Goal: Task Accomplishment & Management: Complete application form

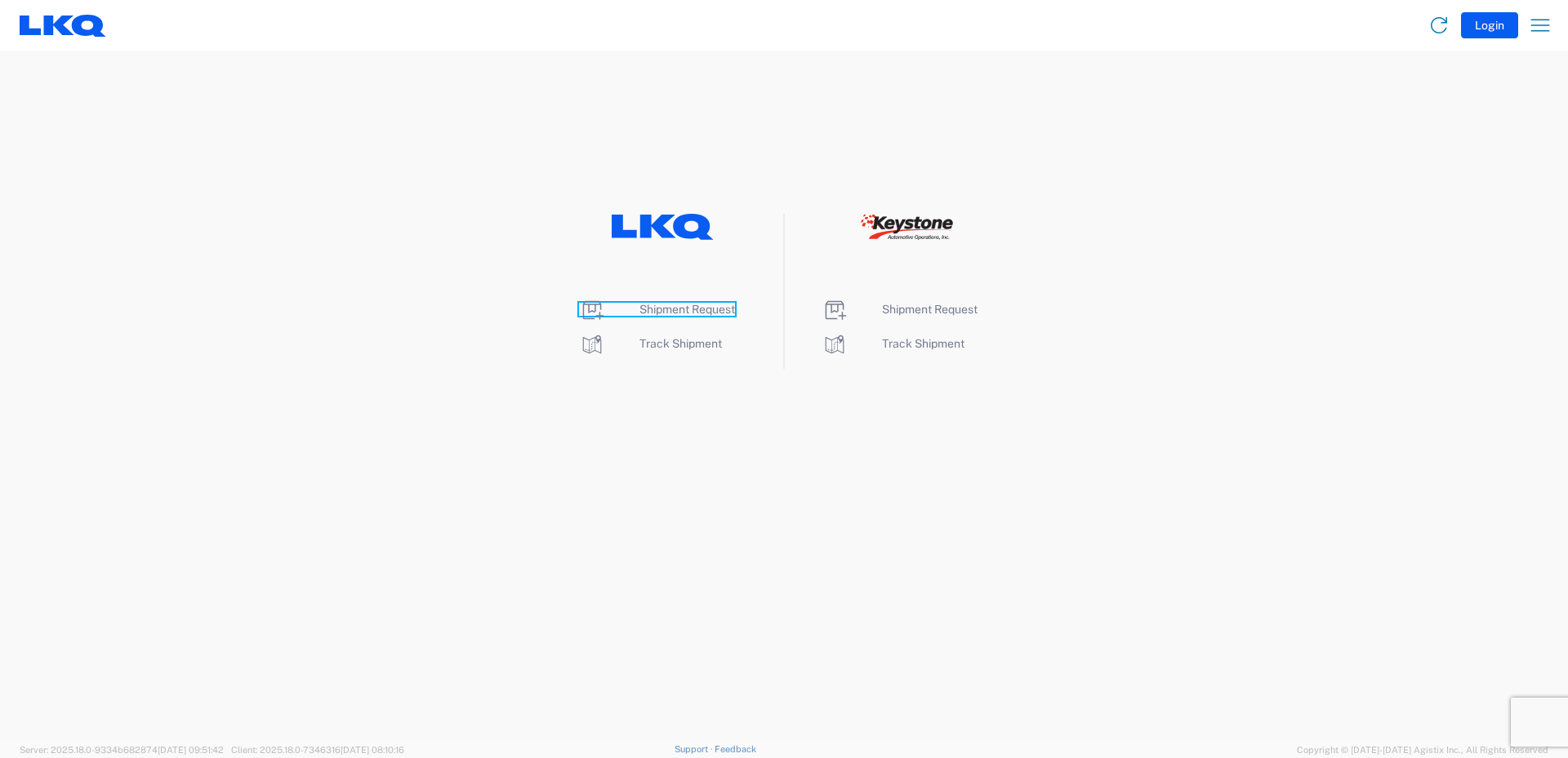
click at [678, 305] on span "Shipment Request" at bounding box center [687, 309] width 95 height 13
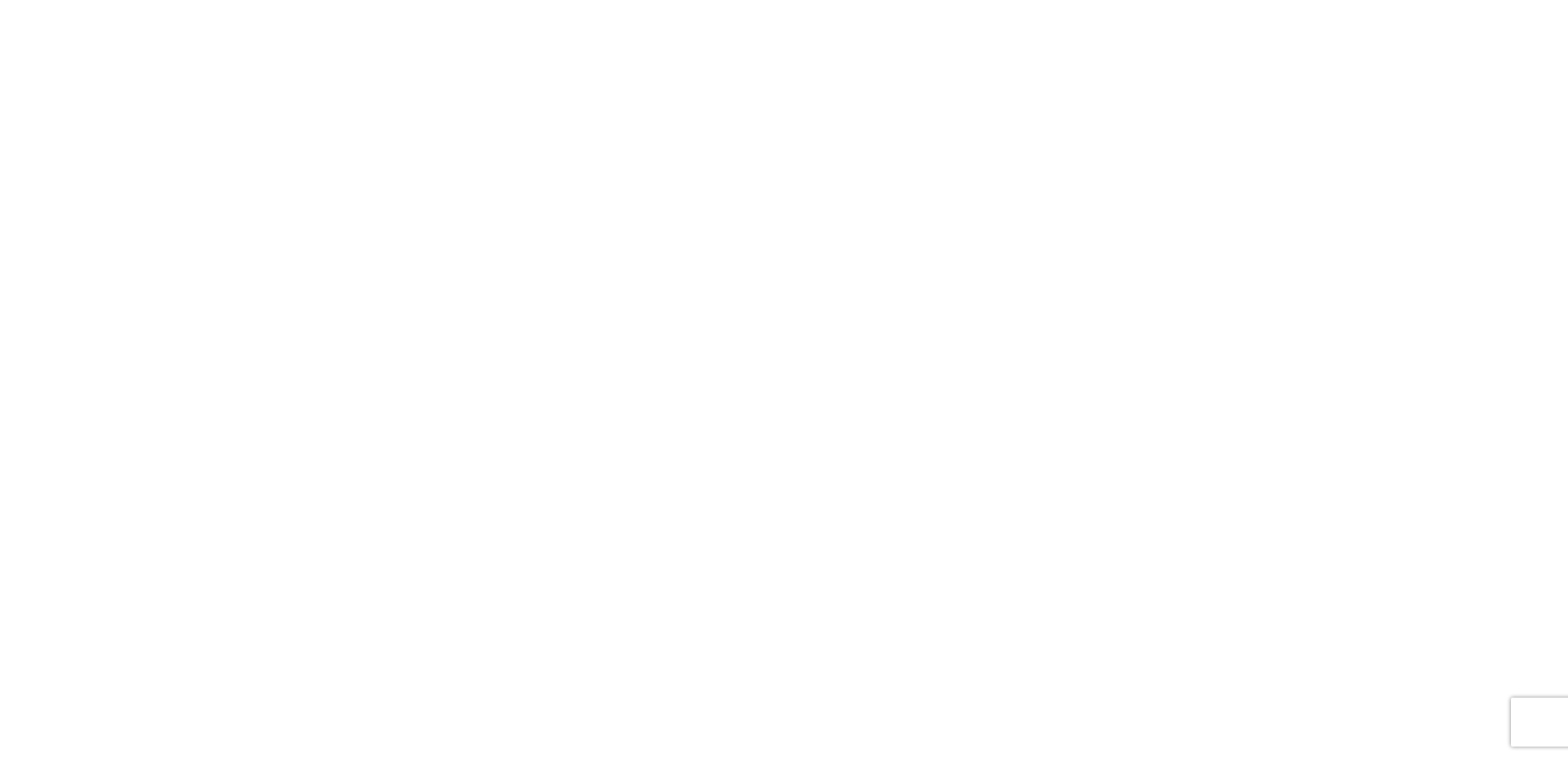
select select "FULL"
select select "LBS"
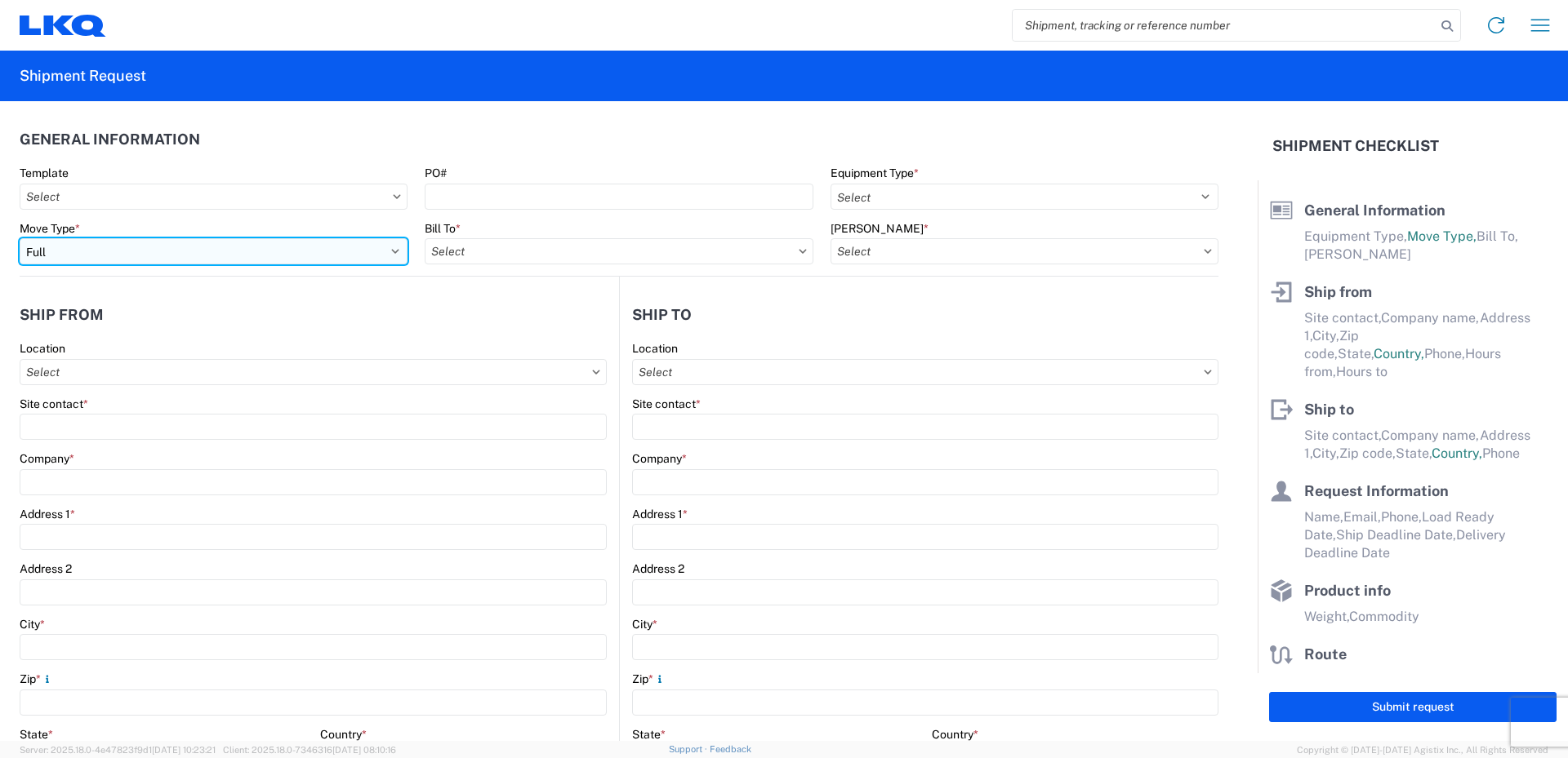
click at [385, 252] on select "Select Full Partial TL" at bounding box center [213, 251] width 388 height 26
select select "PARTIAL_TL"
click at [20, 238] on select "Select Full Partial TL" at bounding box center [213, 251] width 388 height 26
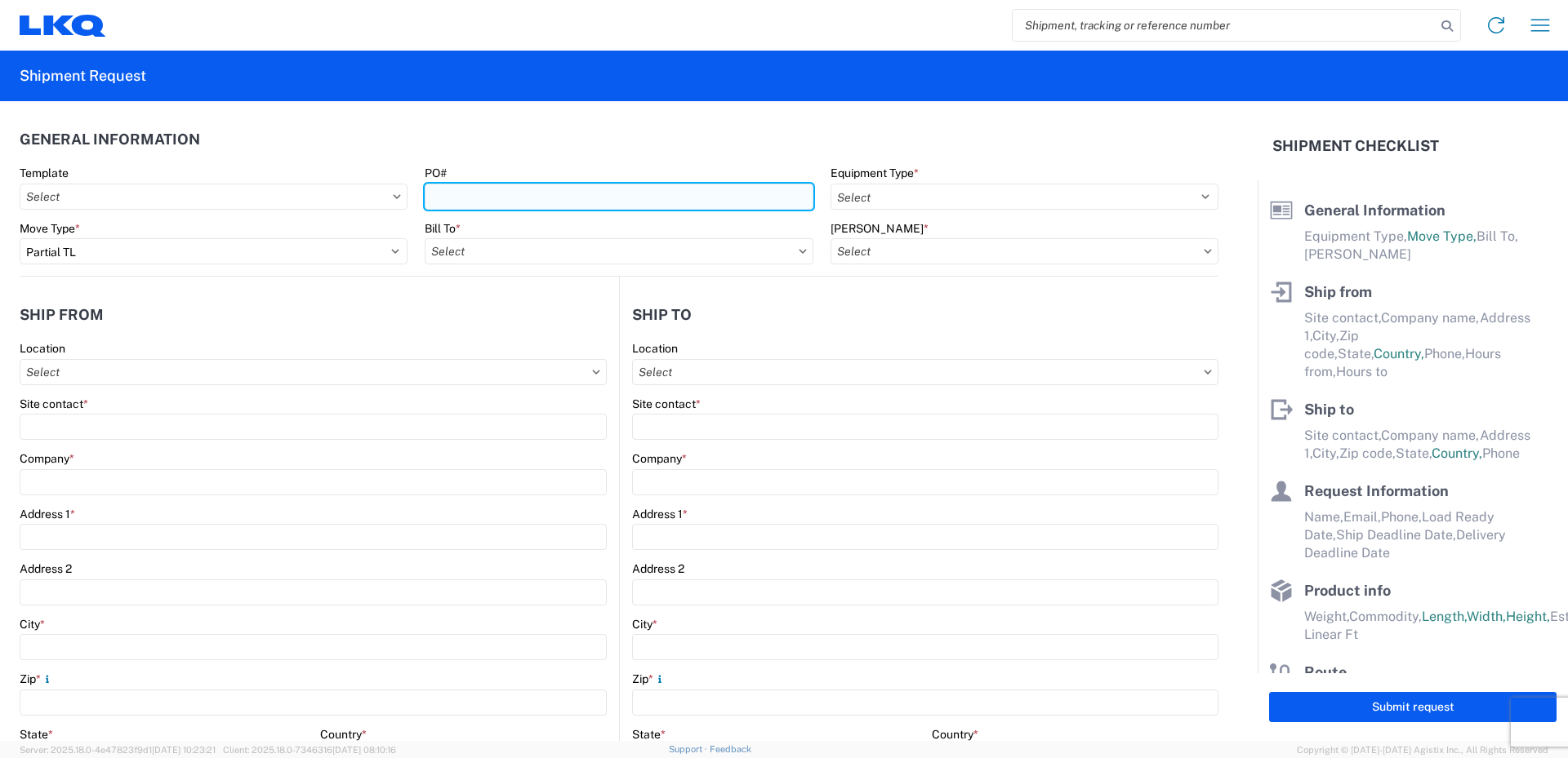
click at [507, 196] on input "PO#" at bounding box center [618, 197] width 388 height 26
click at [469, 203] on input "PO#" at bounding box center [618, 197] width 388 height 26
type input "52024972-1"
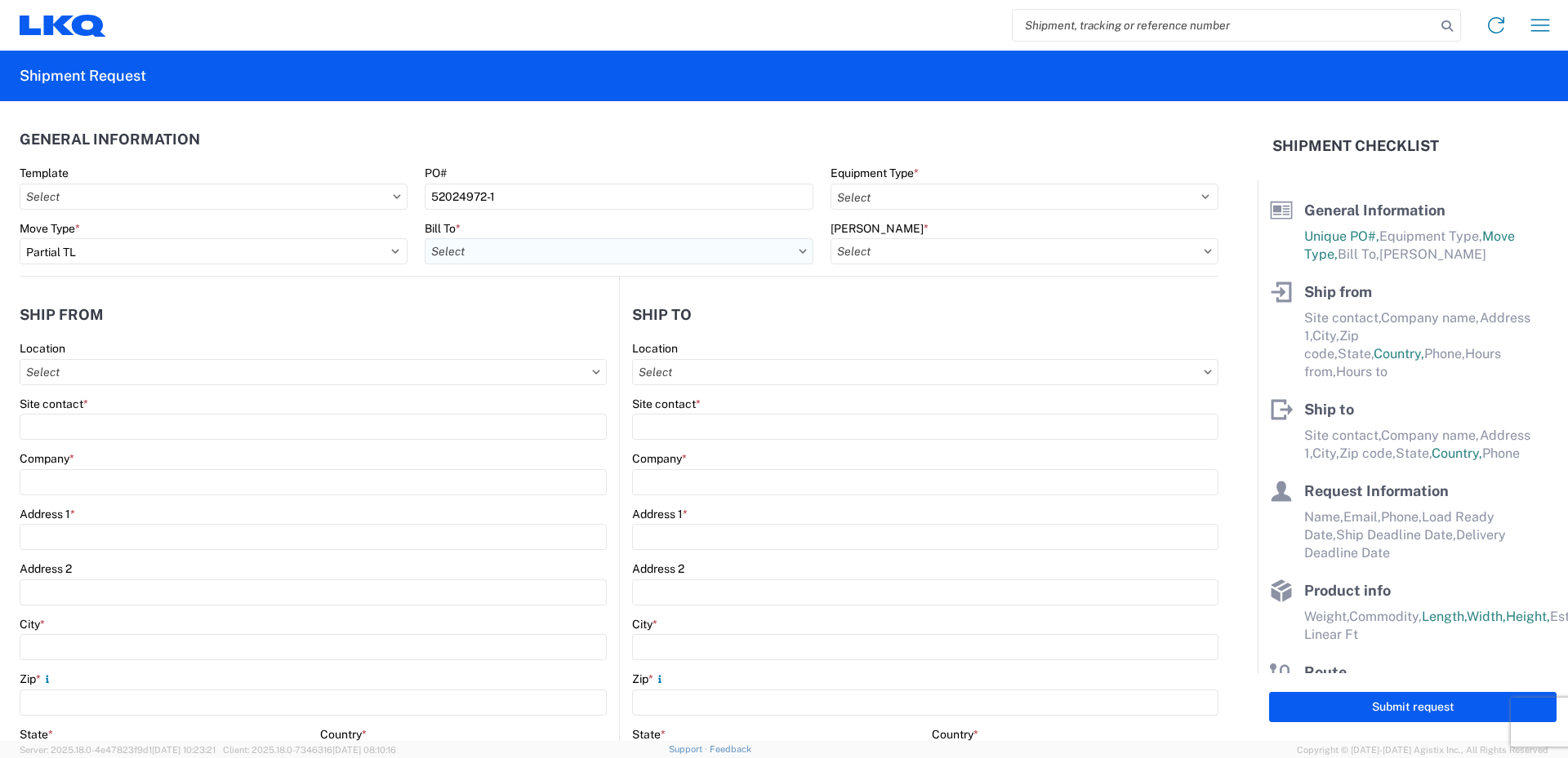
click at [643, 247] on input "Bill To *" at bounding box center [618, 251] width 388 height 26
type input "520"
click at [538, 319] on div "3520 - [GEOGRAPHIC_DATA]" at bounding box center [568, 324] width 286 height 26
type input "3520 - [GEOGRAPHIC_DATA]"
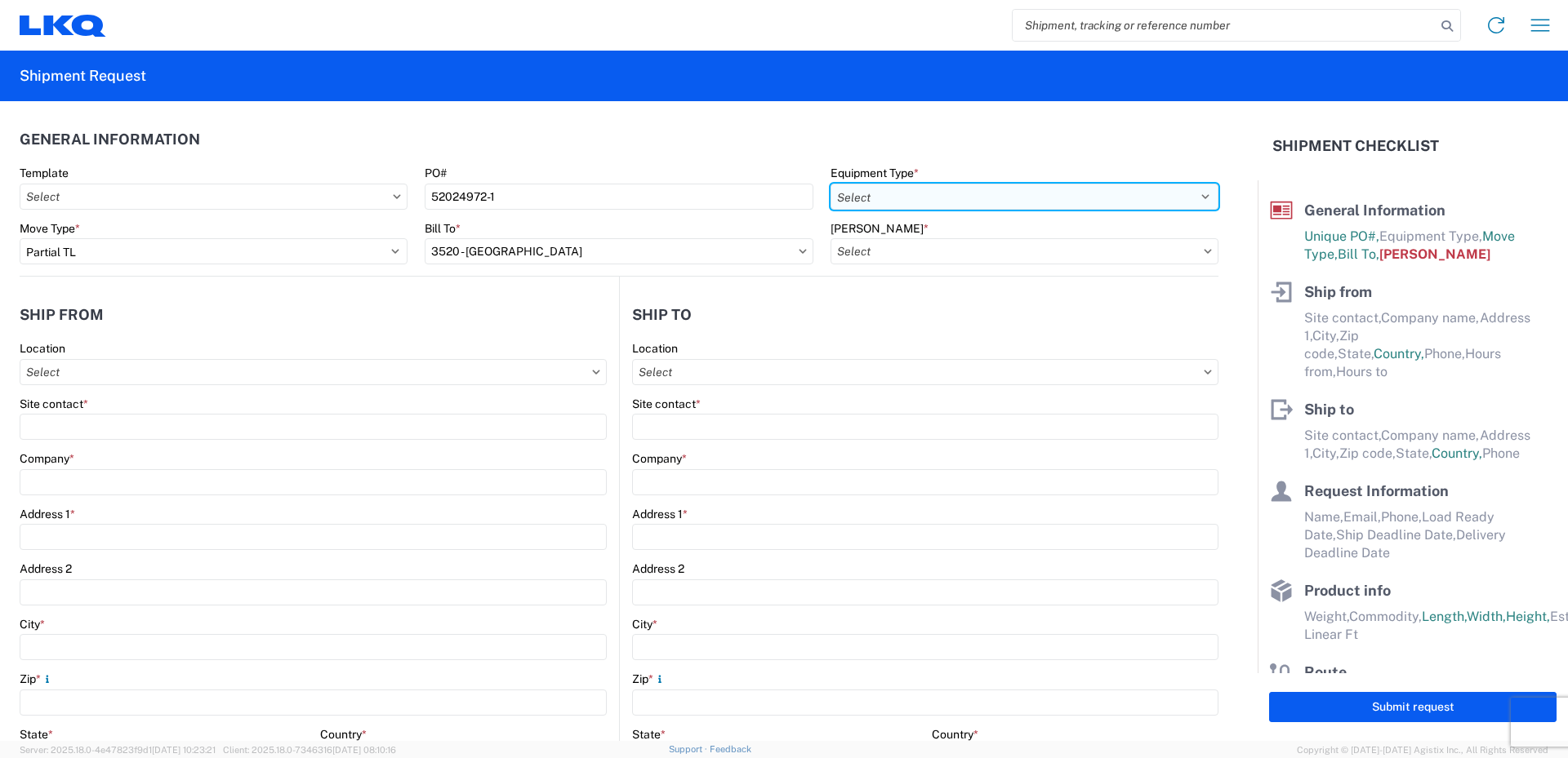
click at [883, 193] on select "Select 53’ Dry Van Flatbed Dropdeck (van) Lowboy (flatbed) Rail" at bounding box center [1024, 197] width 388 height 26
select select "STDV"
click at [830, 184] on select "Select 53’ Dry Van Flatbed Dropdeck (van) Lowboy (flatbed) Rail" at bounding box center [1024, 197] width 388 height 26
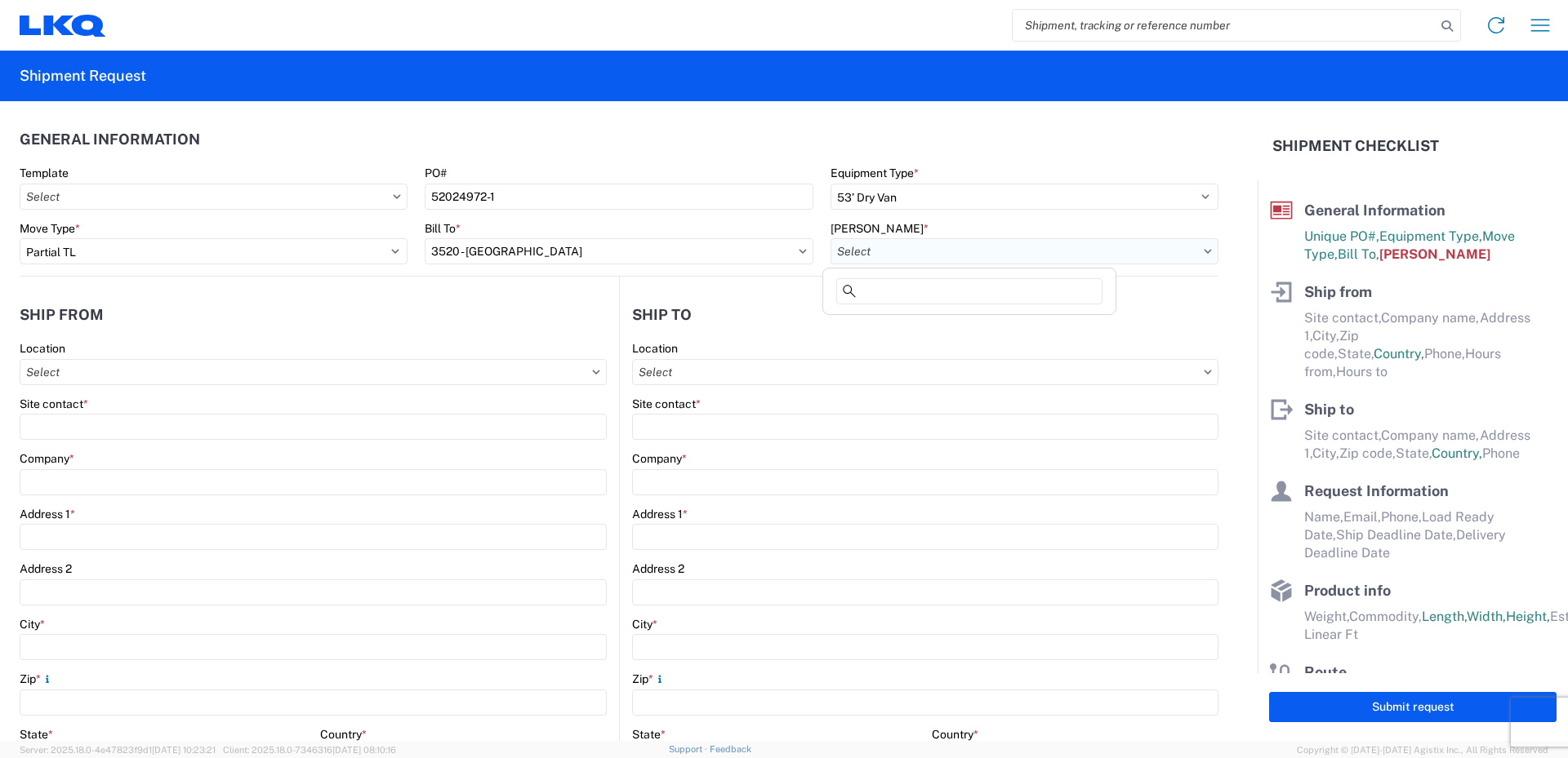
click at [877, 247] on input "[PERSON_NAME] *" at bounding box center [1024, 251] width 388 height 26
click at [900, 348] on div "3520-6300-66000-0000 - 3520 Freight Out" at bounding box center [969, 350] width 286 height 26
type input "3520-6300-66000-0000 - 3520 Freight Out"
click at [113, 372] on input "Location" at bounding box center [313, 372] width 587 height 26
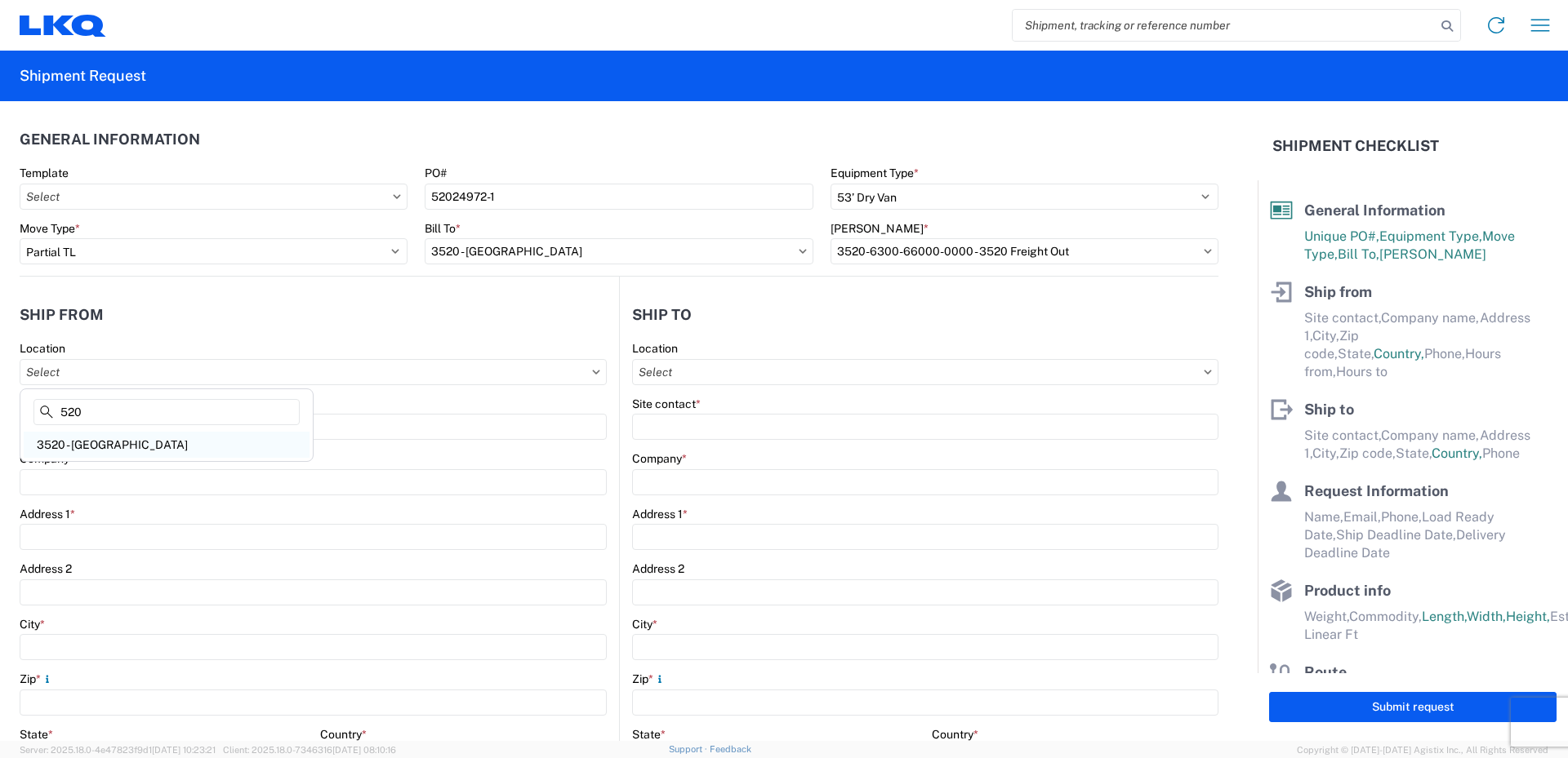
type input "520"
click at [92, 450] on div "3520 - [GEOGRAPHIC_DATA]" at bounding box center [166, 444] width 286 height 26
type input "3520 - [GEOGRAPHIC_DATA]"
type input "FinishMaster [GEOGRAPHIC_DATA]"
type input "[STREET_ADDRESS]"
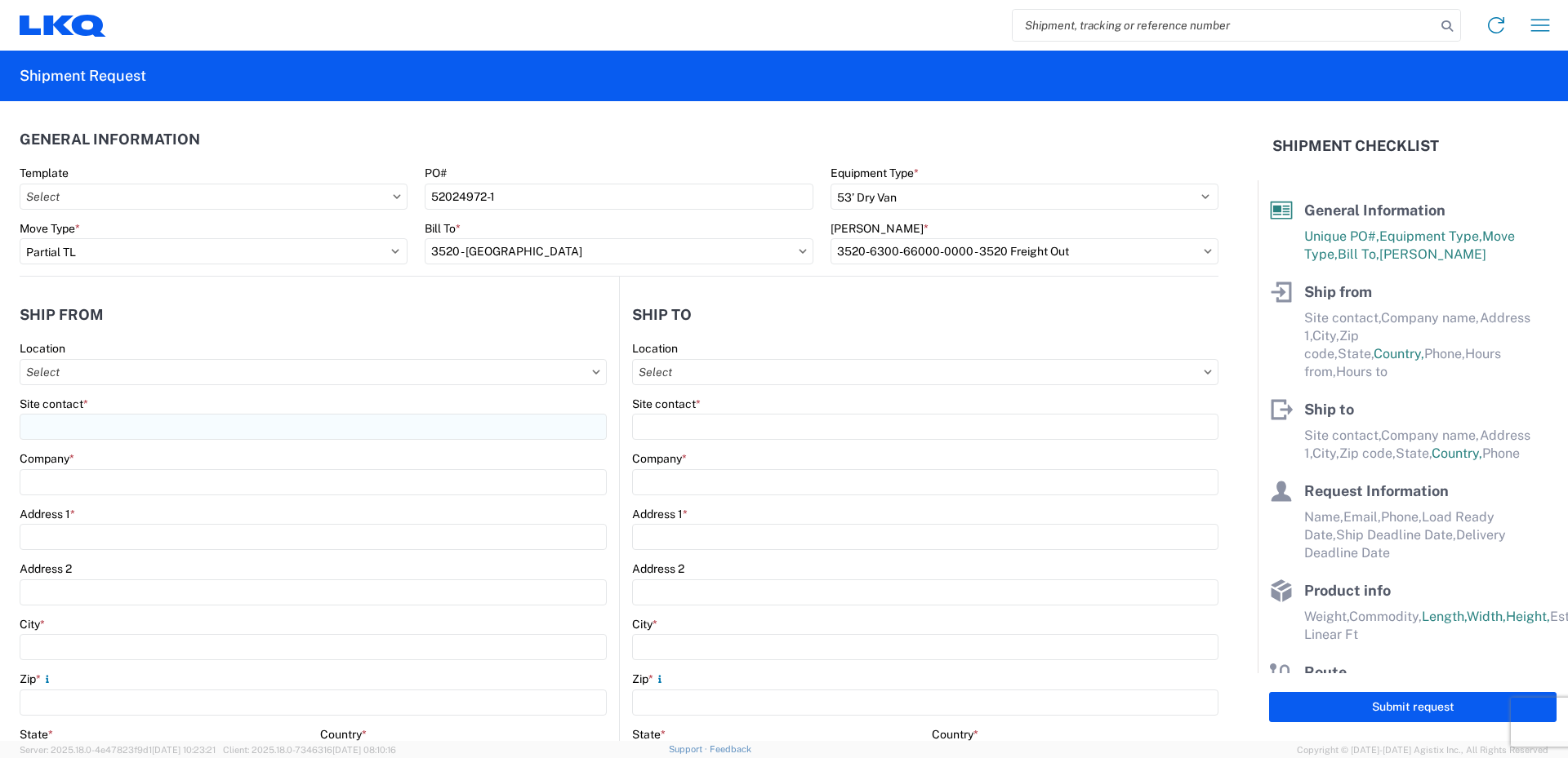
type input "Suite 200"
type input "[GEOGRAPHIC_DATA]"
type input "75050"
select select "[GEOGRAPHIC_DATA]"
select select "US"
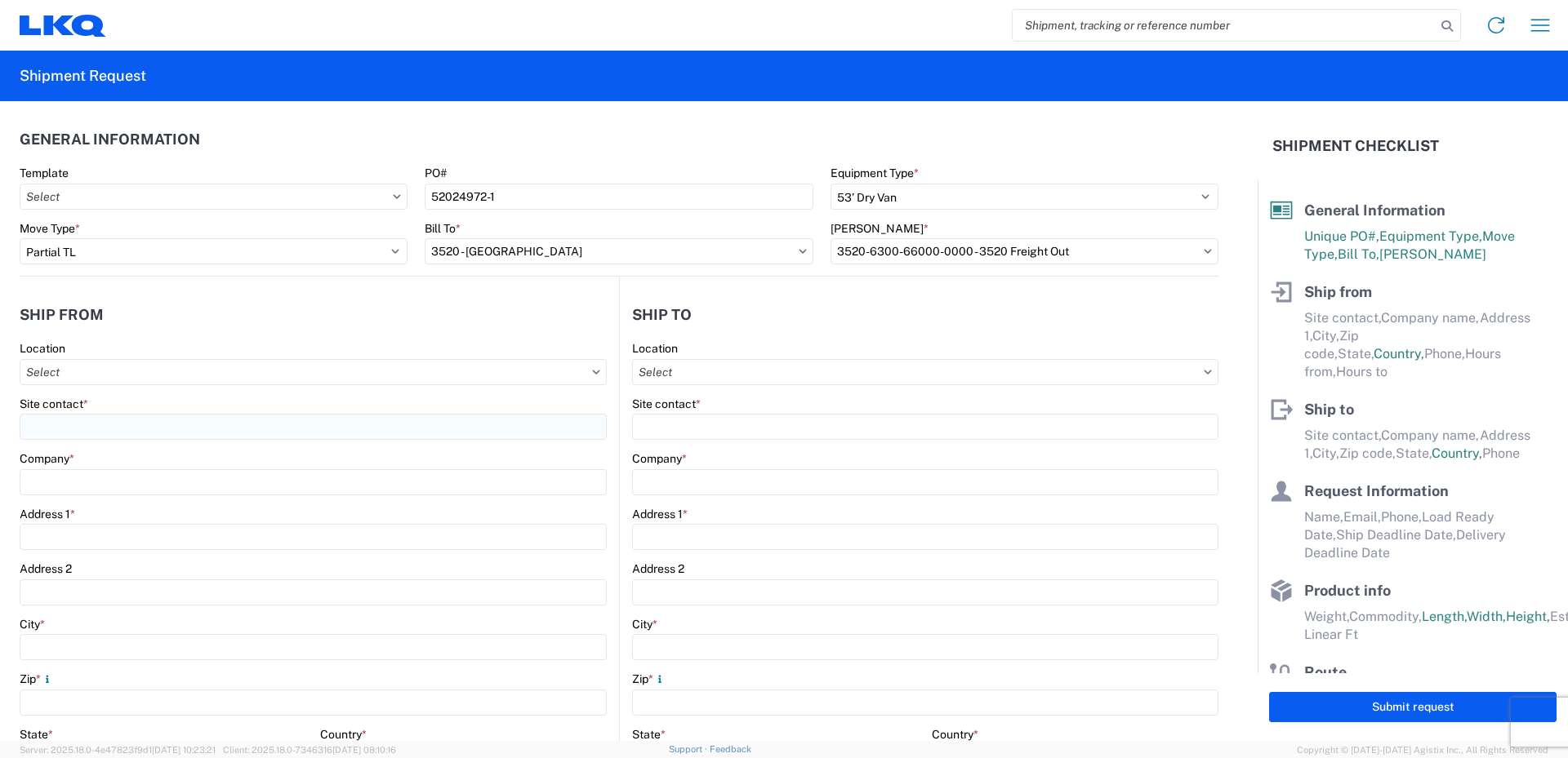
type input "08:00"
type input "14:00"
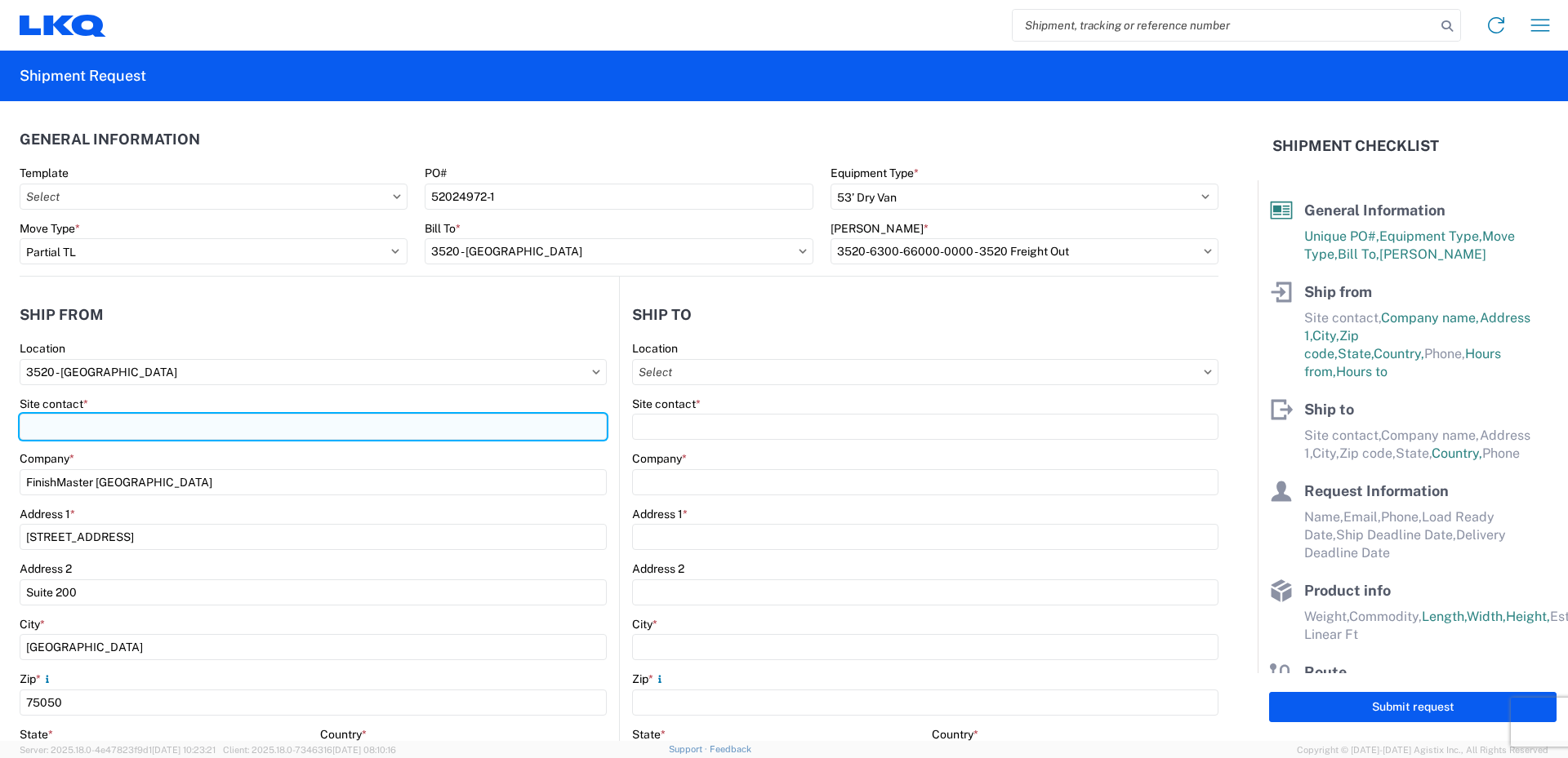
click at [82, 424] on input "Site contact *" at bounding box center [313, 427] width 587 height 26
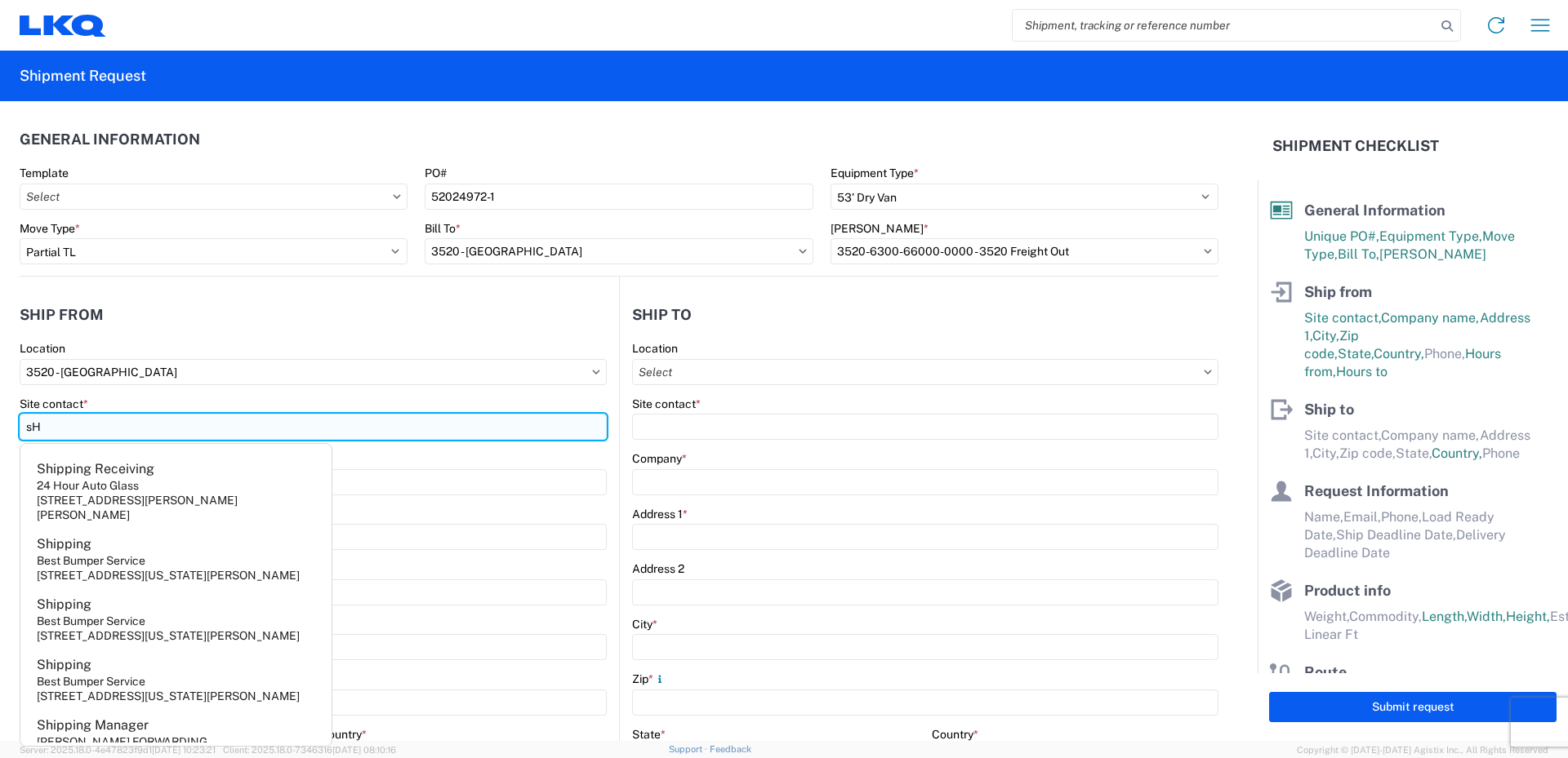
type input "s"
type input "Shipping"
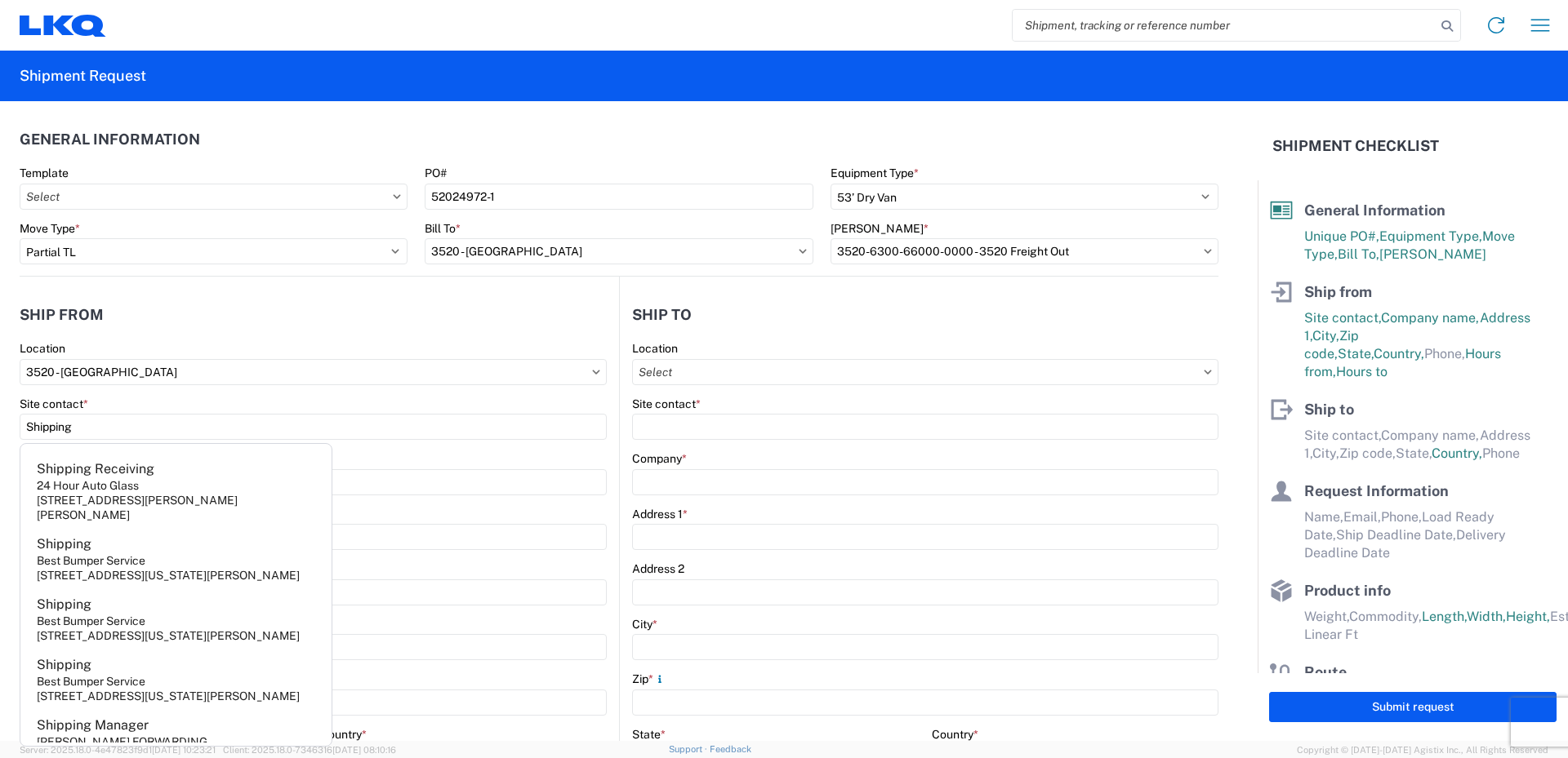
click at [161, 398] on div "Site contact *" at bounding box center [313, 404] width 587 height 15
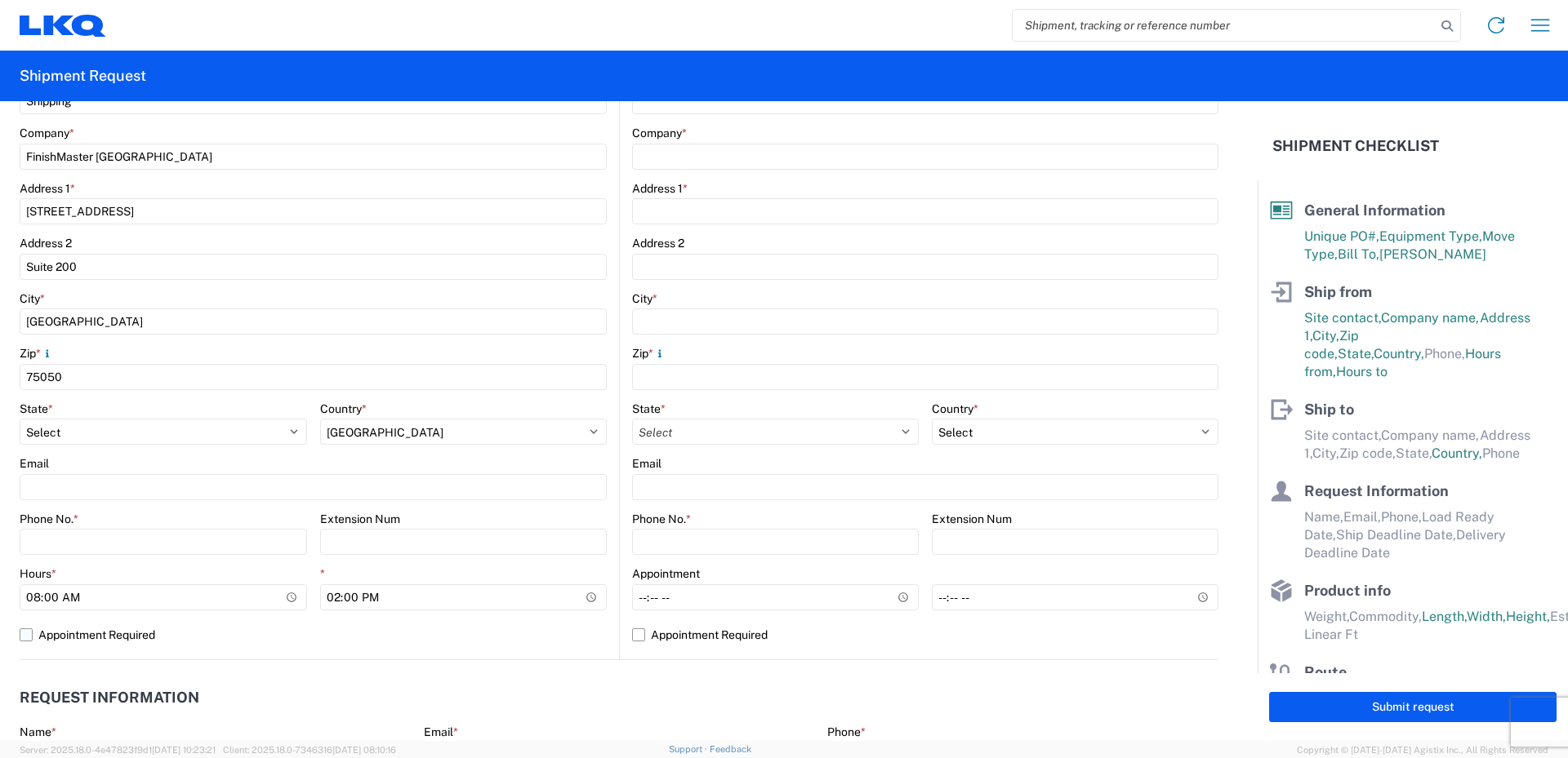
scroll to position [327, 0]
click at [42, 539] on input "Phone No. *" at bounding box center [163, 541] width 288 height 26
type input "[PHONE_NUMBER]"
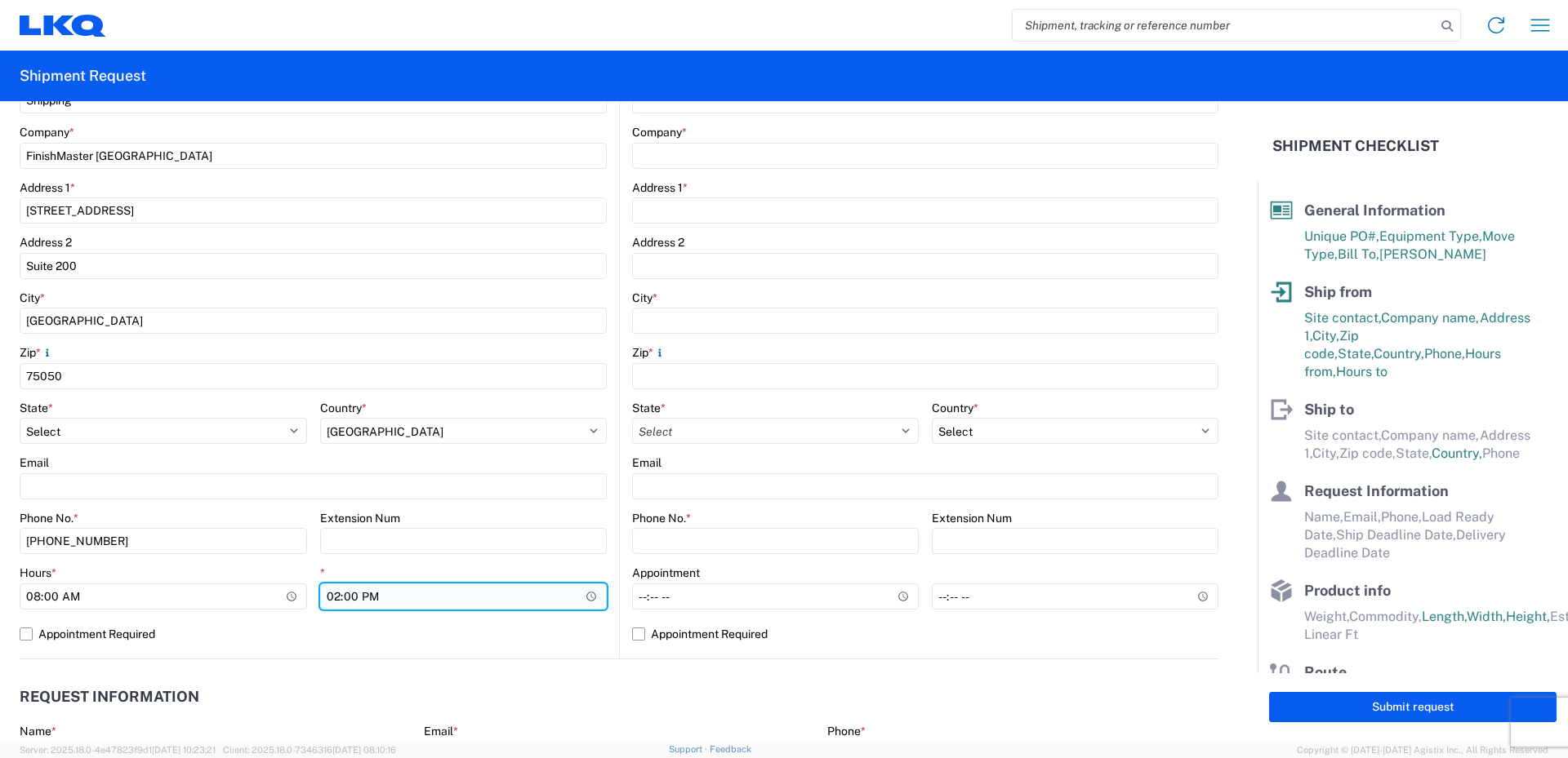
click at [332, 599] on input "14:00" at bounding box center [464, 597] width 288 height 26
type input "18:00"
click at [346, 570] on div "*" at bounding box center [464, 573] width 288 height 15
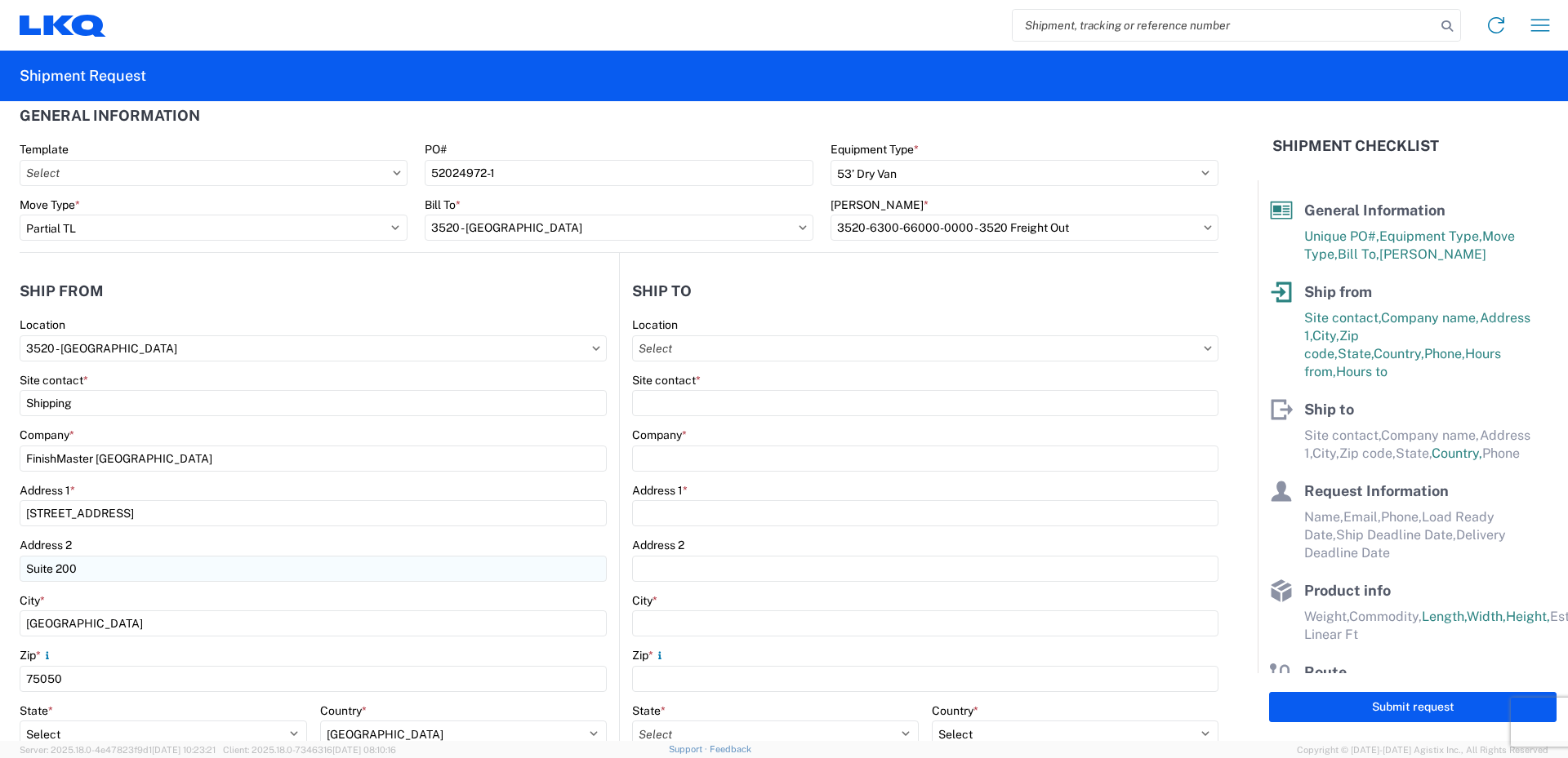
scroll to position [0, 0]
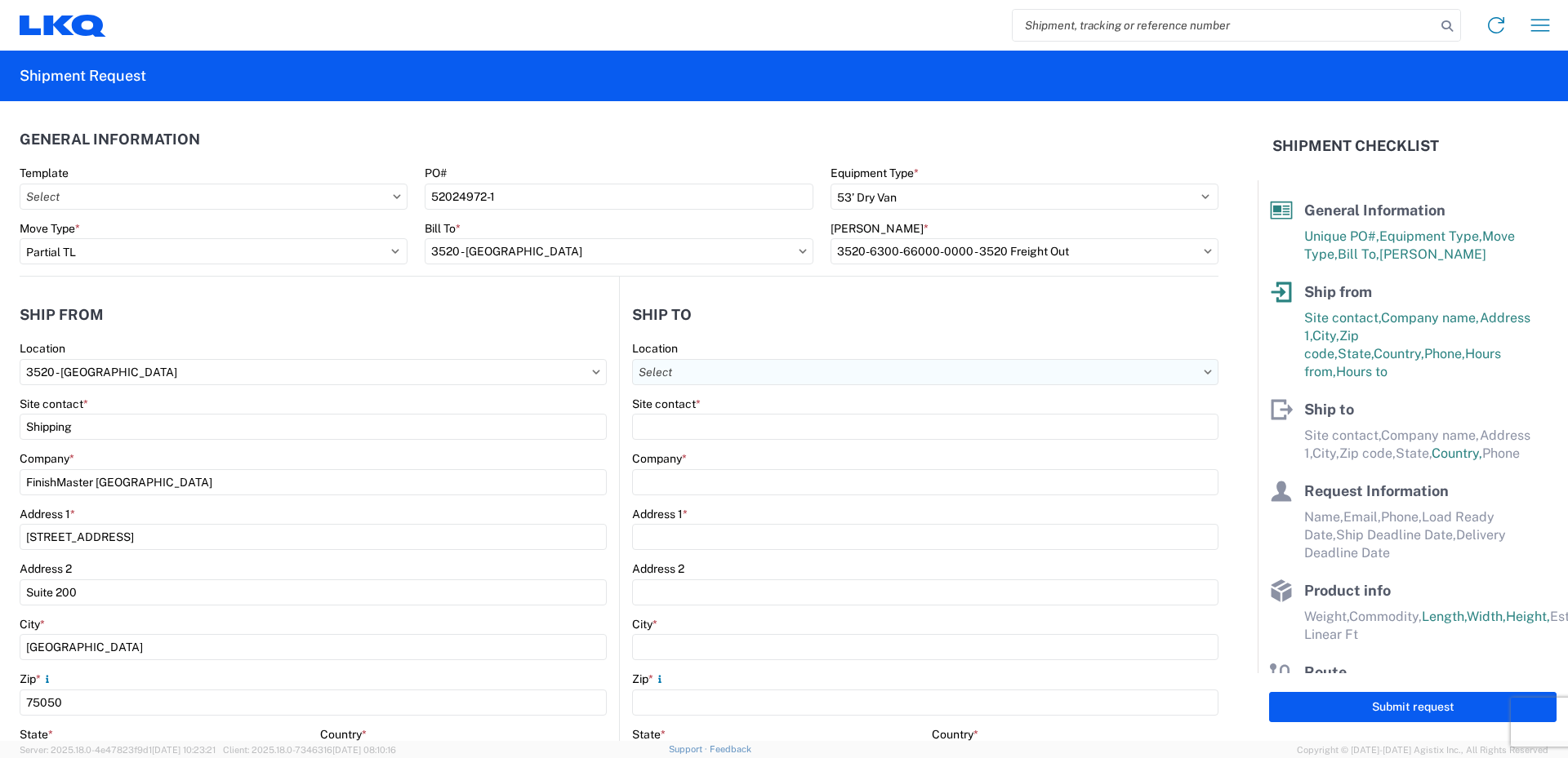
click at [708, 370] on input "Location" at bounding box center [925, 372] width 586 height 26
type input "021"
click at [707, 442] on div "3021 - [US_STATE][GEOGRAPHIC_DATA]" at bounding box center [773, 444] width 286 height 26
type input "3021 - [US_STATE][GEOGRAPHIC_DATA]"
type input "LKQ Corporation"
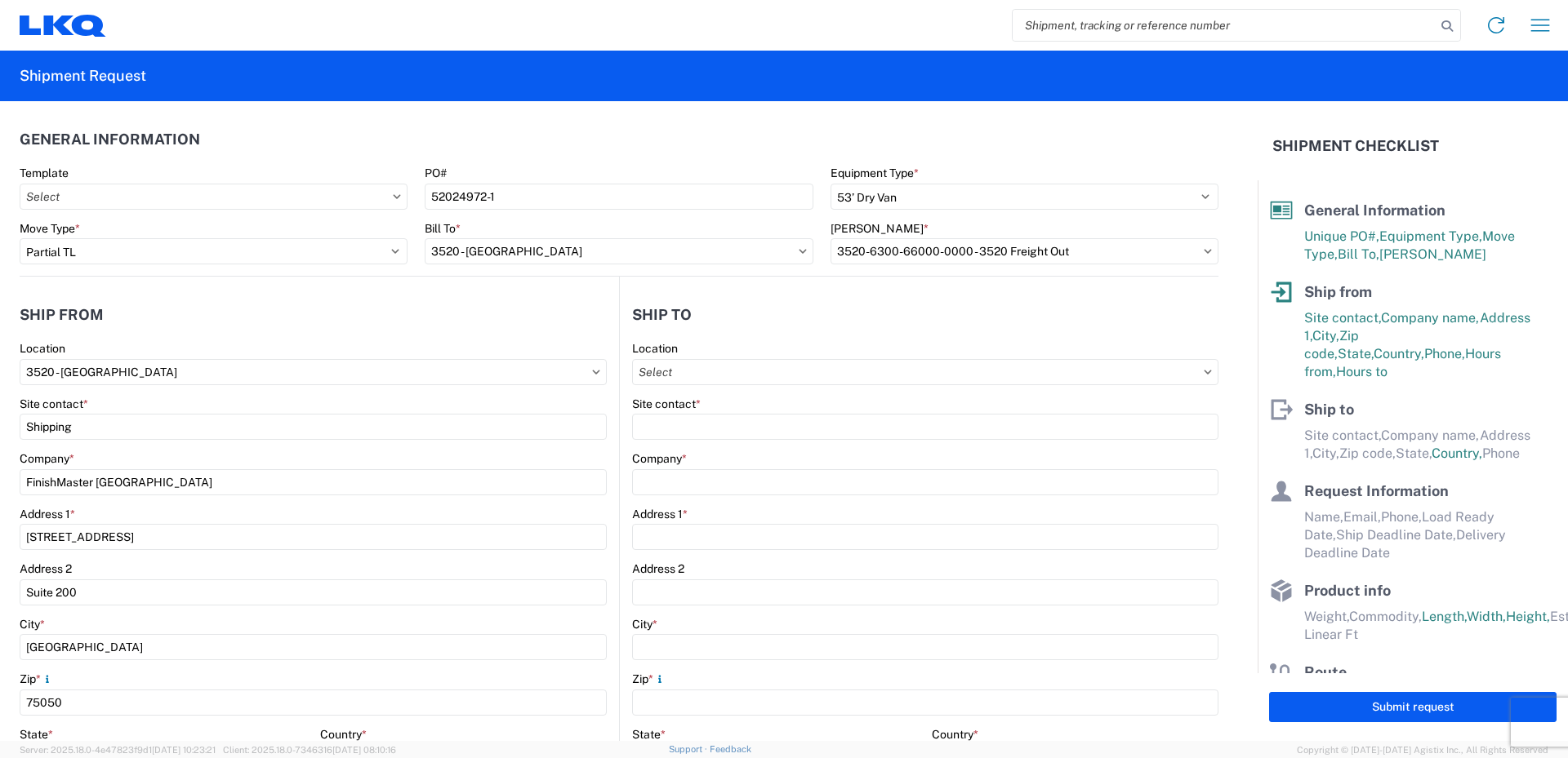
type input "[STREET_ADDRESS]"
type input "Suite 100"
type input "Shawnee"
type input "66226"
select select "KS"
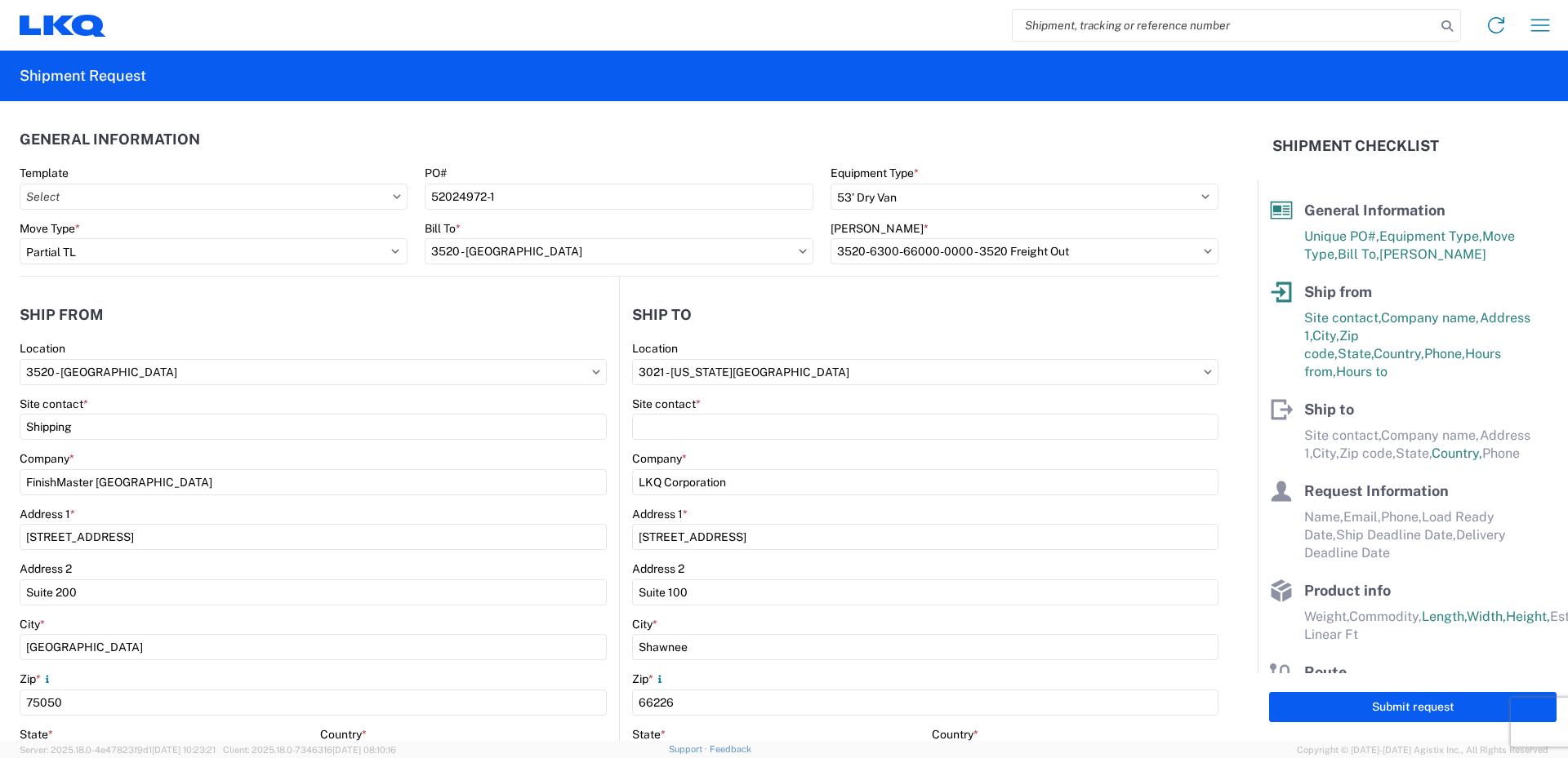
select select "US"
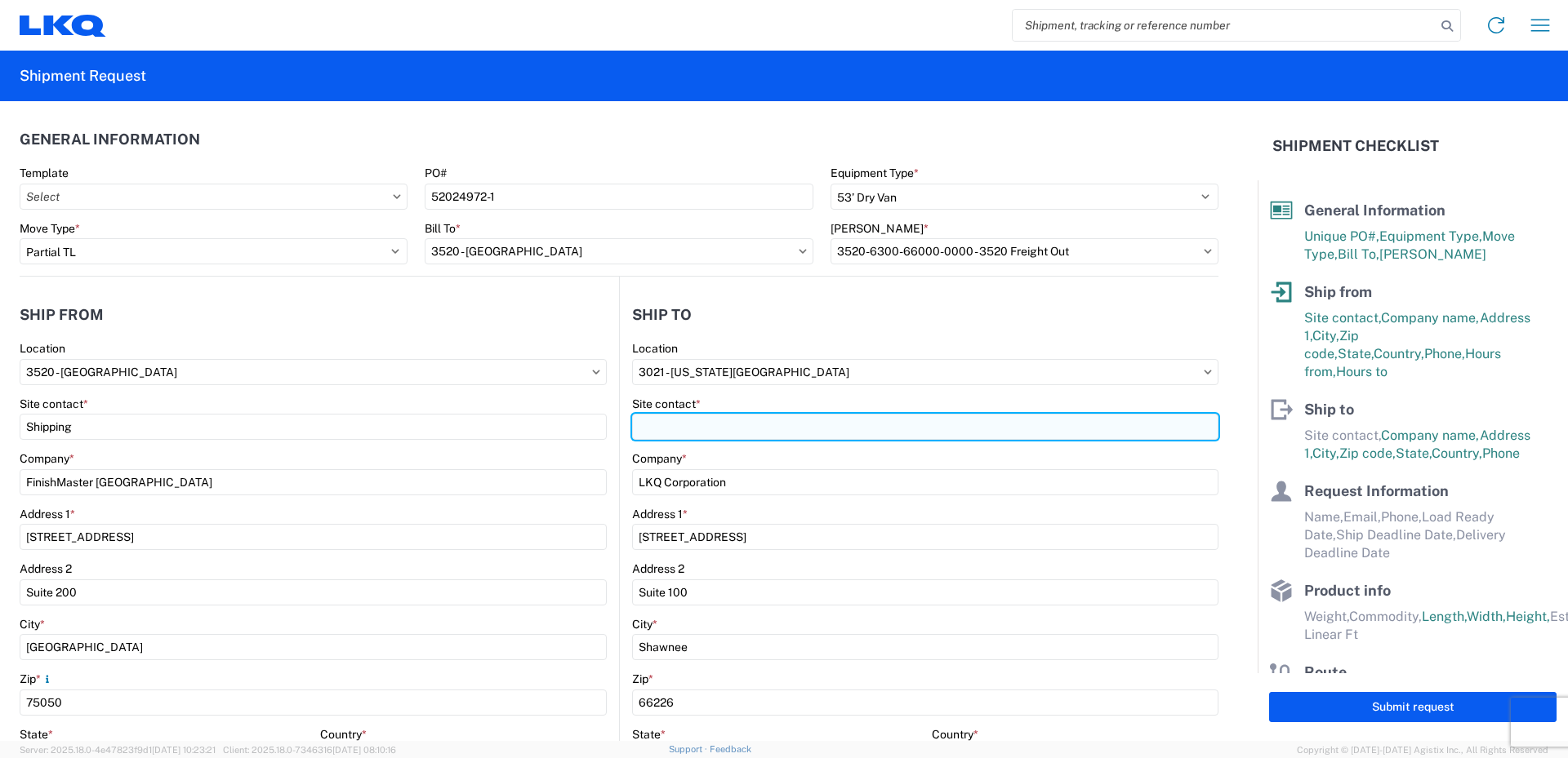
click at [659, 427] on input "Site contact *" at bounding box center [925, 427] width 586 height 26
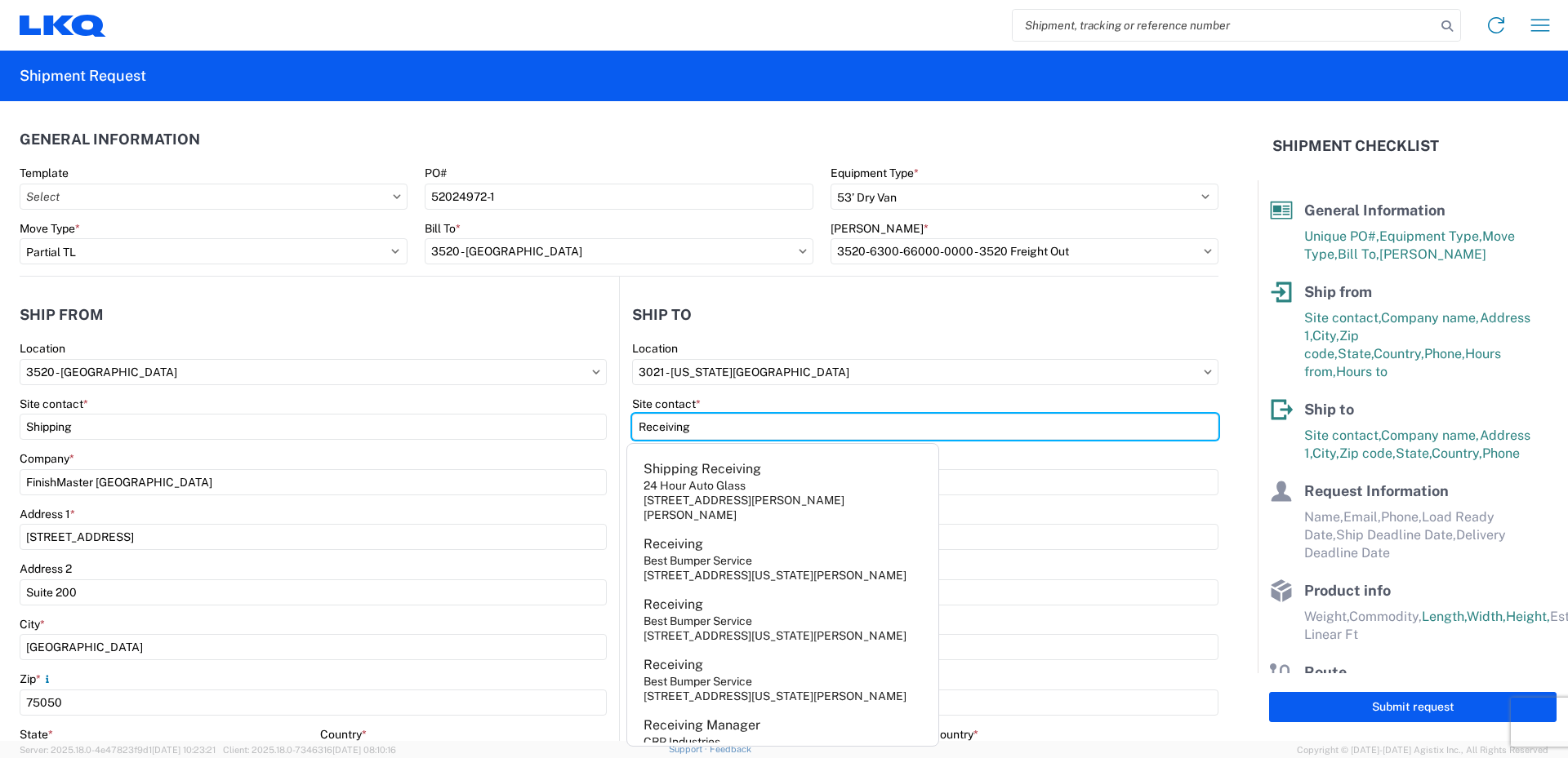
type input "Receiving"
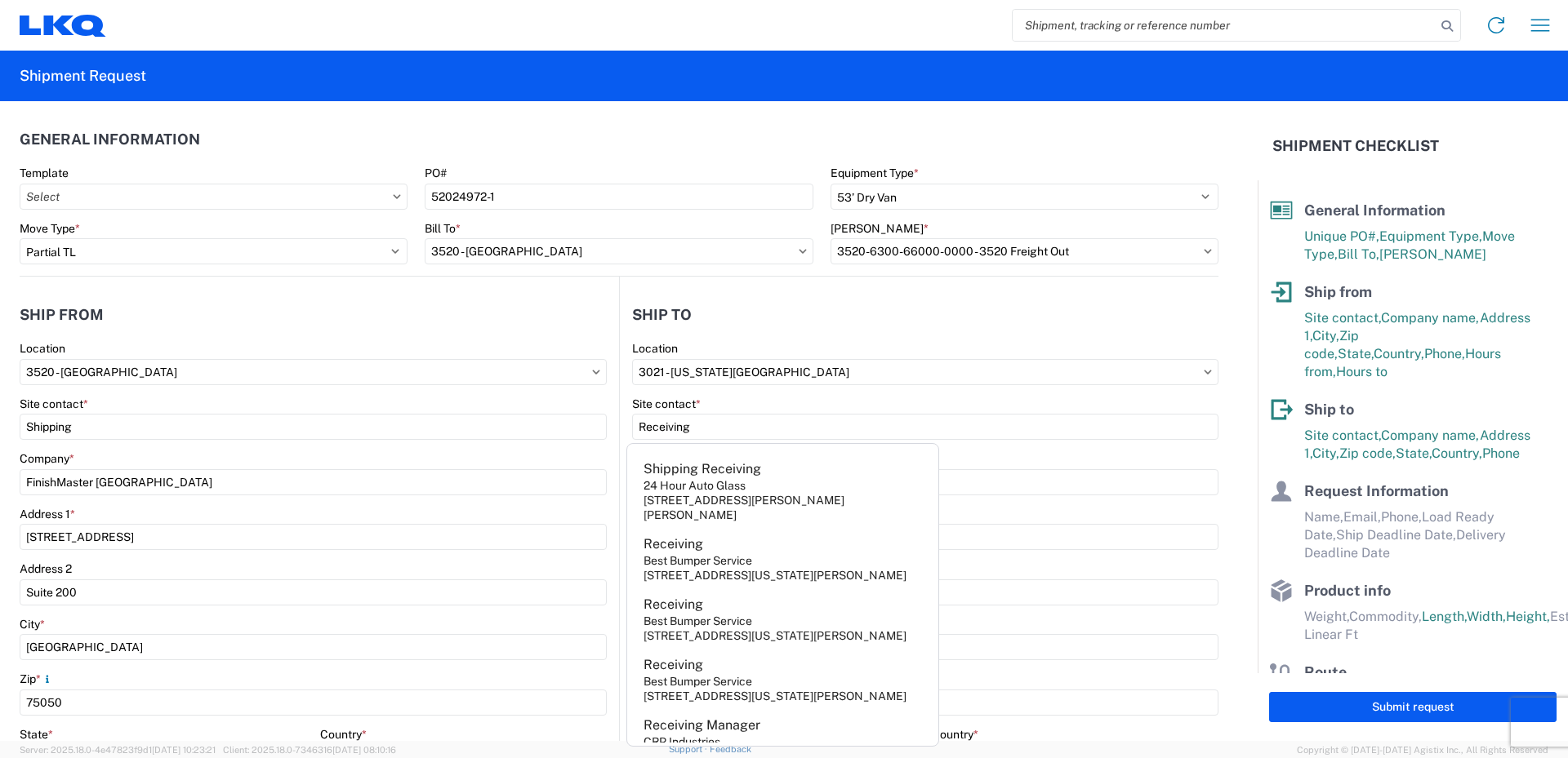
click at [761, 400] on div "Site contact *" at bounding box center [925, 404] width 586 height 15
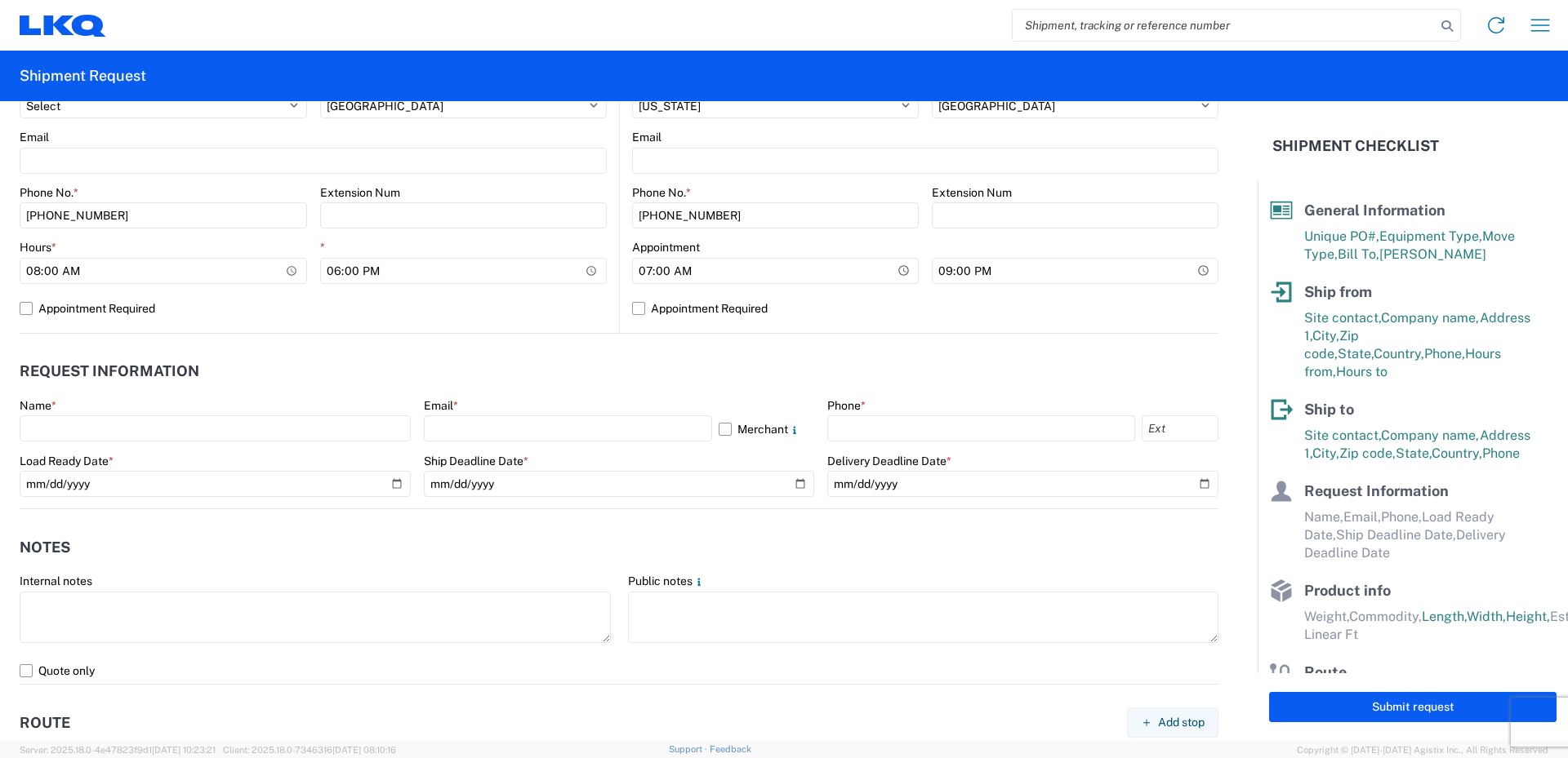
scroll to position [653, 0]
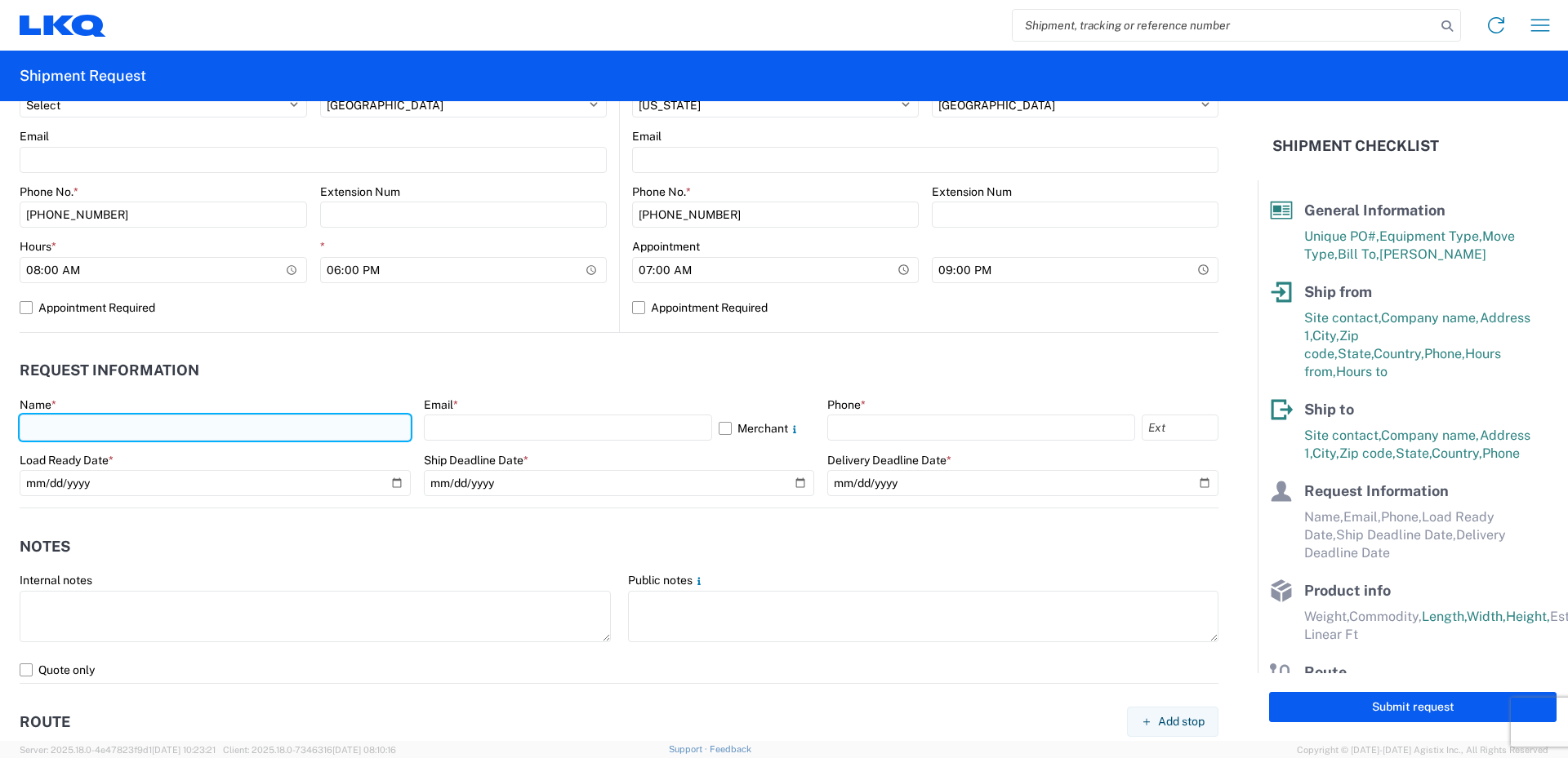
click at [62, 424] on input "text" at bounding box center [215, 428] width 391 height 26
type input "[PERSON_NAME]"
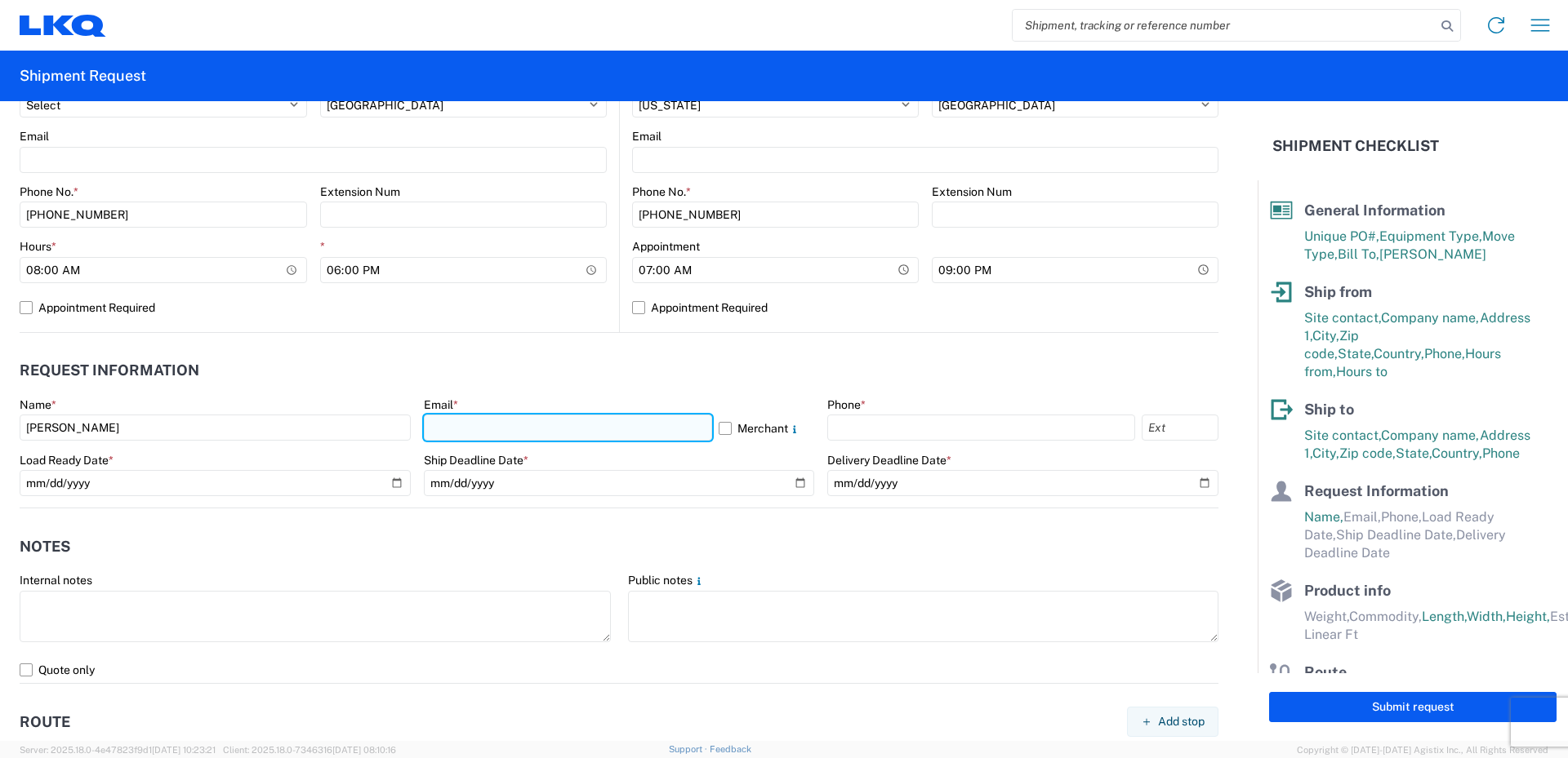
click at [454, 427] on input "text" at bounding box center [568, 428] width 289 height 26
type input "[EMAIL_ADDRESS][DOMAIN_NAME]"
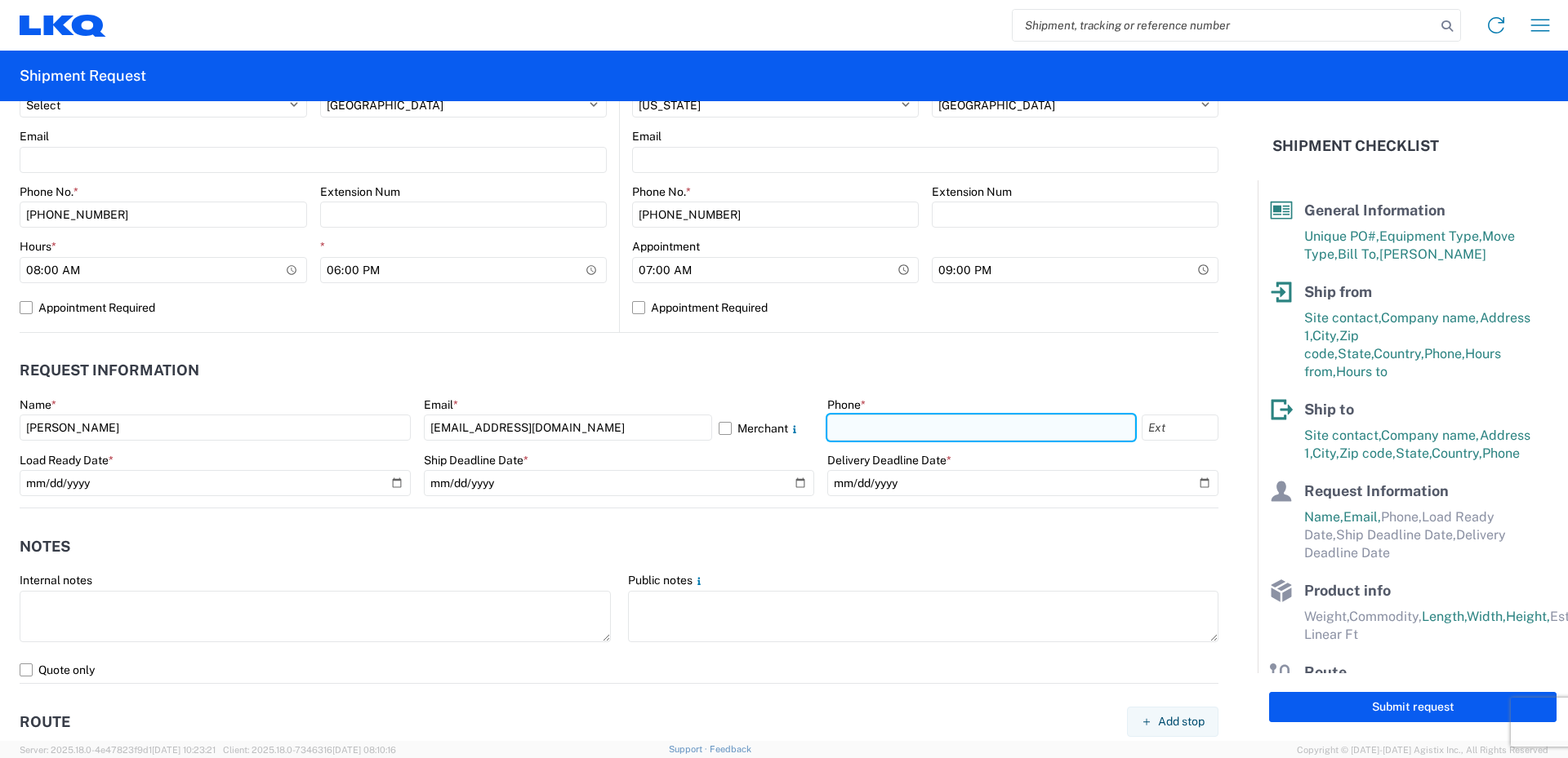
click at [842, 423] on input "text" at bounding box center [982, 428] width 308 height 26
type input "[PHONE_NUMBER]"
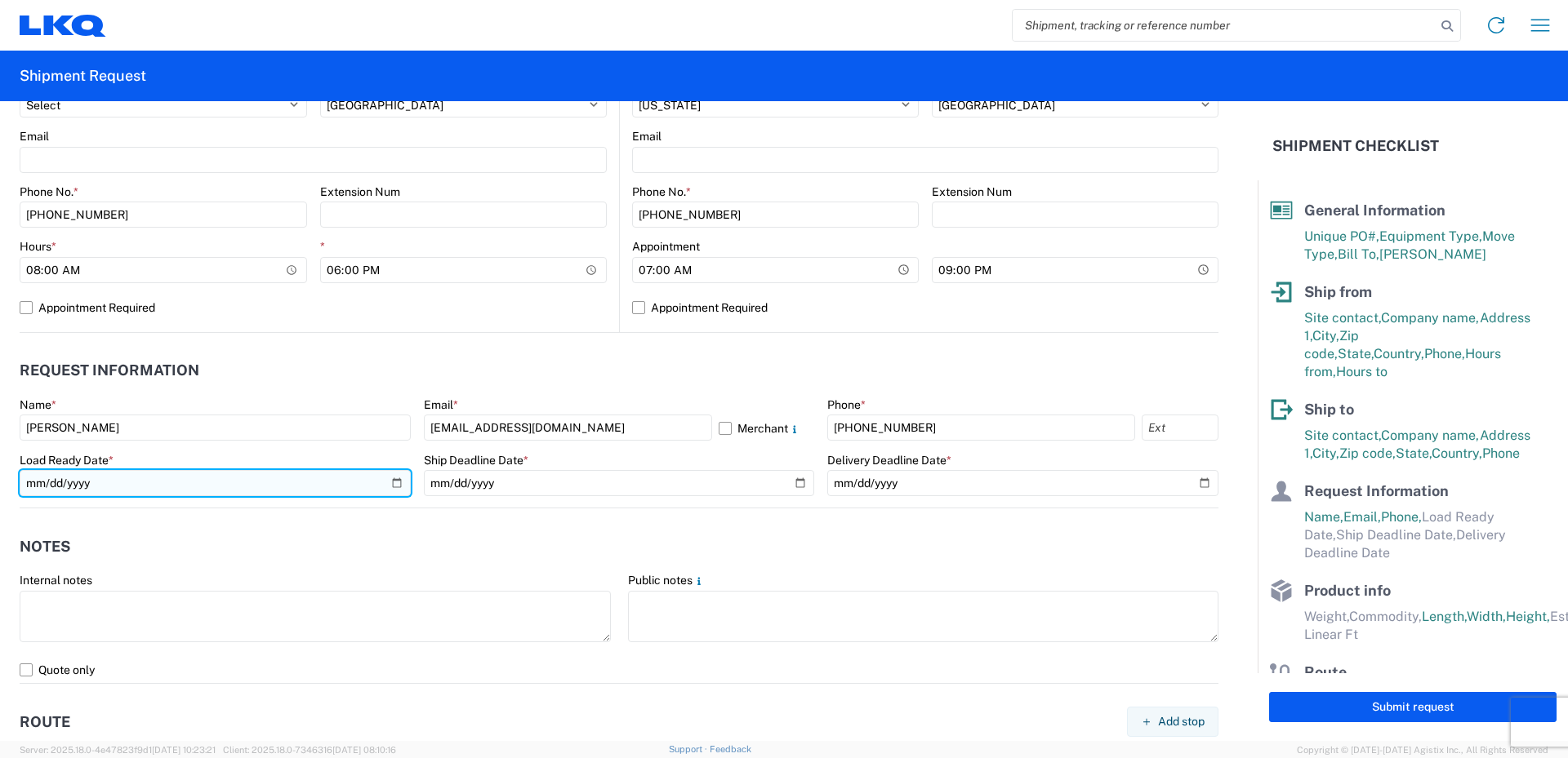
click at [394, 481] on input "date" at bounding box center [215, 484] width 391 height 26
type input "[DATE]"
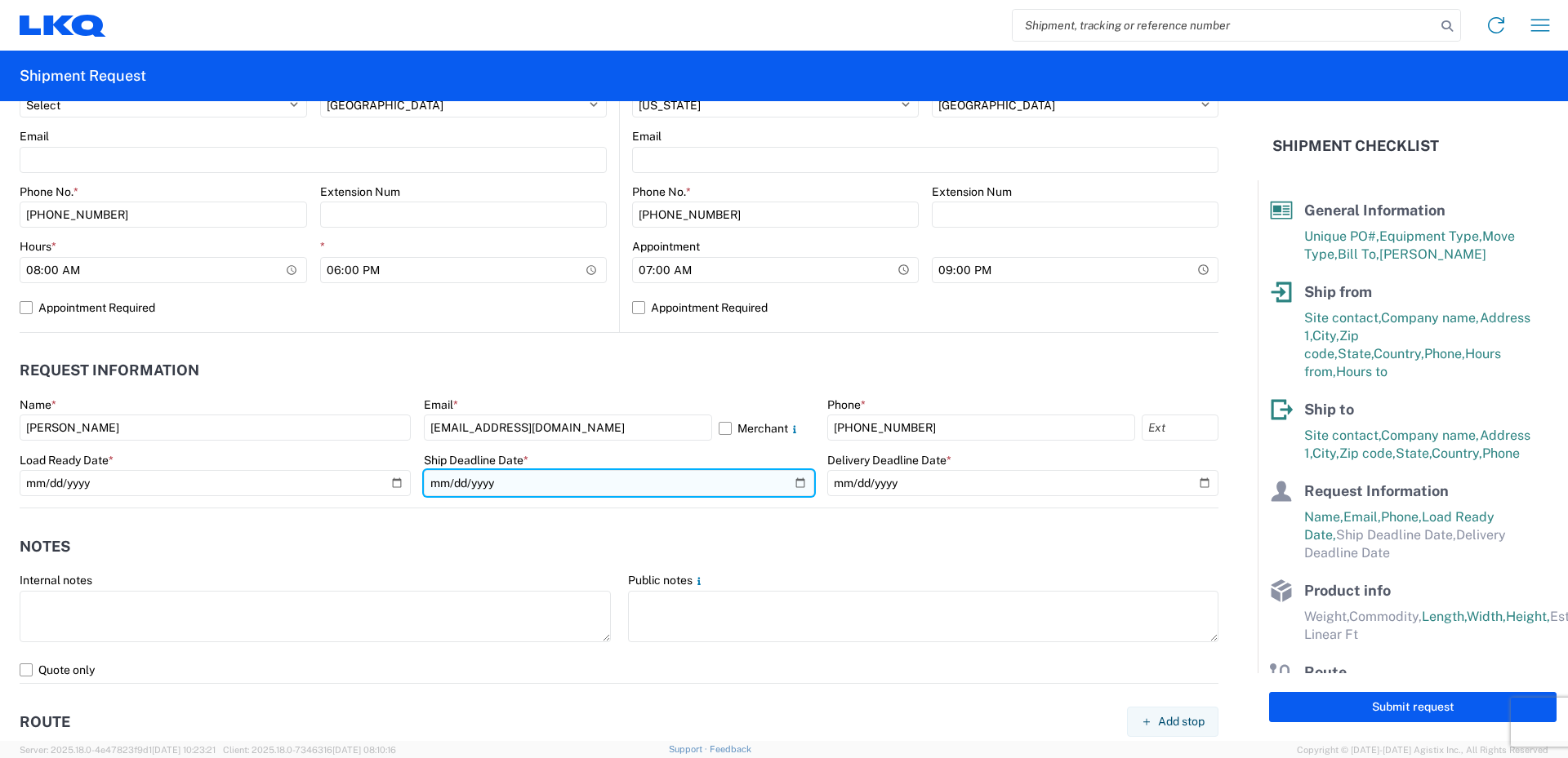
click at [791, 484] on input "date" at bounding box center [619, 484] width 391 height 26
type input "[DATE]"
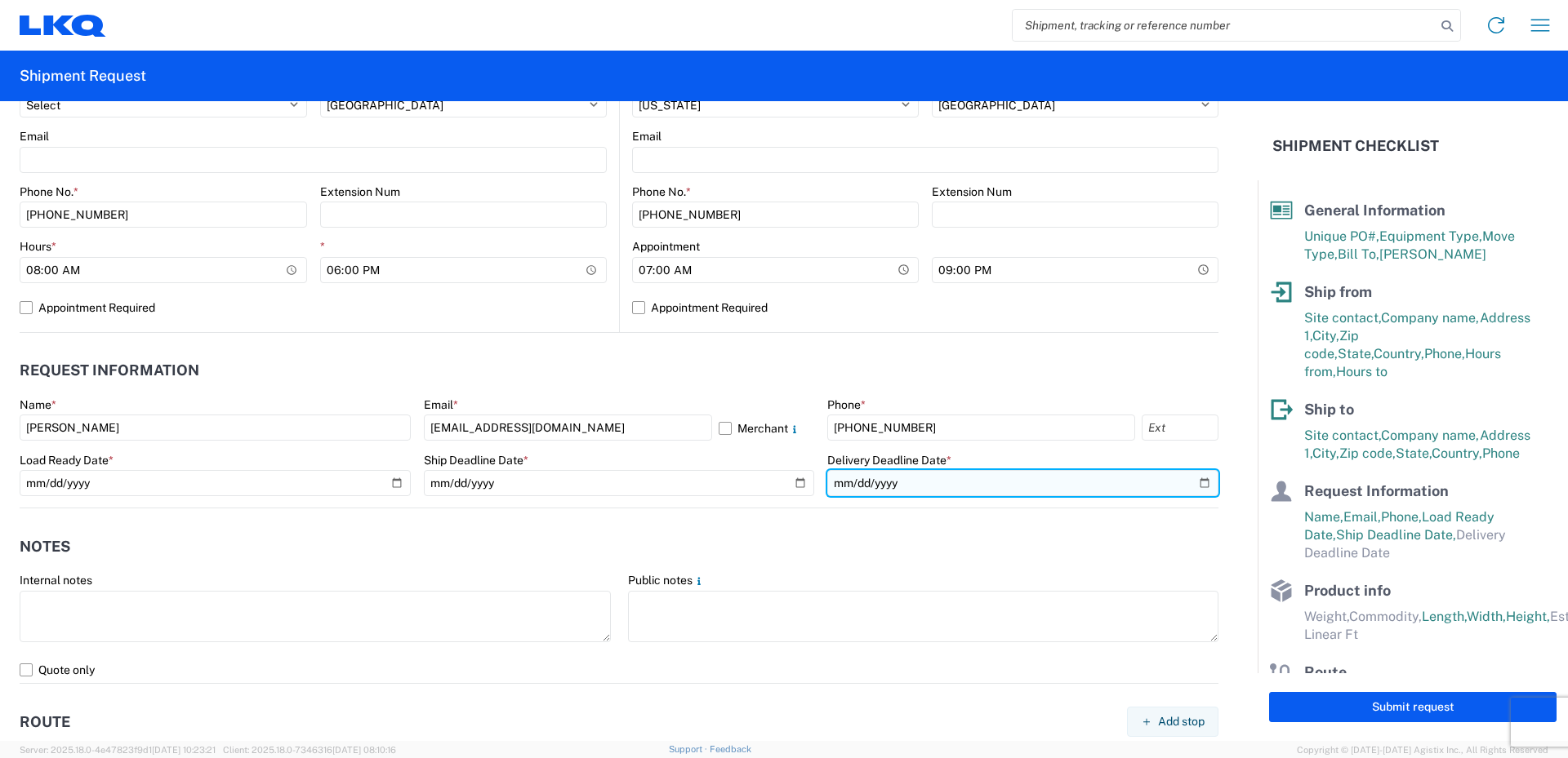
click at [1190, 487] on input "date" at bounding box center [1023, 484] width 391 height 26
type input "[DATE]"
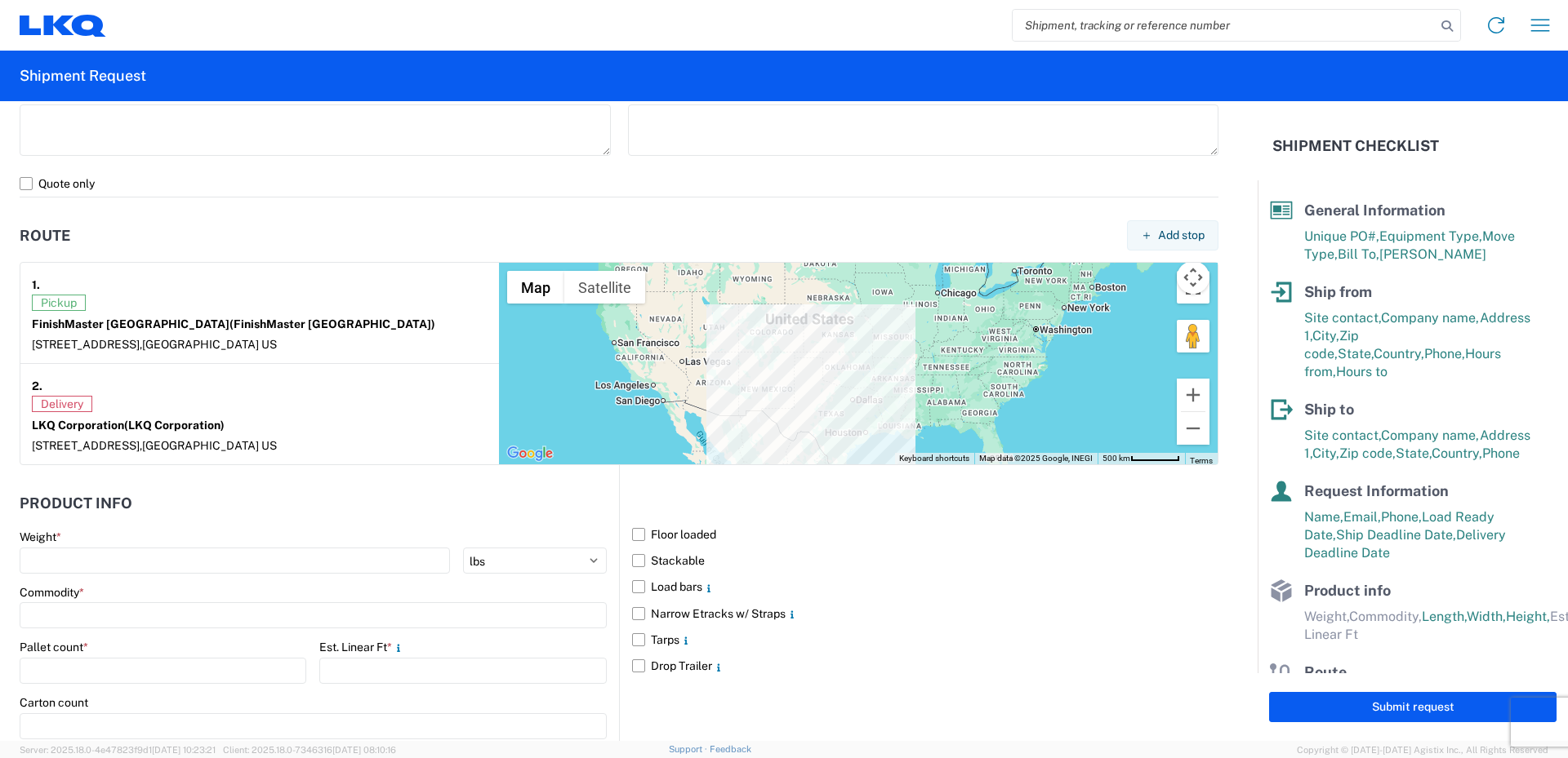
scroll to position [1143, 0]
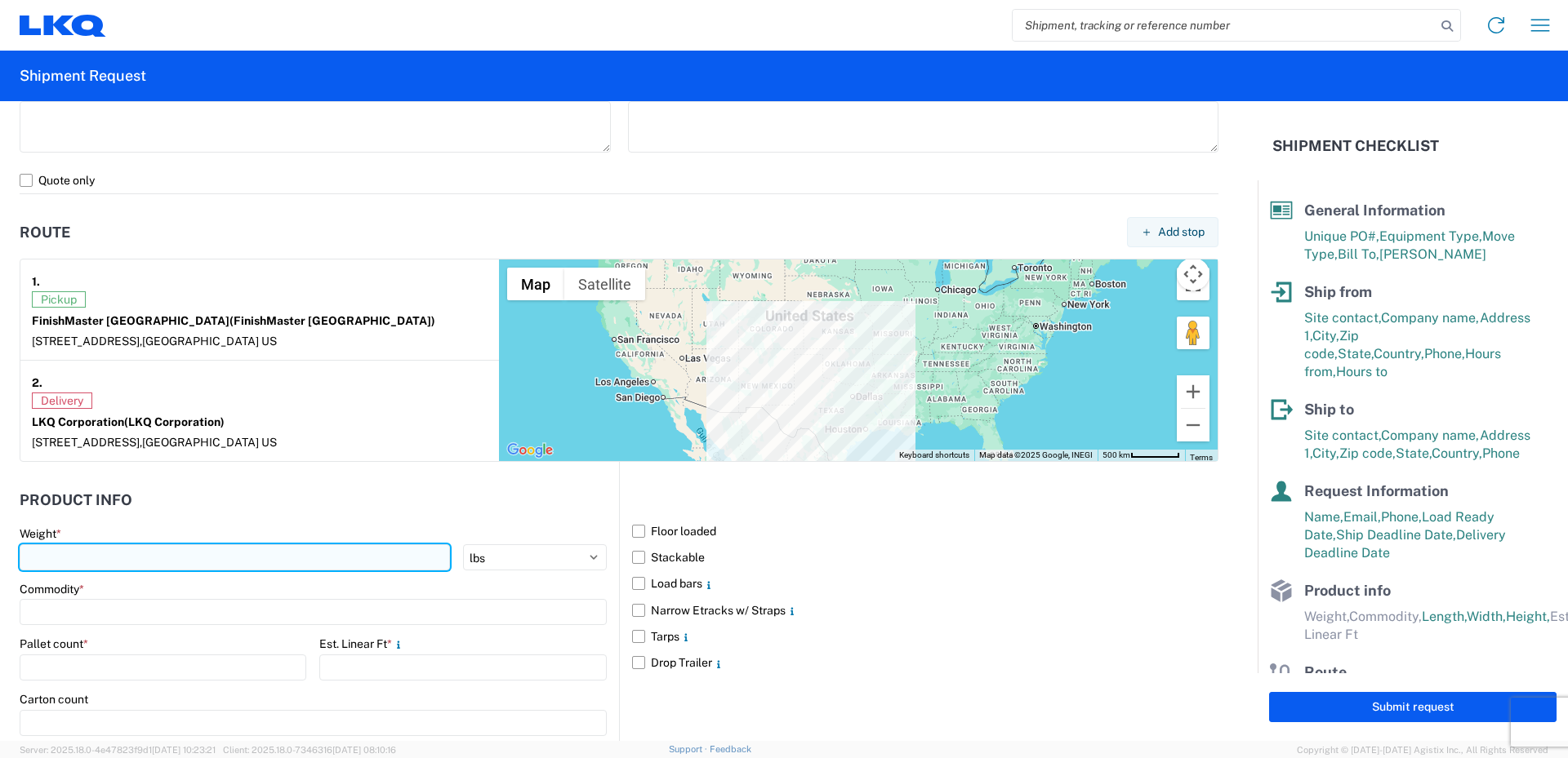
click at [79, 560] on input "number" at bounding box center [234, 557] width 431 height 26
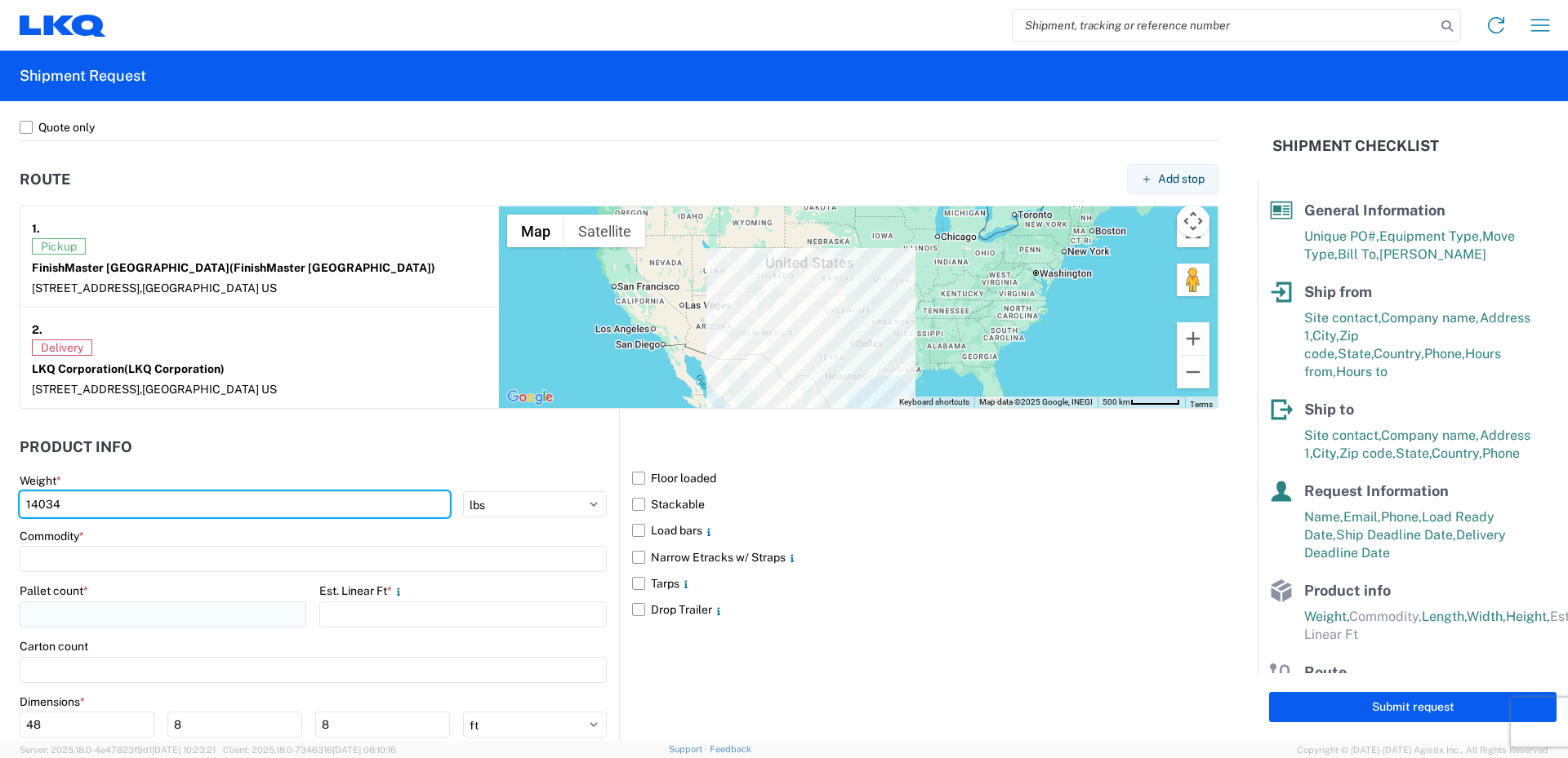
scroll to position [1224, 0]
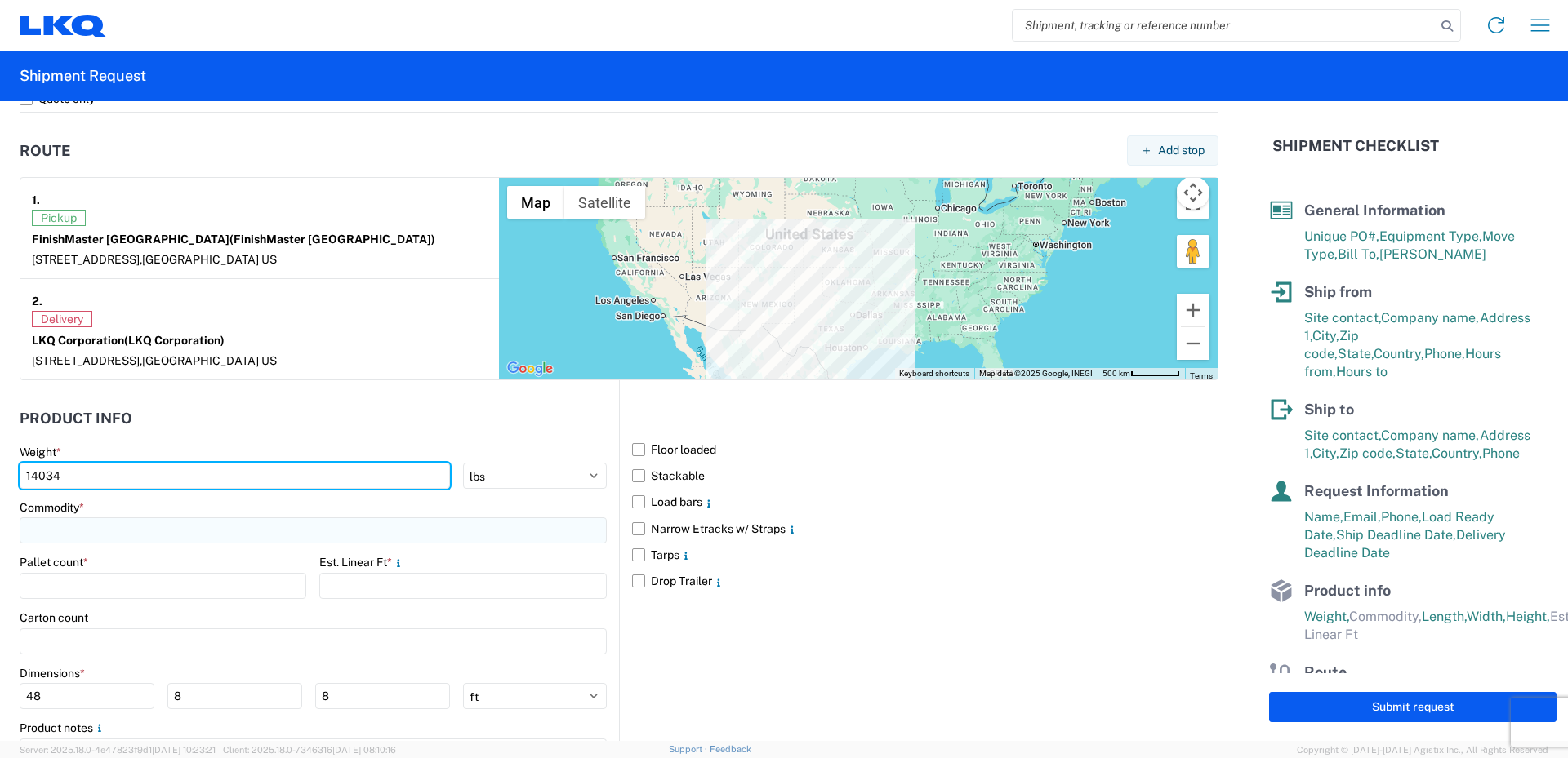
type input "14034"
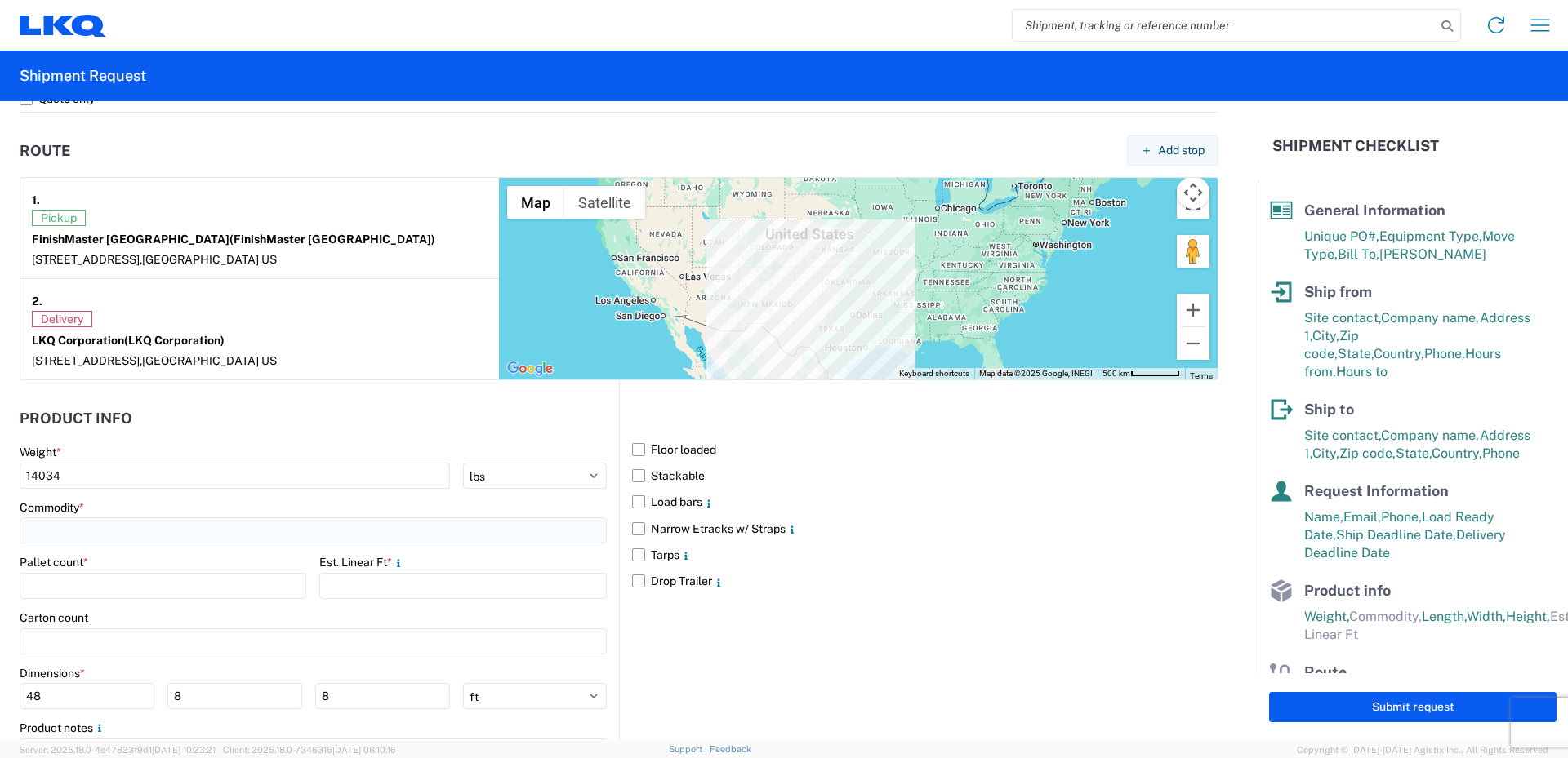
click at [88, 534] on input at bounding box center [313, 530] width 587 height 26
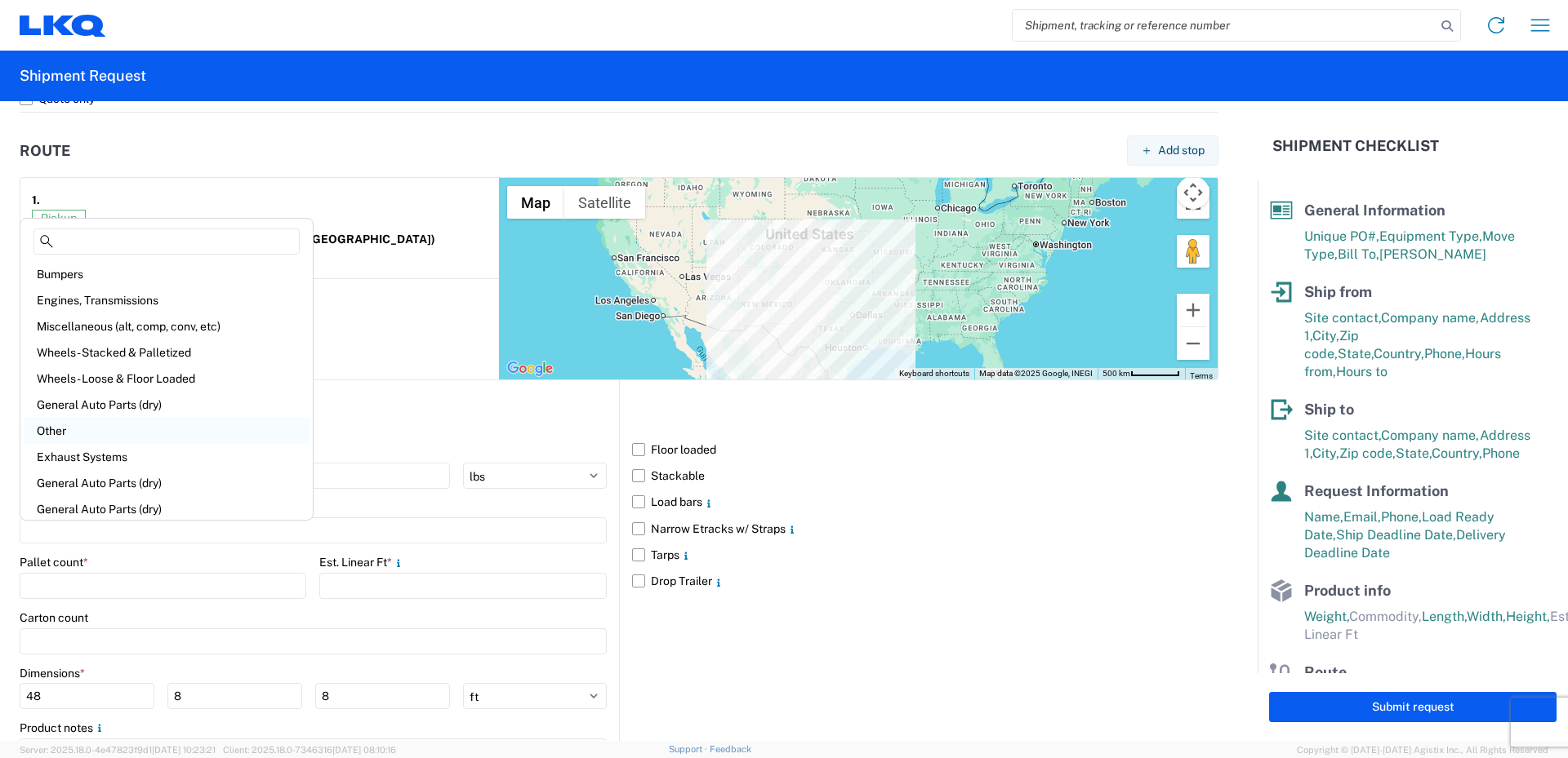
click at [74, 431] on div "Other" at bounding box center [166, 431] width 286 height 26
type input "Other"
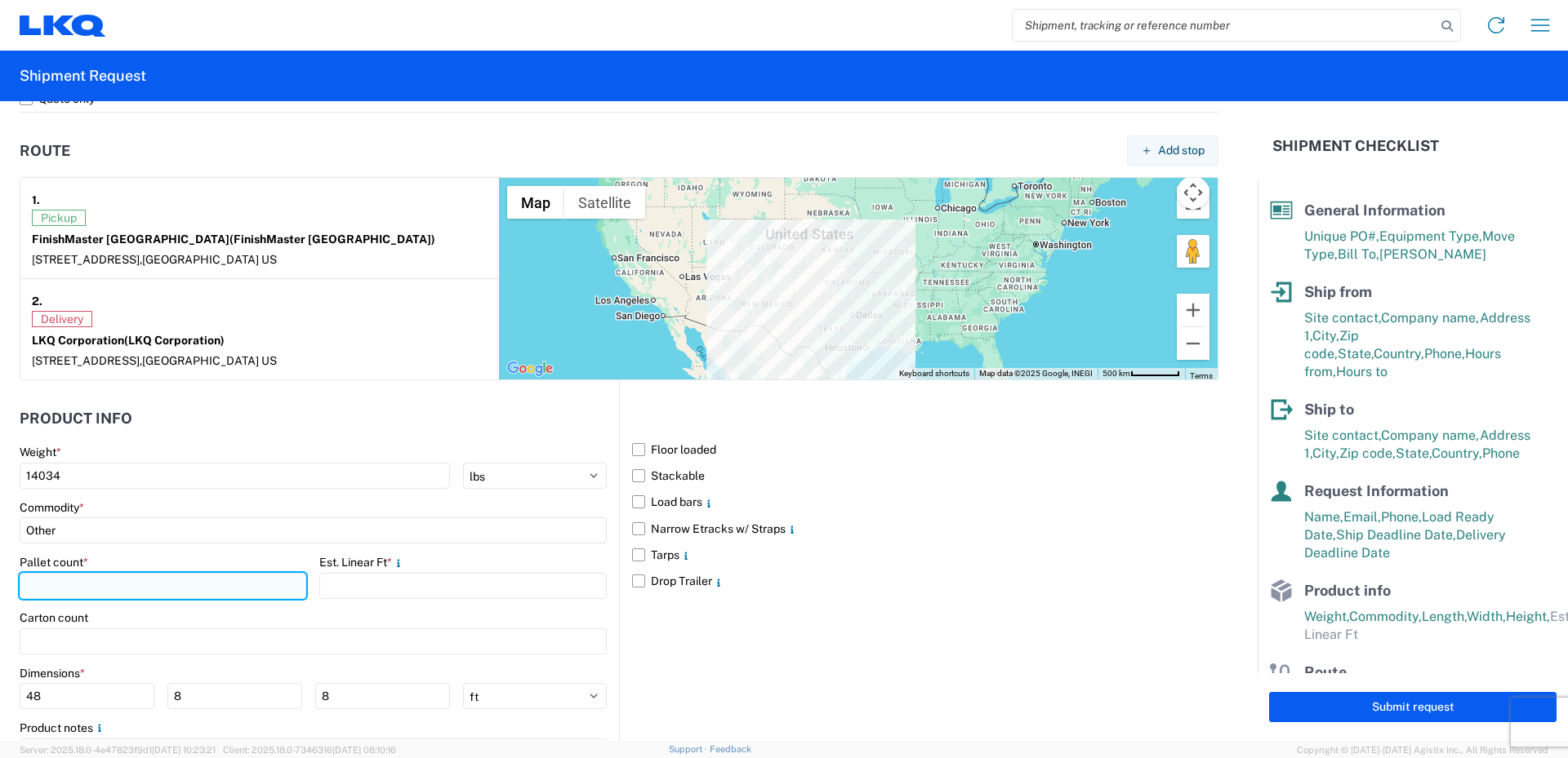
click at [84, 584] on input "number" at bounding box center [162, 586] width 287 height 26
type input "12"
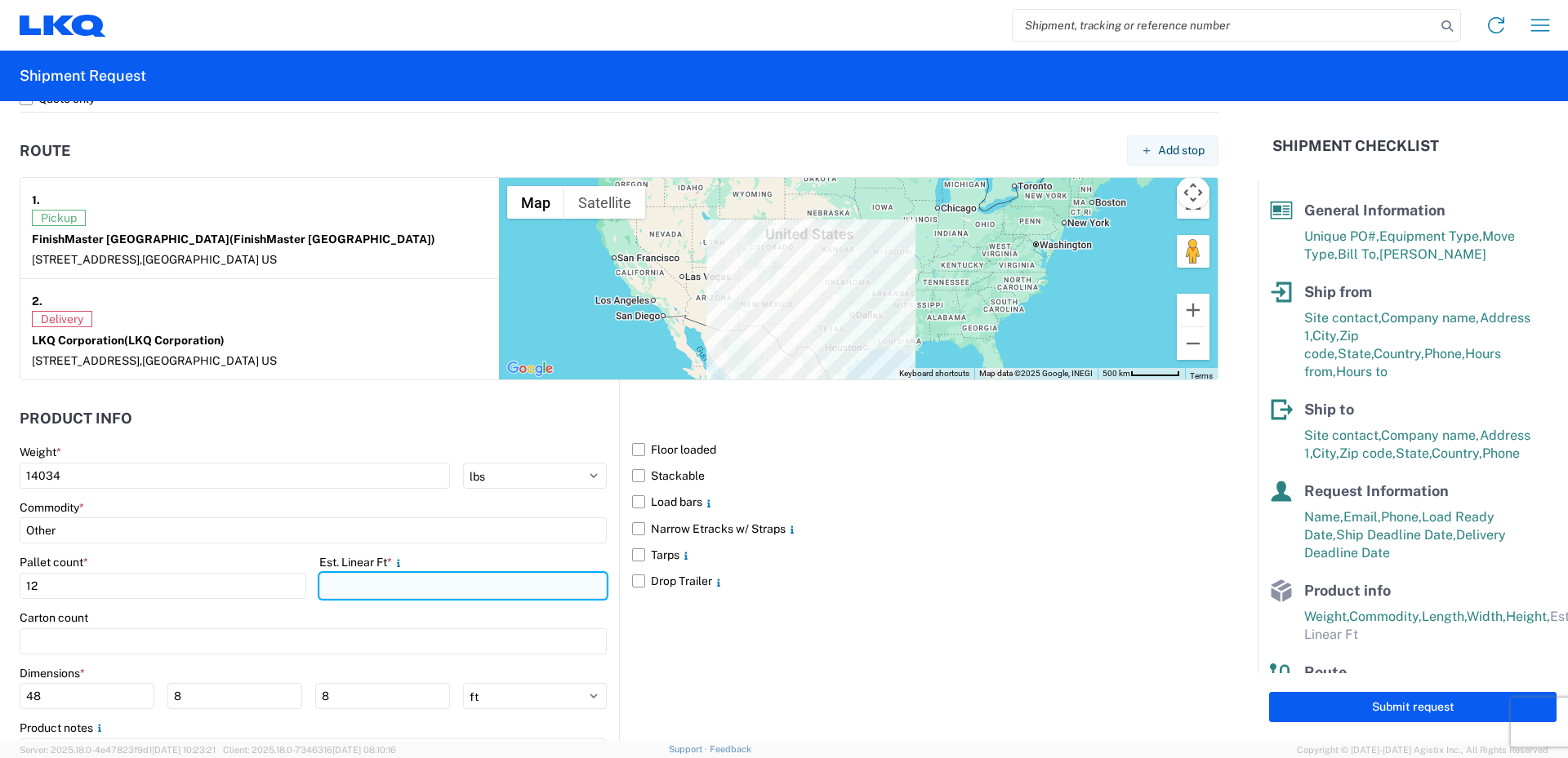
click at [360, 587] on input "number" at bounding box center [462, 586] width 287 height 26
type input "24"
click at [347, 610] on agx-form-control-wrapper-v2 "Est. Linear Ft * 24" at bounding box center [462, 582] width 287 height 55
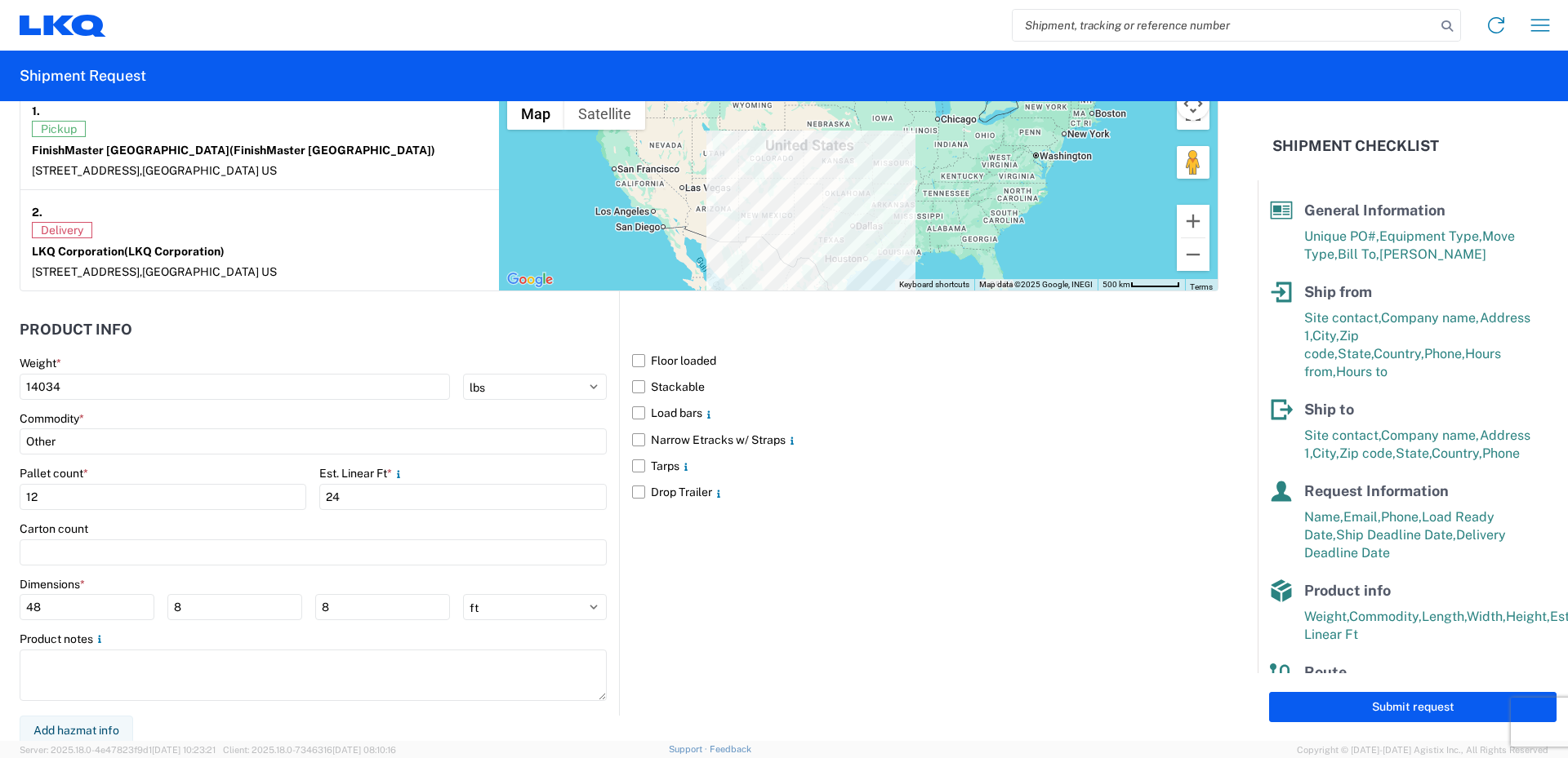
scroll to position [1318, 0]
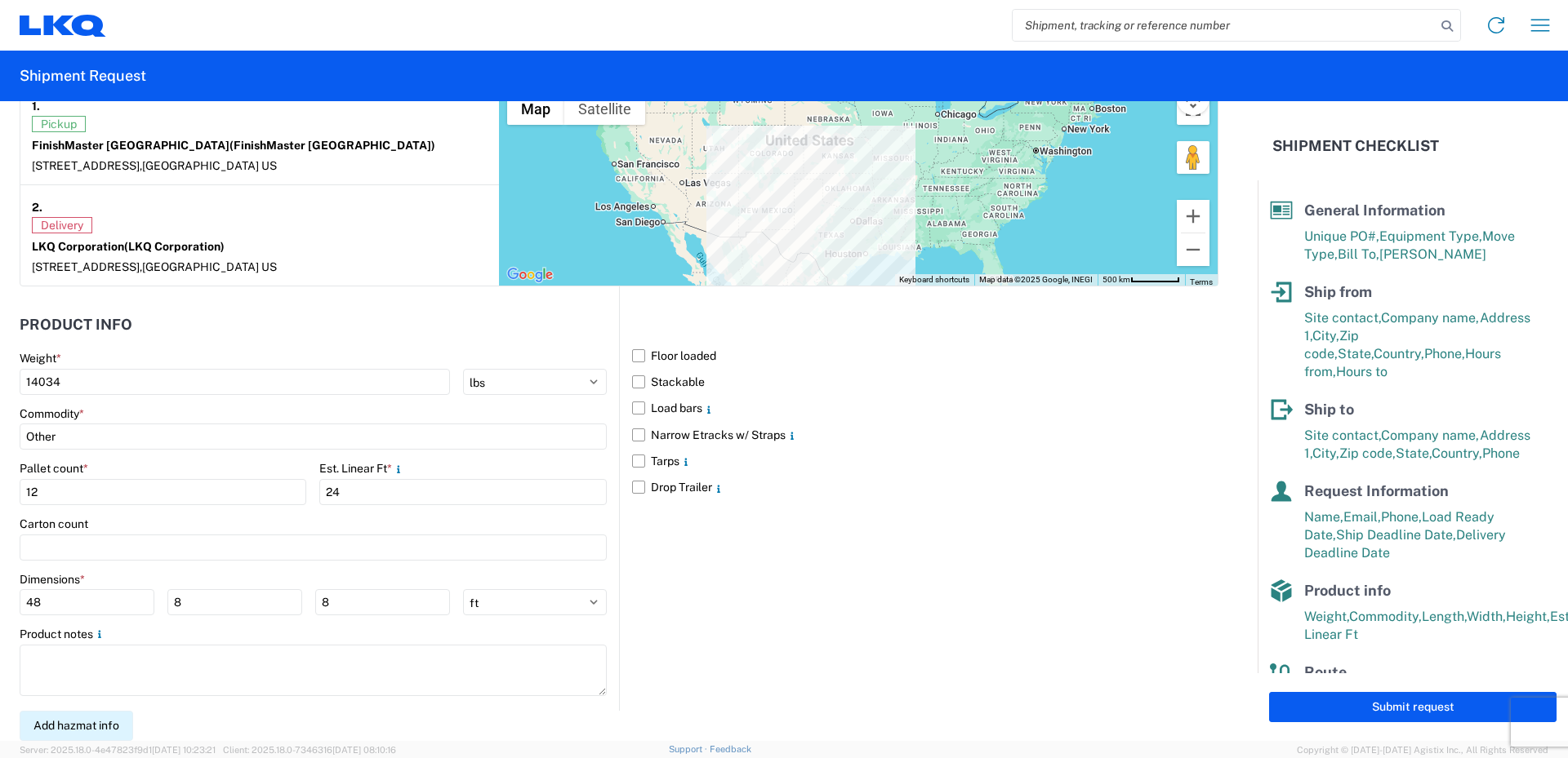
click at [88, 728] on button "Add hazmat info" at bounding box center [77, 725] width 114 height 30
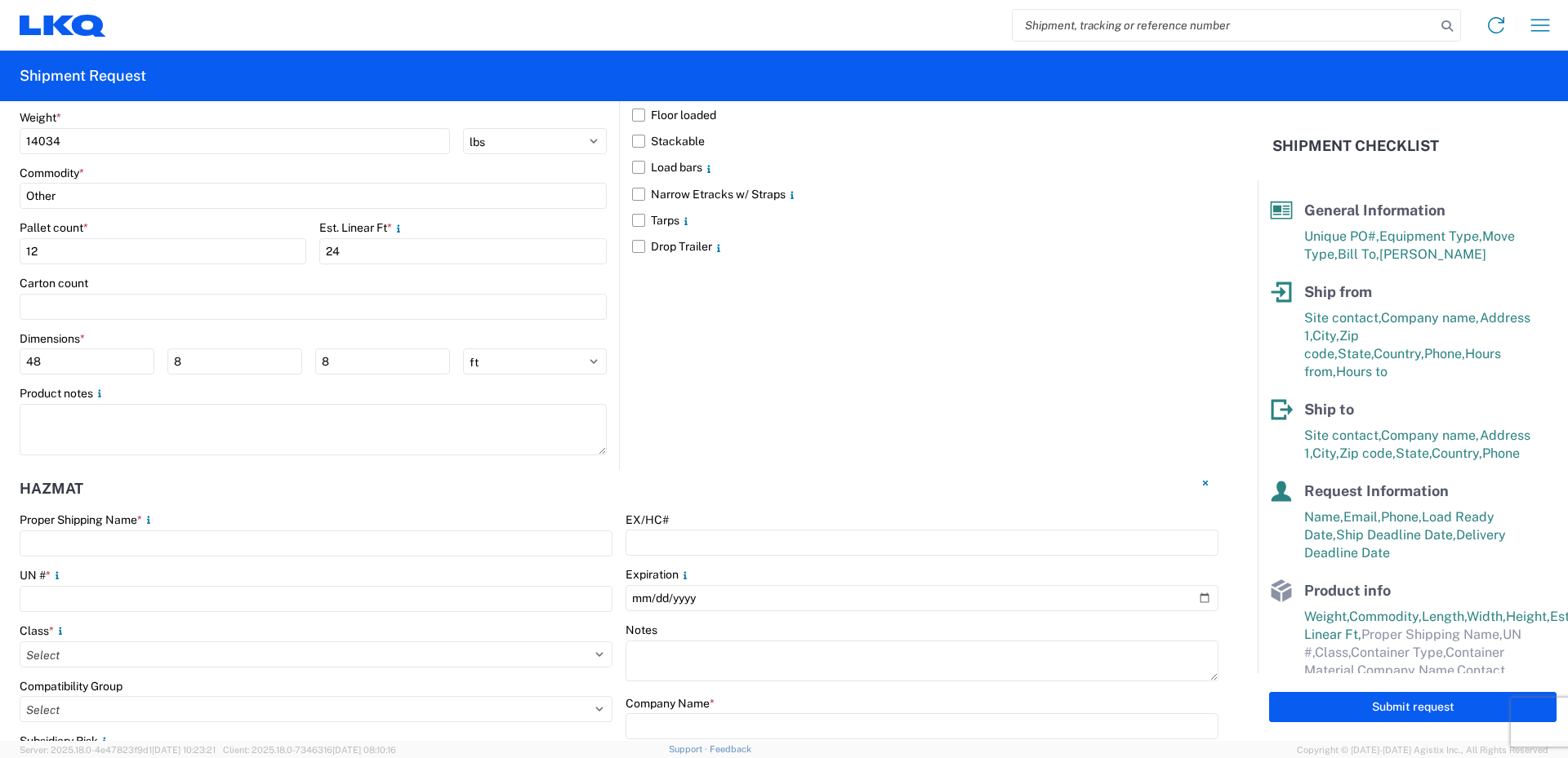
scroll to position [1563, 0]
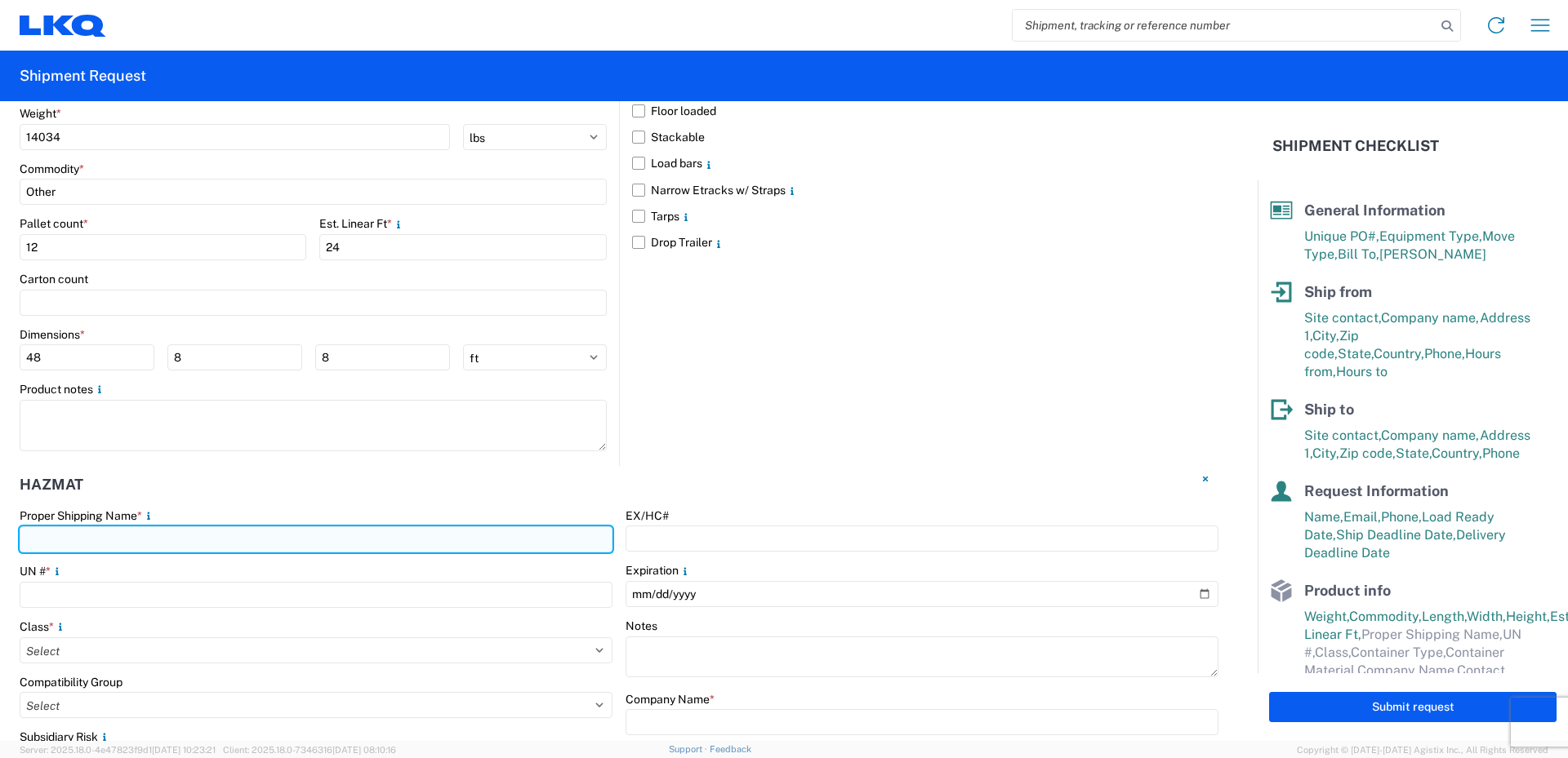
click at [89, 541] on input "text" at bounding box center [316, 540] width 593 height 26
type input "Paint"
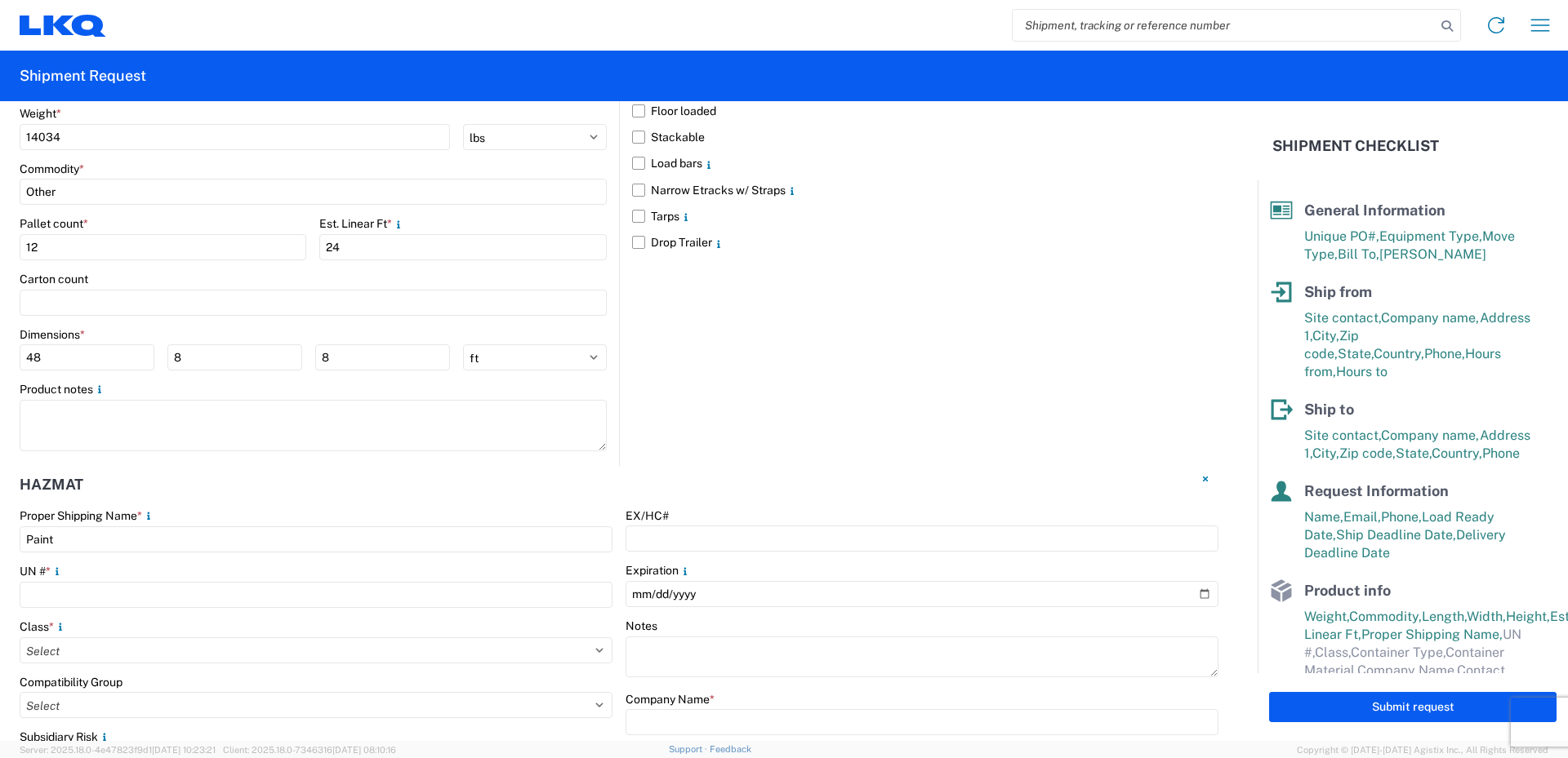
click at [198, 494] on div "Hazmat" at bounding box center [618, 486] width 1198 height 42
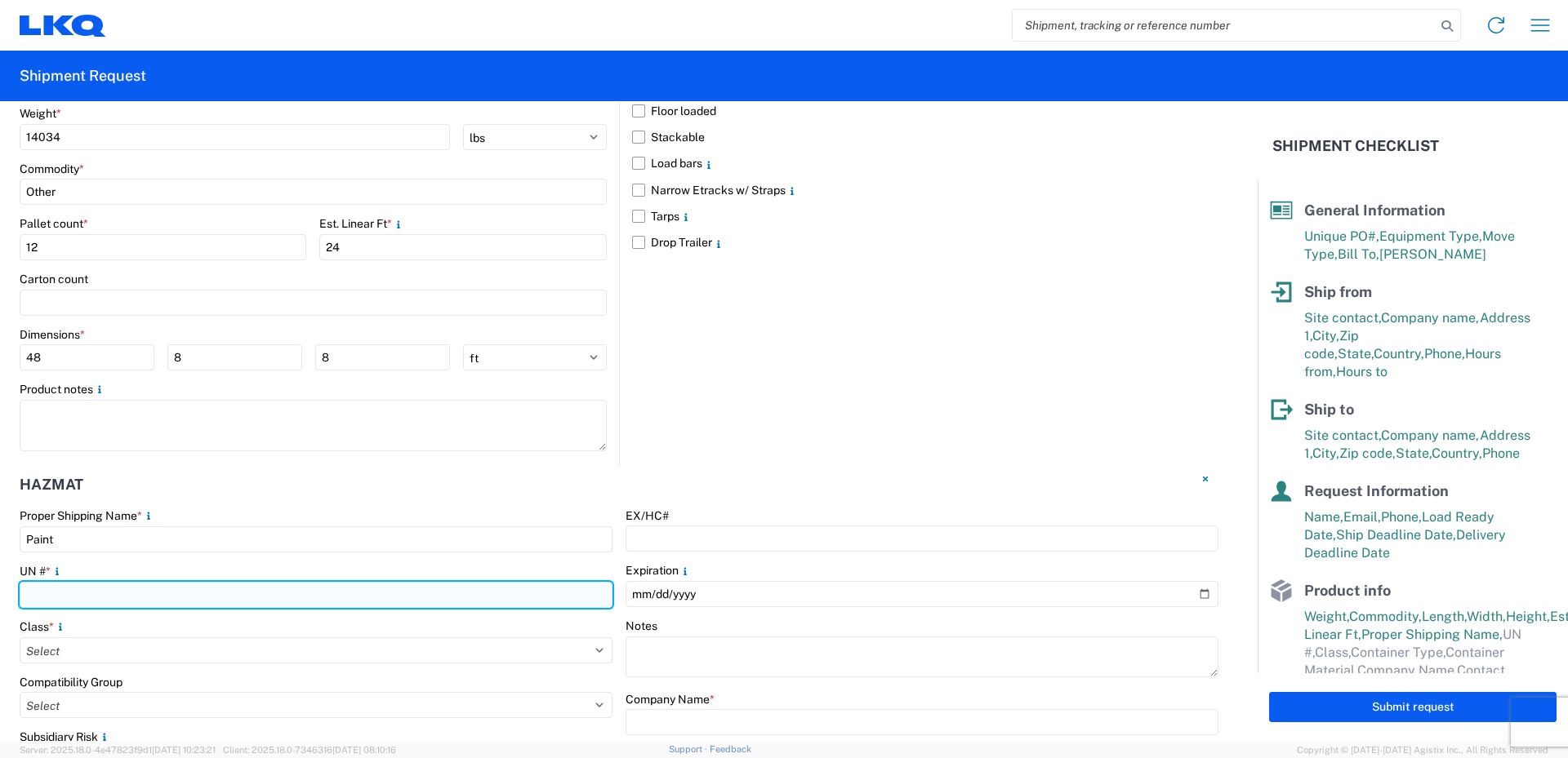
click at [44, 599] on input "number" at bounding box center [316, 595] width 593 height 26
type input "1263"
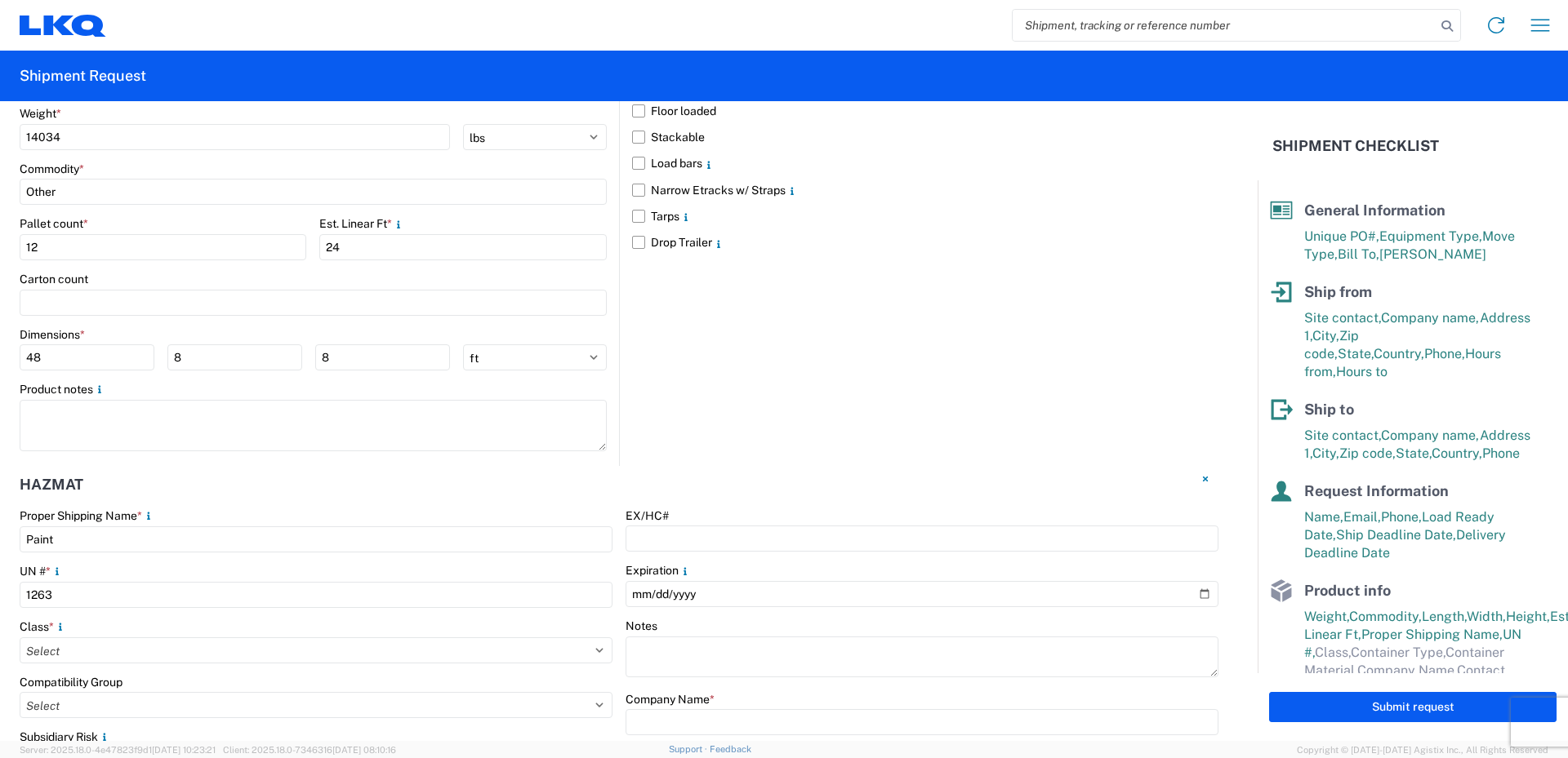
click at [123, 567] on div "UN # *" at bounding box center [316, 571] width 593 height 15
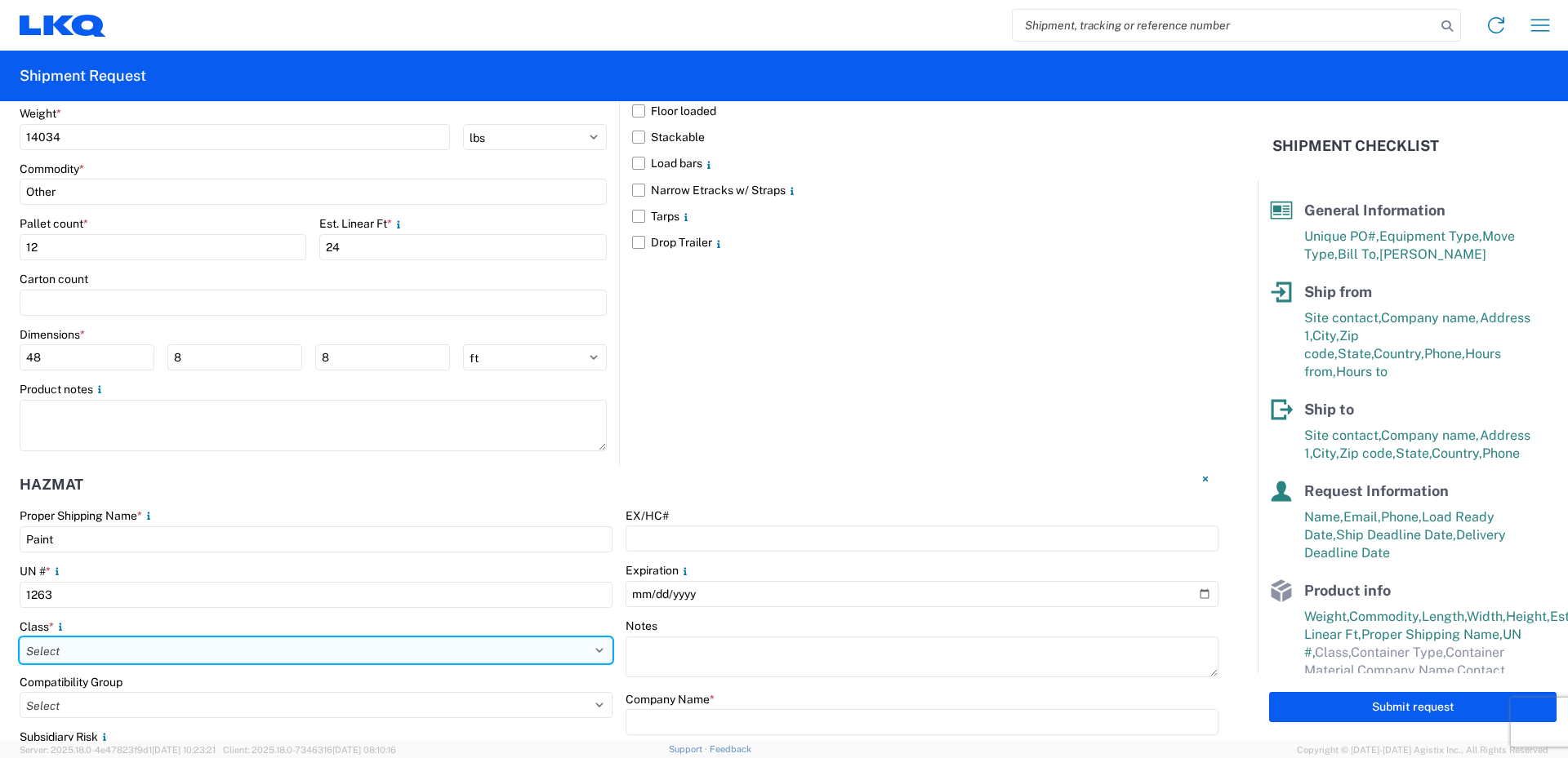
click at [98, 650] on select "Select 1 Explosive 1.1 Explosive 1.2 Explosive 1.3 Explosive 1.4 Explosive 1.5 …" at bounding box center [316, 651] width 593 height 26
select select "3 Flammable Liquid"
click at [20, 638] on select "Select 1 Explosive 1.1 Explosive 1.2 Explosive 1.3 Explosive 1.4 Explosive 1.5 …" at bounding box center [316, 651] width 593 height 26
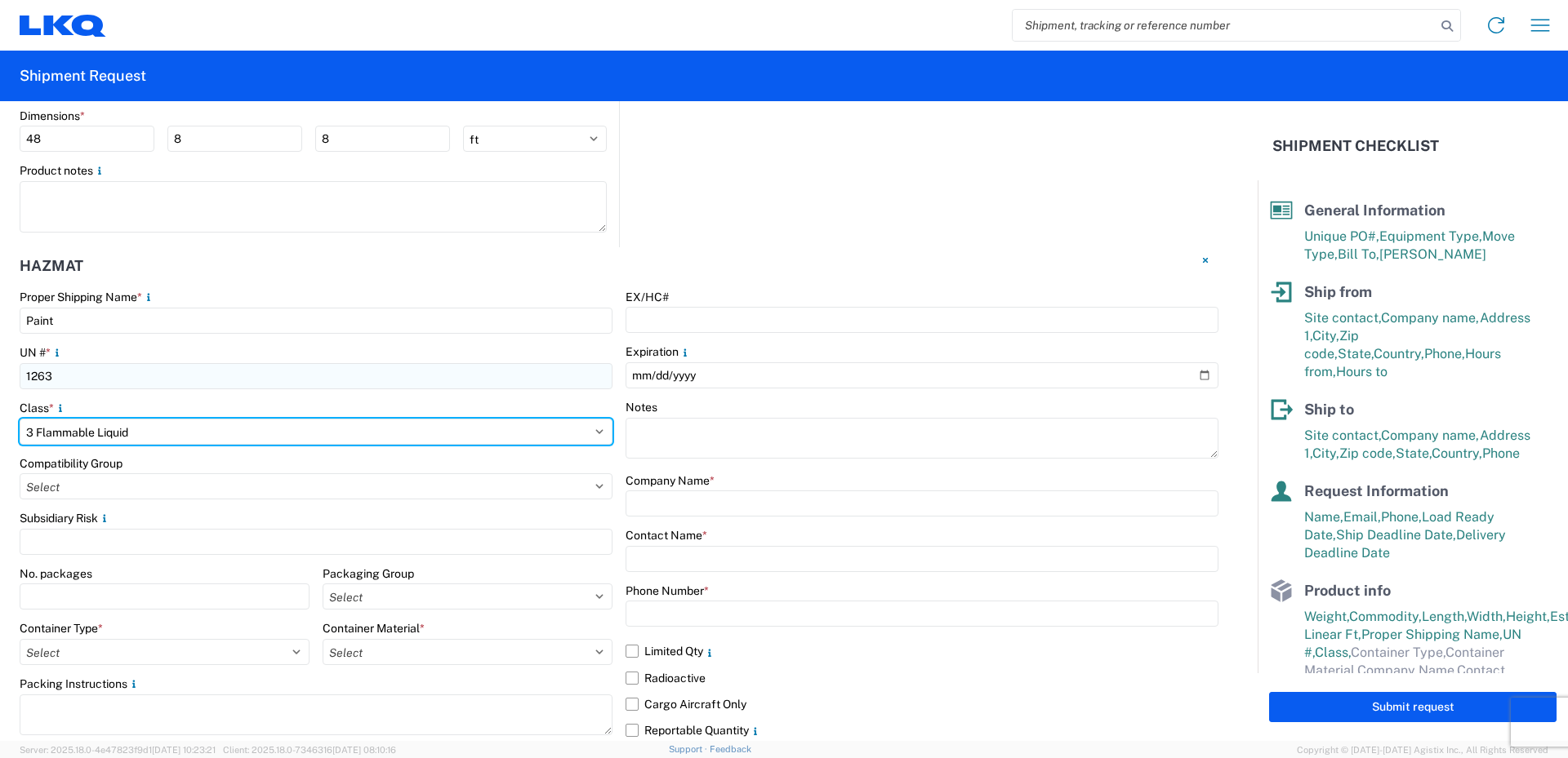
scroll to position [1807, 0]
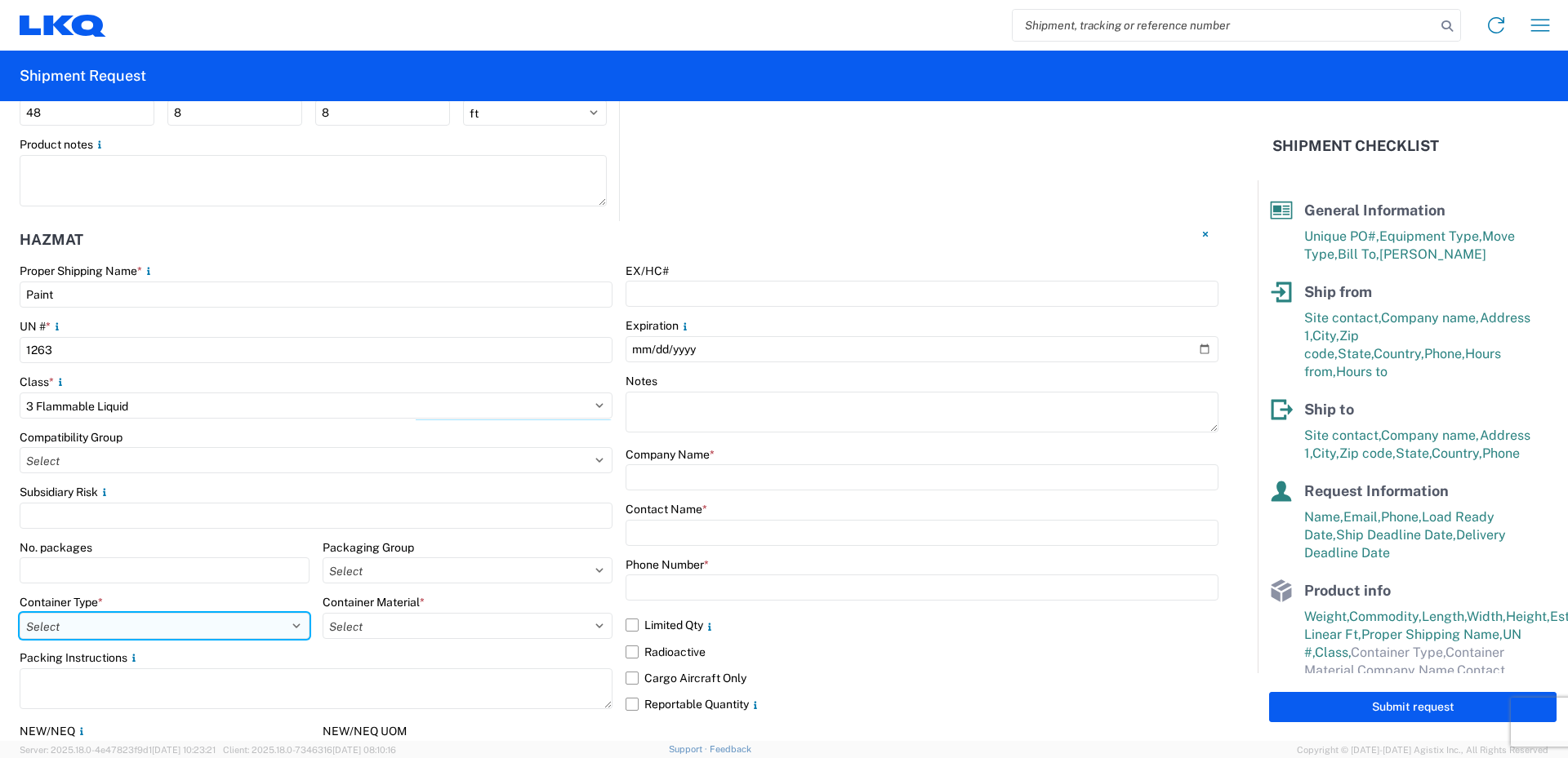
click at [110, 626] on select "Select 5 - Bags 4 - Boxes 6 - Composite Packaging 1 - Drums 3 - Jerricans None …" at bounding box center [164, 626] width 290 height 26
select select "BOXES"
click at [20, 613] on select "Select 5 - Bags 4 - Boxes 6 - Composite Packaging 1 - Drums 3 - Jerricans None …" at bounding box center [164, 626] width 290 height 26
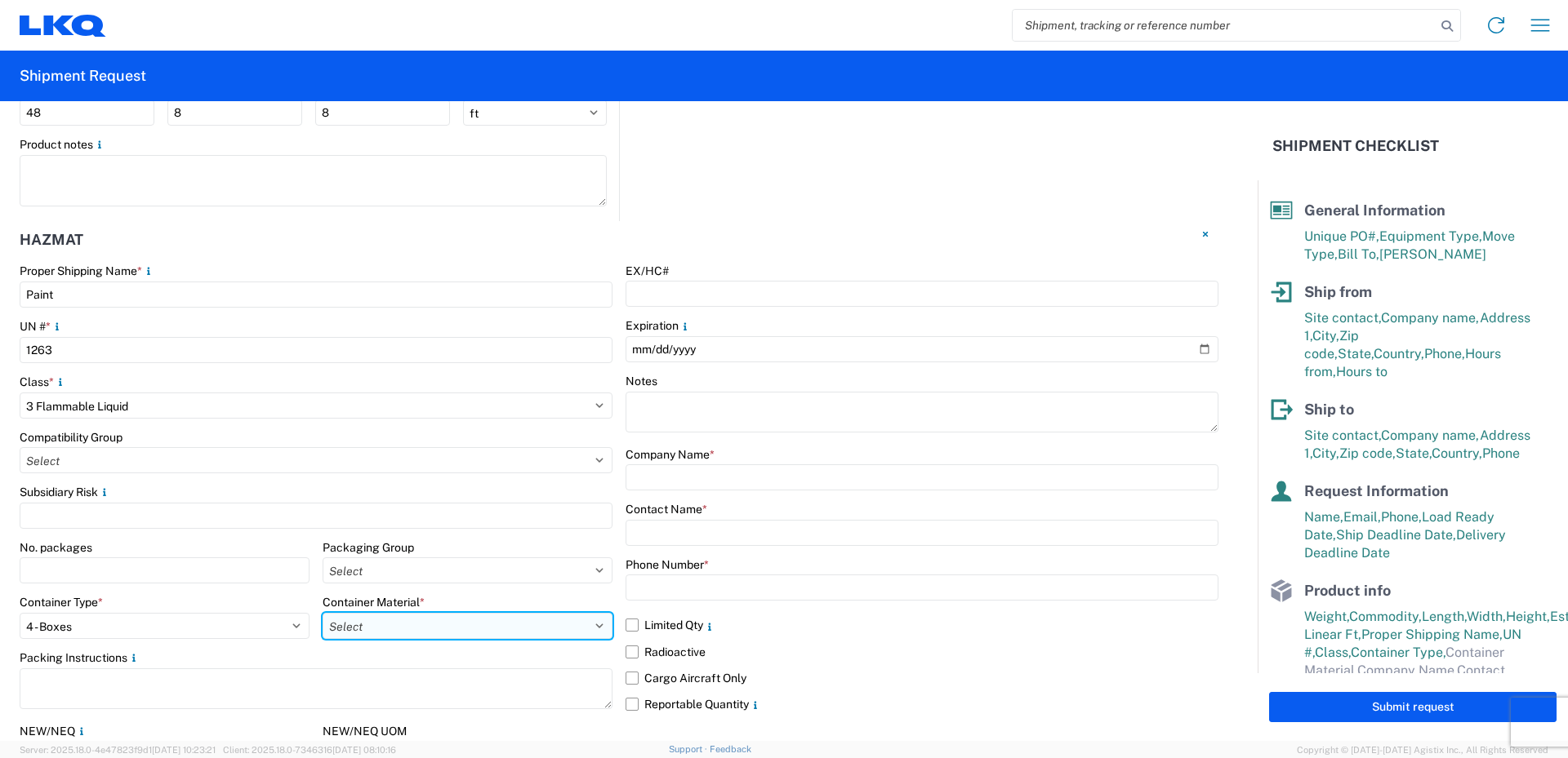
click at [393, 624] on select "Select B - Aluminum G - Fiberboard P - Glass, porcelain or stoneware (not used …" at bounding box center [467, 626] width 290 height 26
select select "PAPER_MULTI"
click at [322, 613] on select "Select B - Aluminum G - Fiberboard P - Glass, porcelain or stoneware (not used …" at bounding box center [467, 626] width 290 height 26
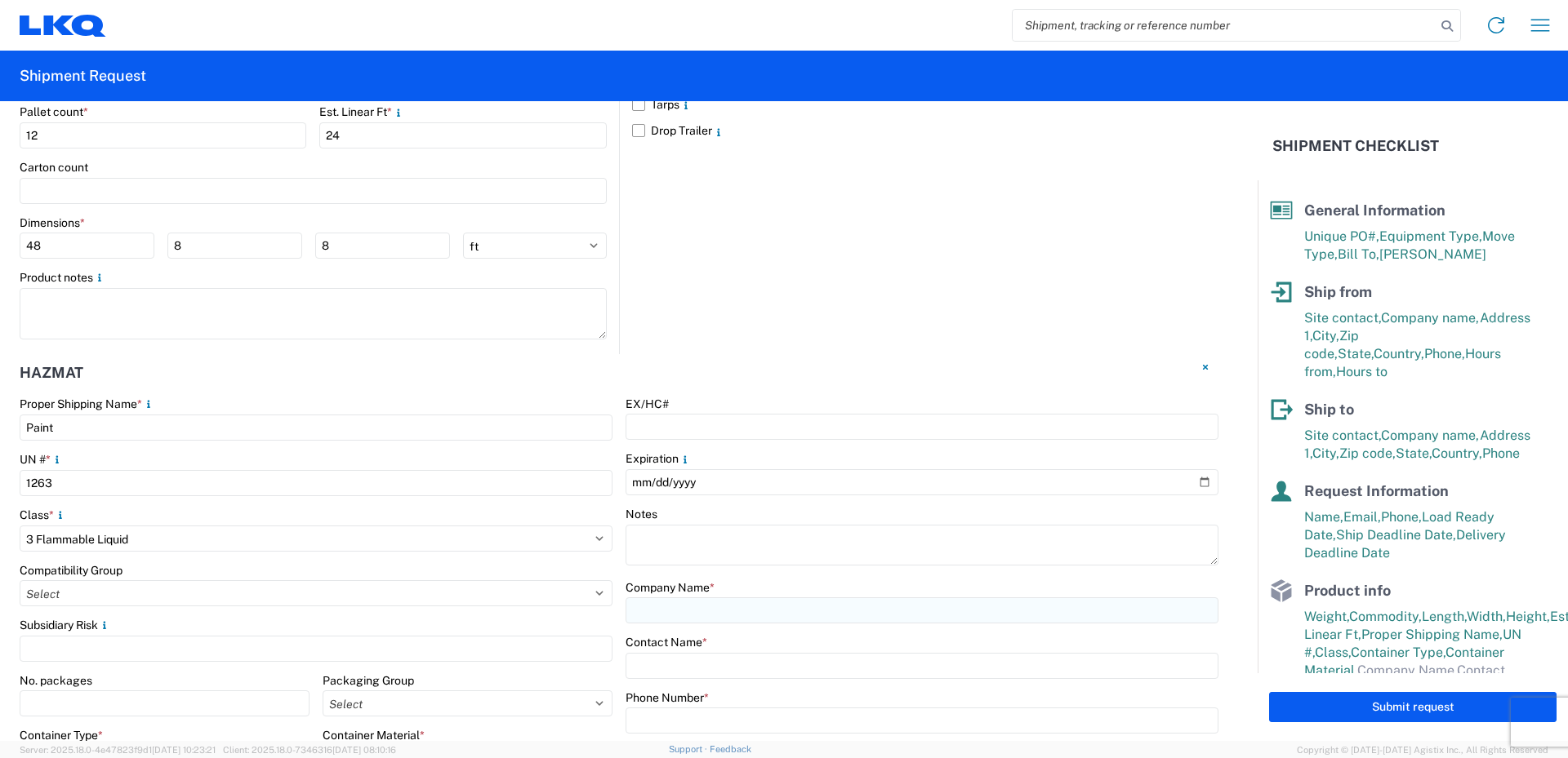
scroll to position [1711, 0]
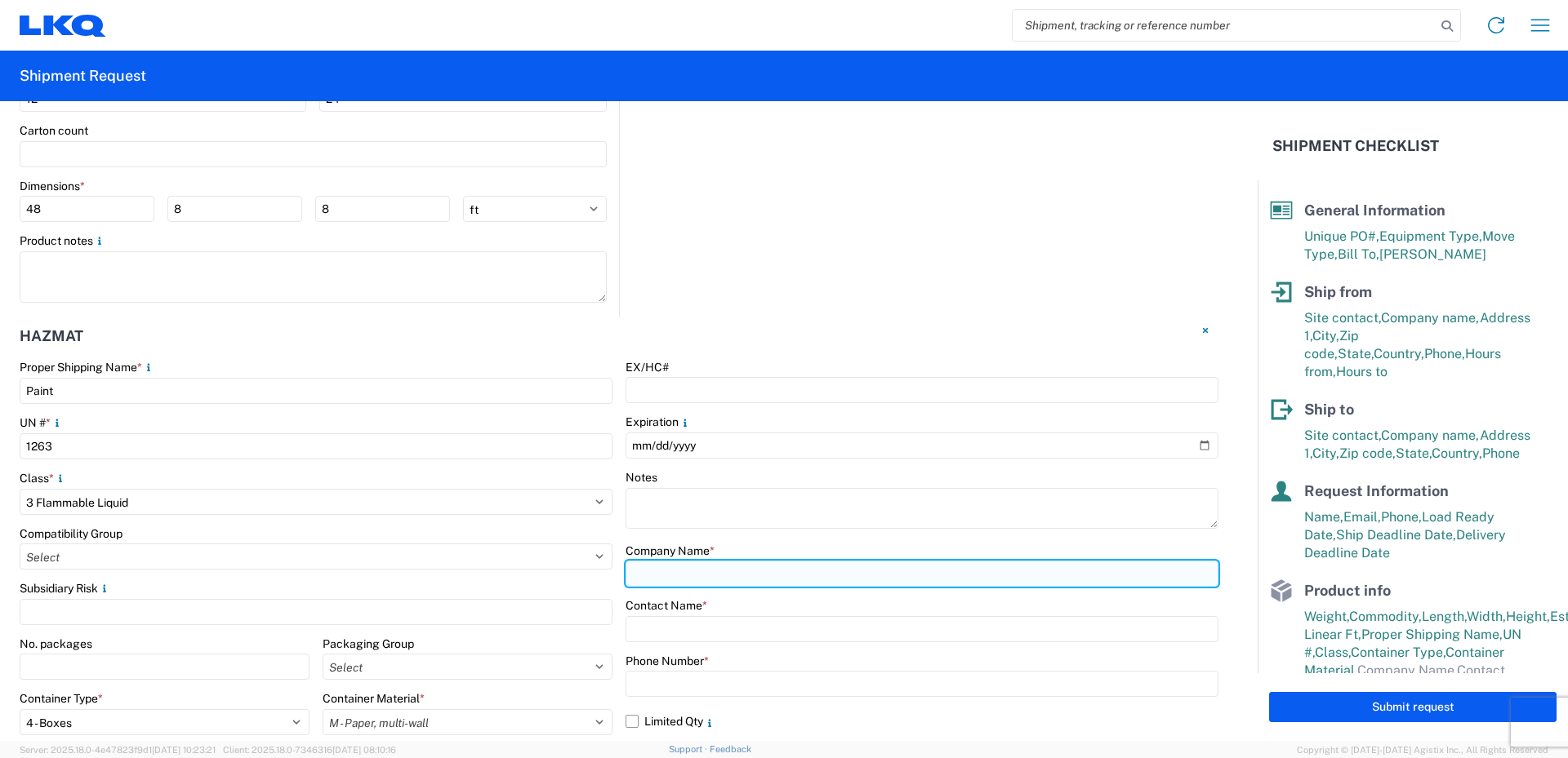
click at [634, 572] on input "text" at bounding box center [922, 574] width 593 height 26
type input "LKQ/FinishMaster"
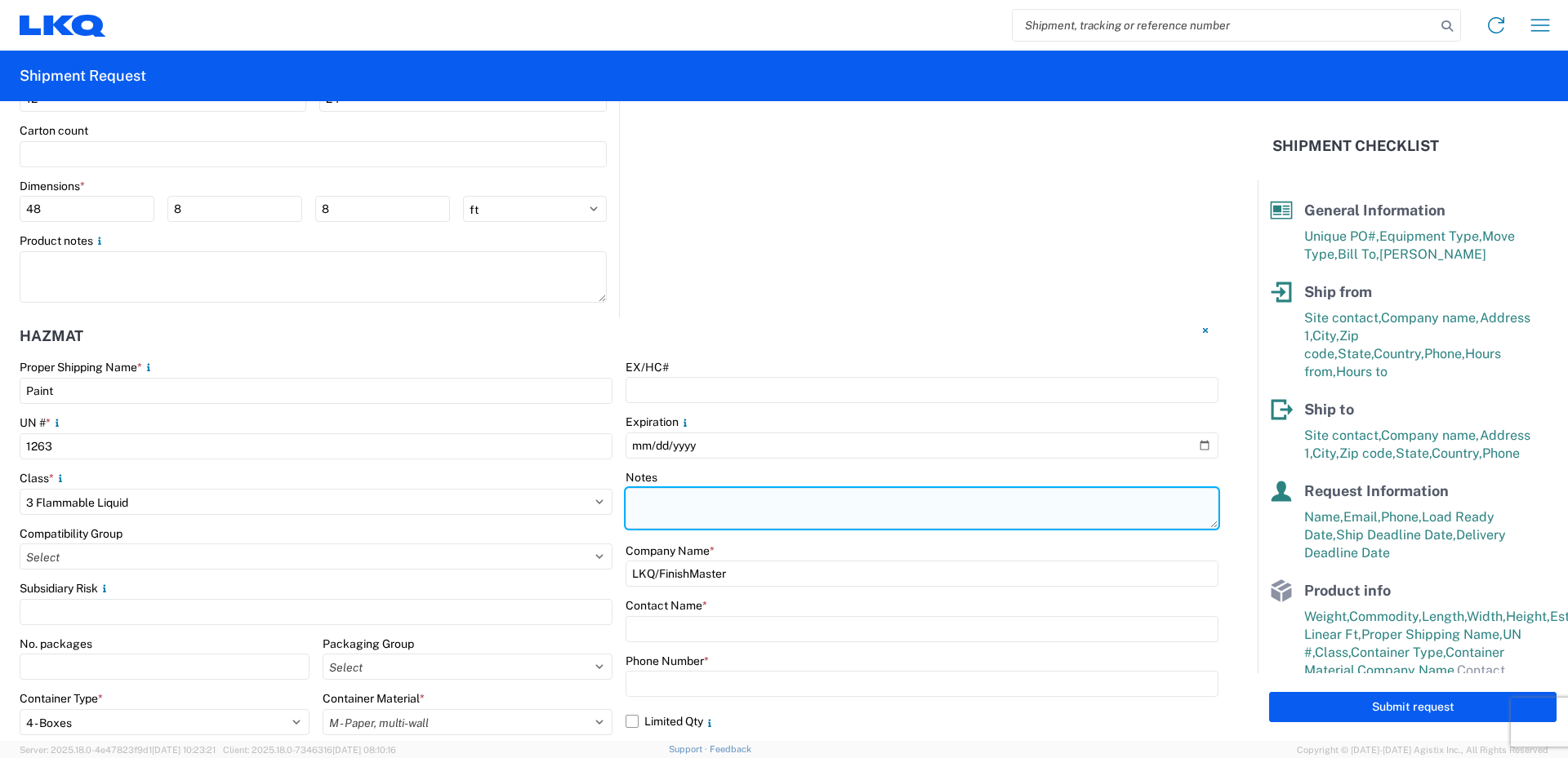
click at [799, 525] on textarea at bounding box center [922, 509] width 593 height 41
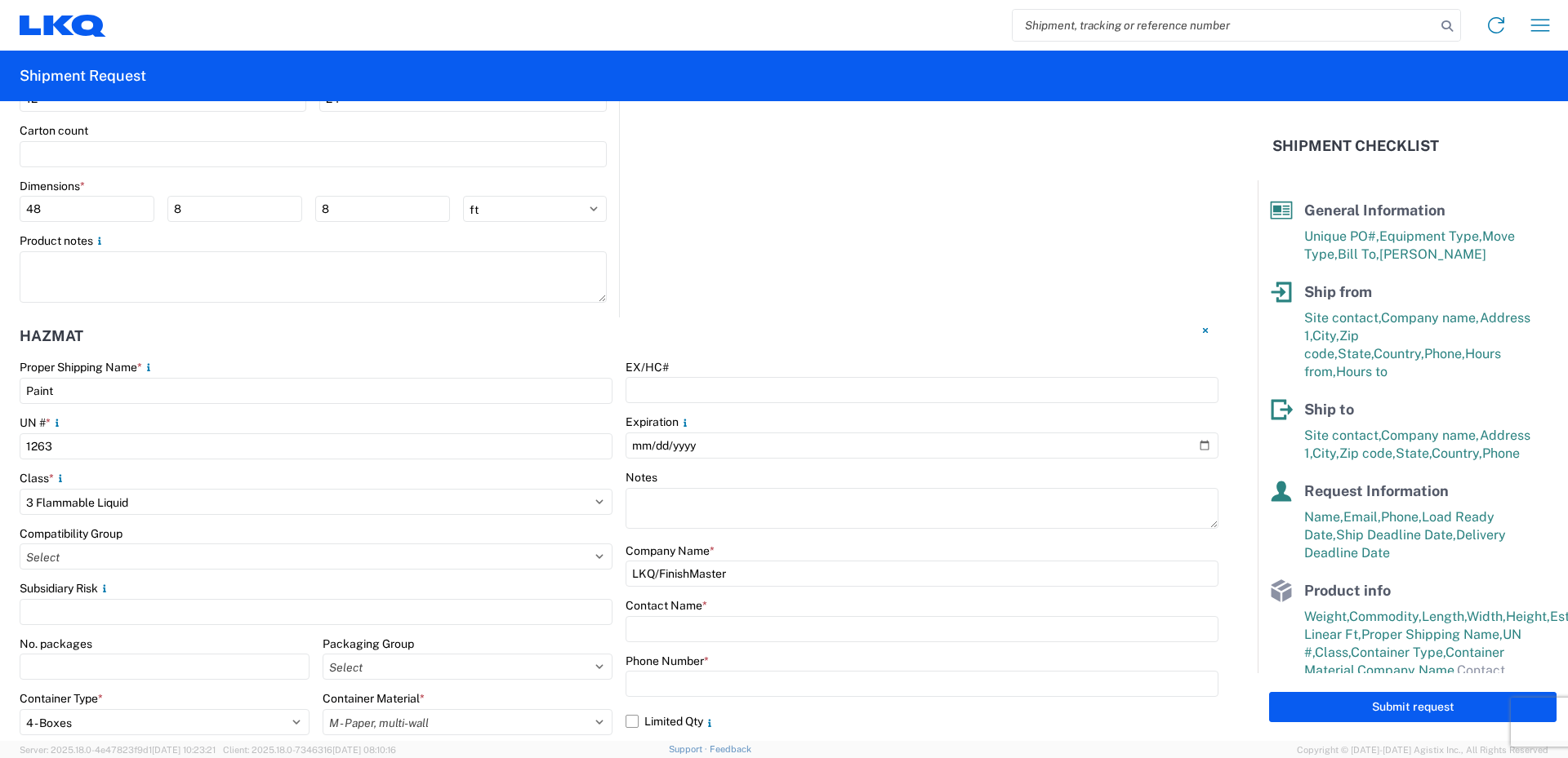
click at [763, 545] on div "Company Name *" at bounding box center [922, 551] width 593 height 15
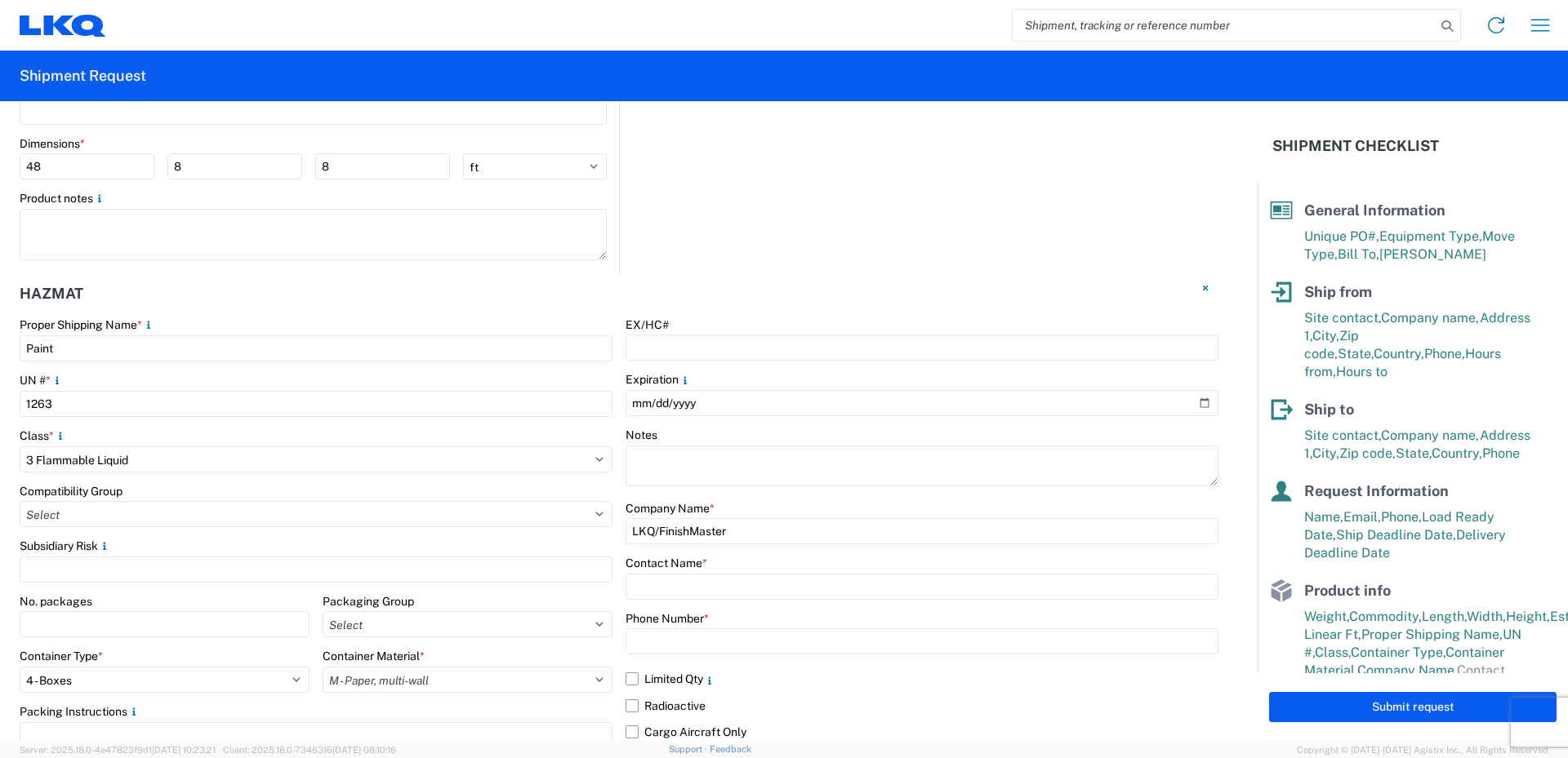
scroll to position [1793, 0]
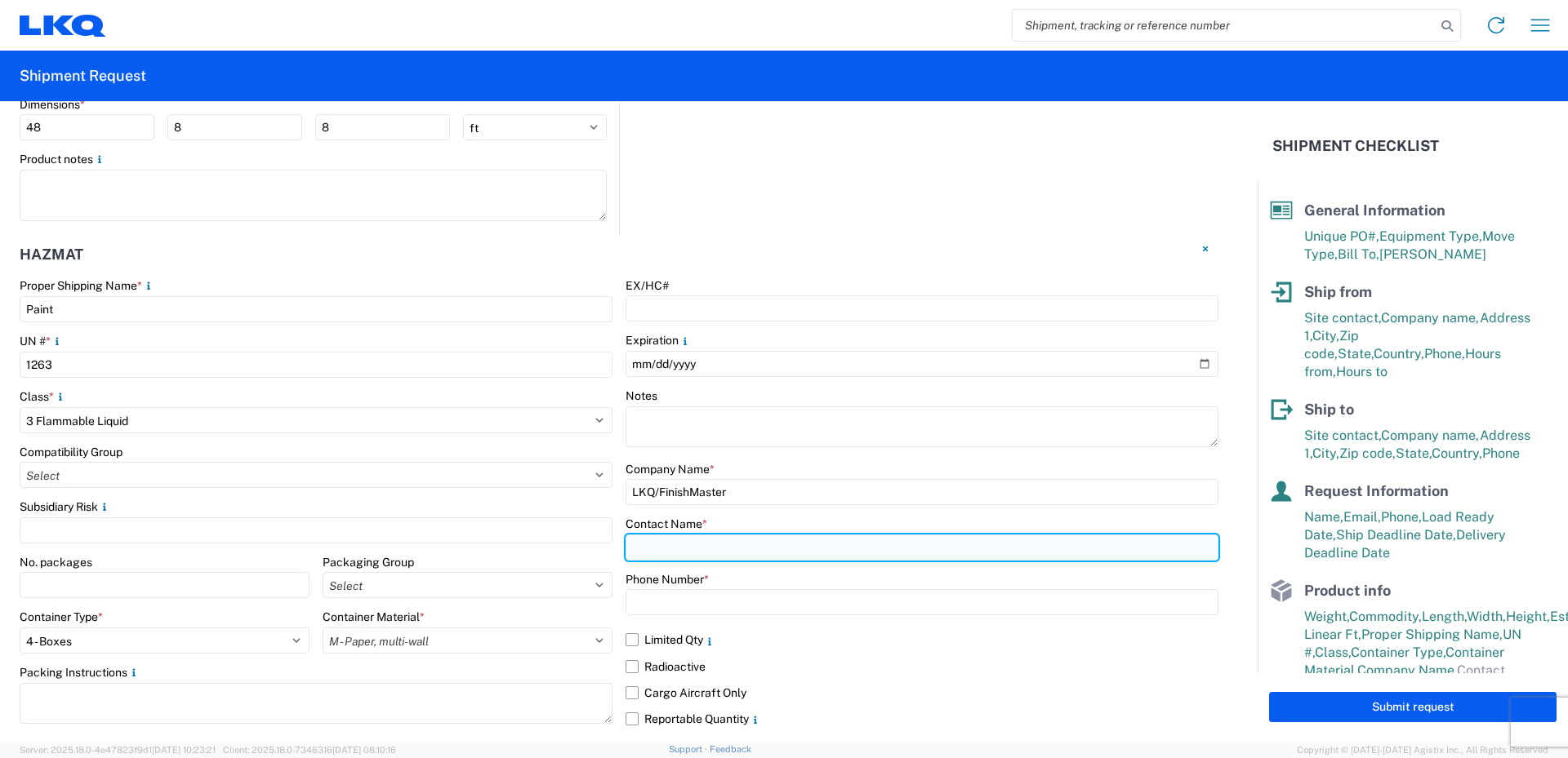
click at [646, 546] on input "text" at bounding box center [922, 548] width 593 height 26
type input "[PERSON_NAME]"
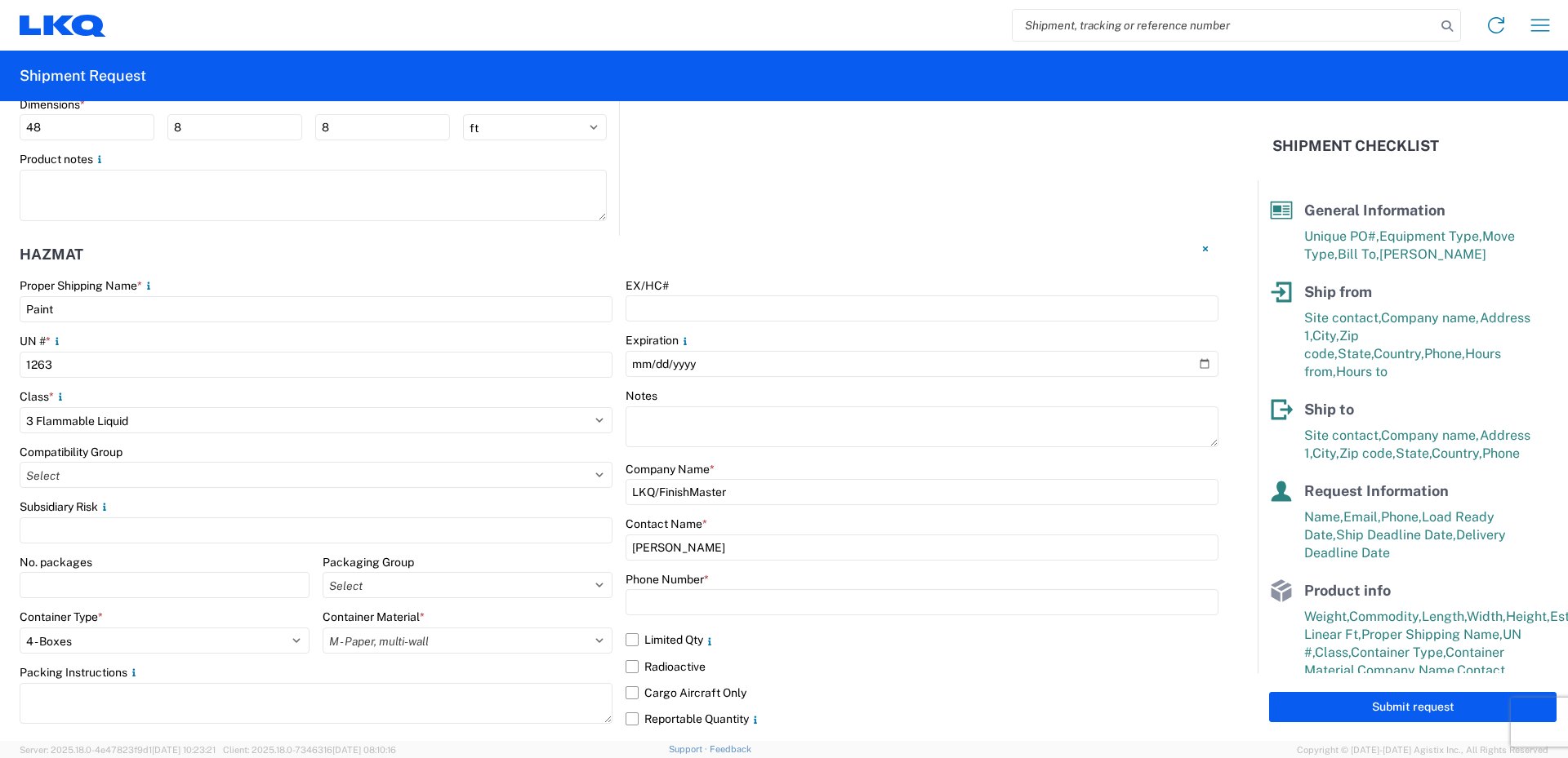
click at [747, 521] on div "Contact Name *" at bounding box center [922, 524] width 593 height 15
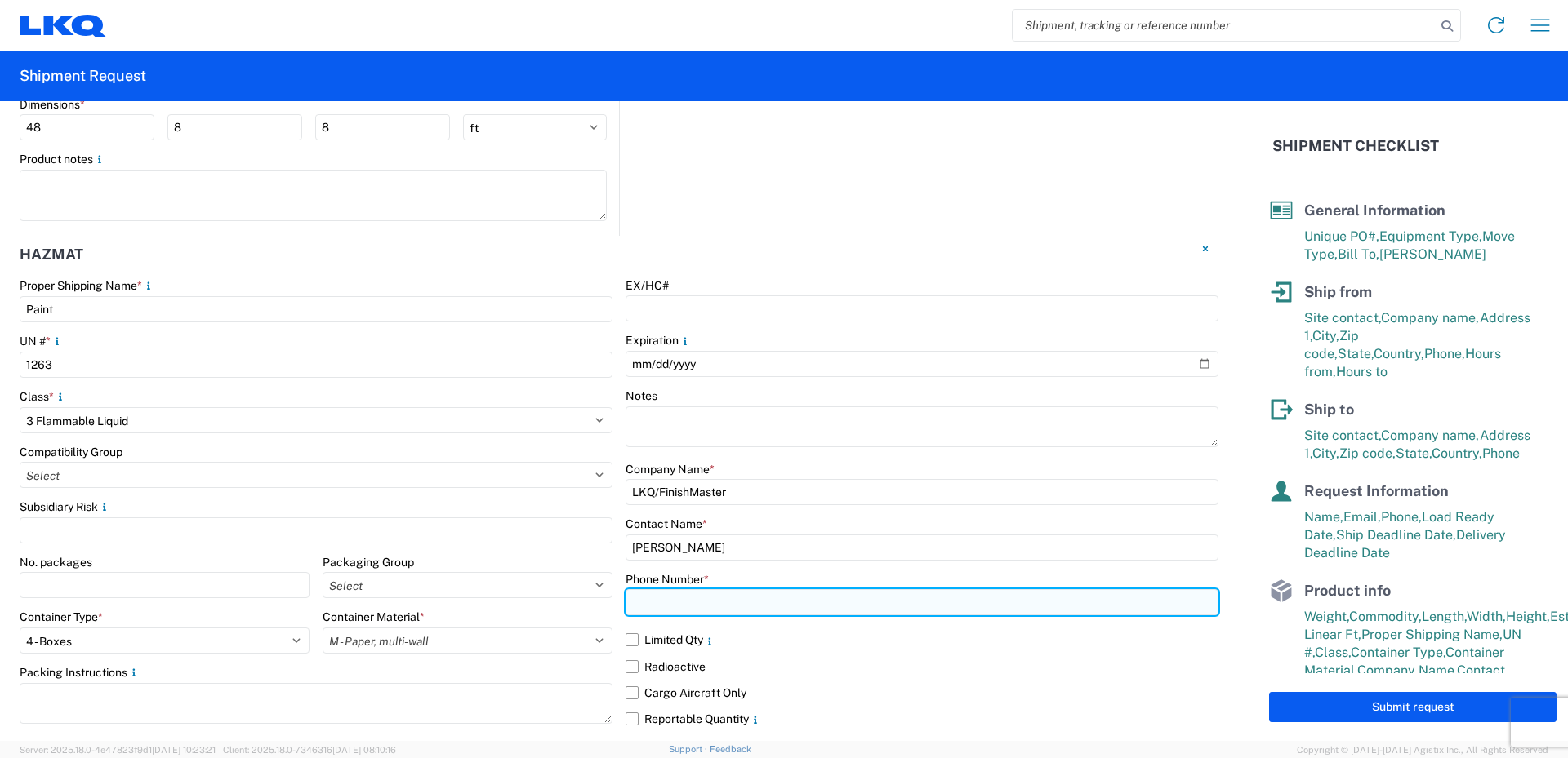
click at [676, 603] on input "text" at bounding box center [922, 602] width 593 height 26
type input "[PHONE_NUMBER]"
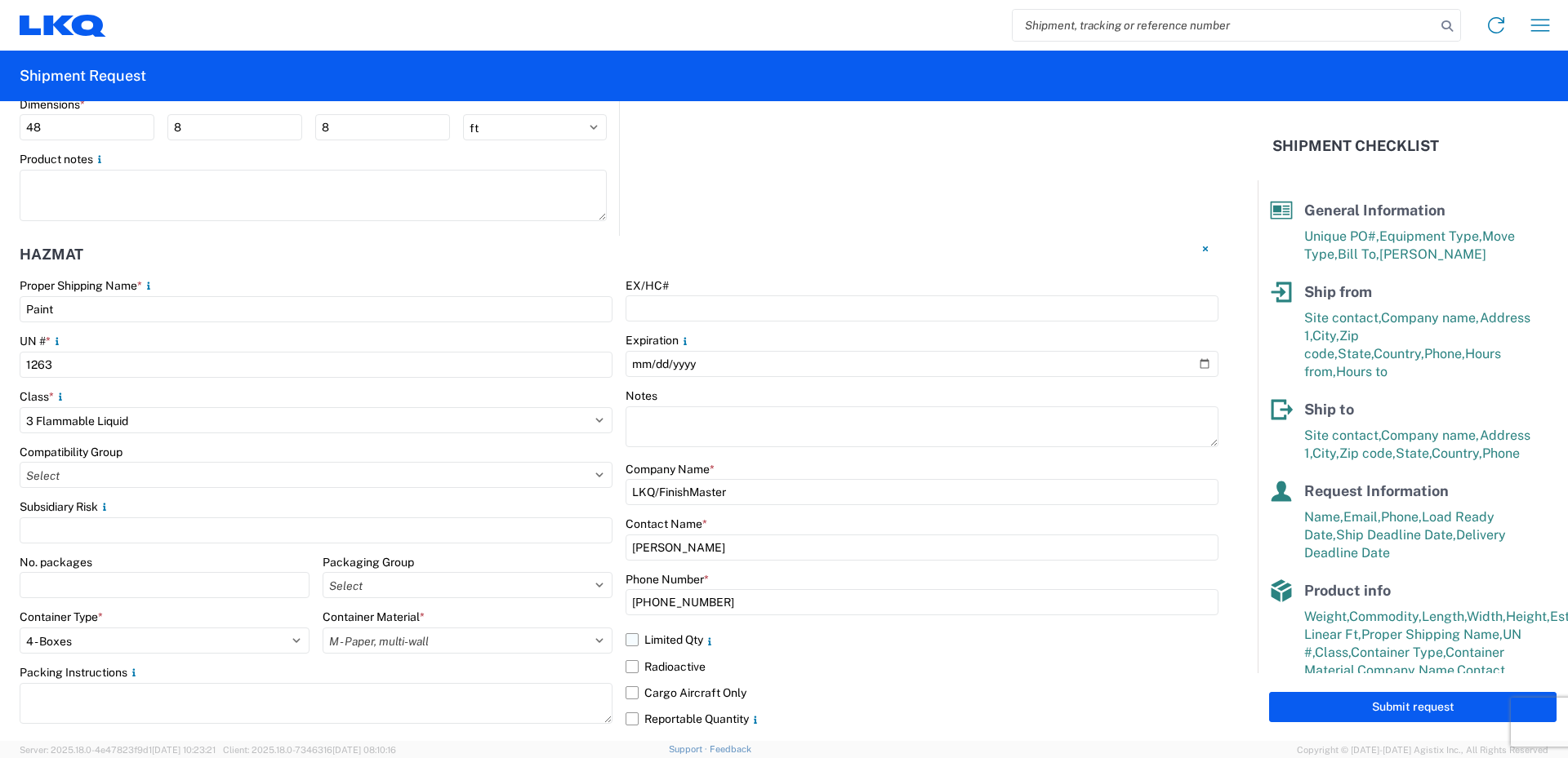
click at [729, 638] on label "Limited Qty" at bounding box center [922, 639] width 593 height 26
click at [0, 0] on input "Limited Qty" at bounding box center [0, 0] width 0 height 0
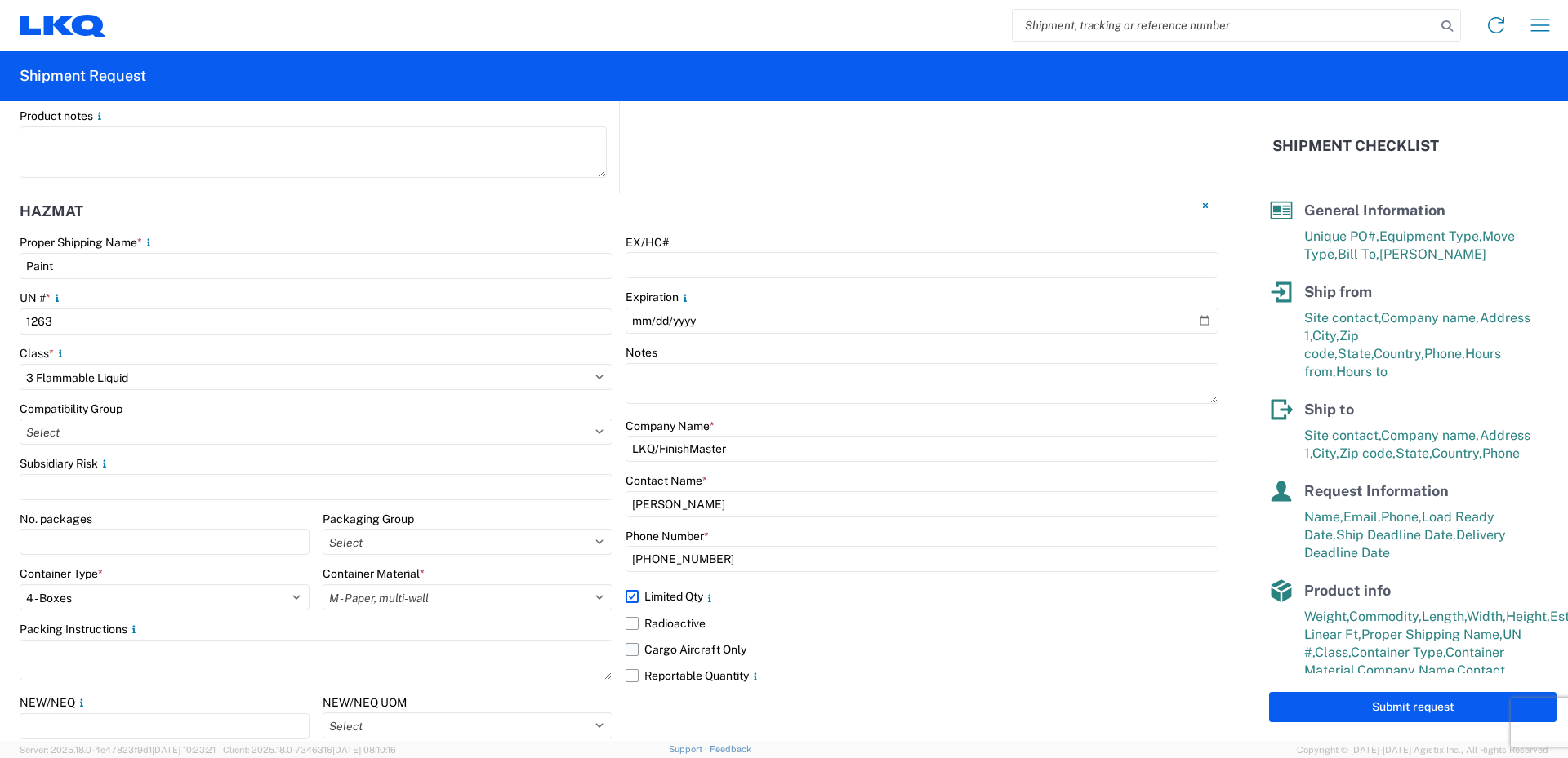
scroll to position [1874, 0]
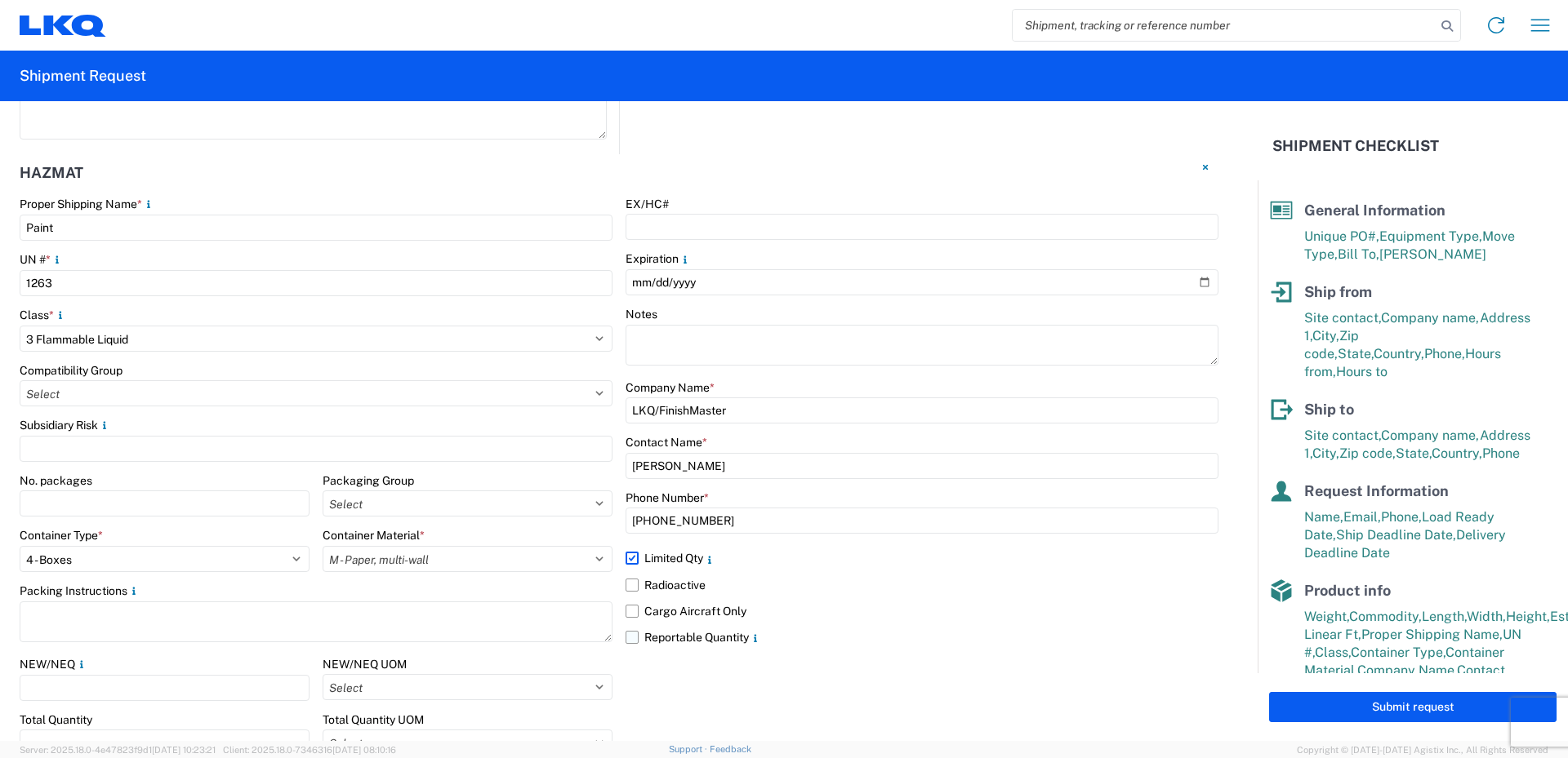
click at [626, 638] on label "Reportable Quantity" at bounding box center [922, 638] width 593 height 26
click at [0, 0] on input "Reportable Quantity" at bounding box center [0, 0] width 0 height 0
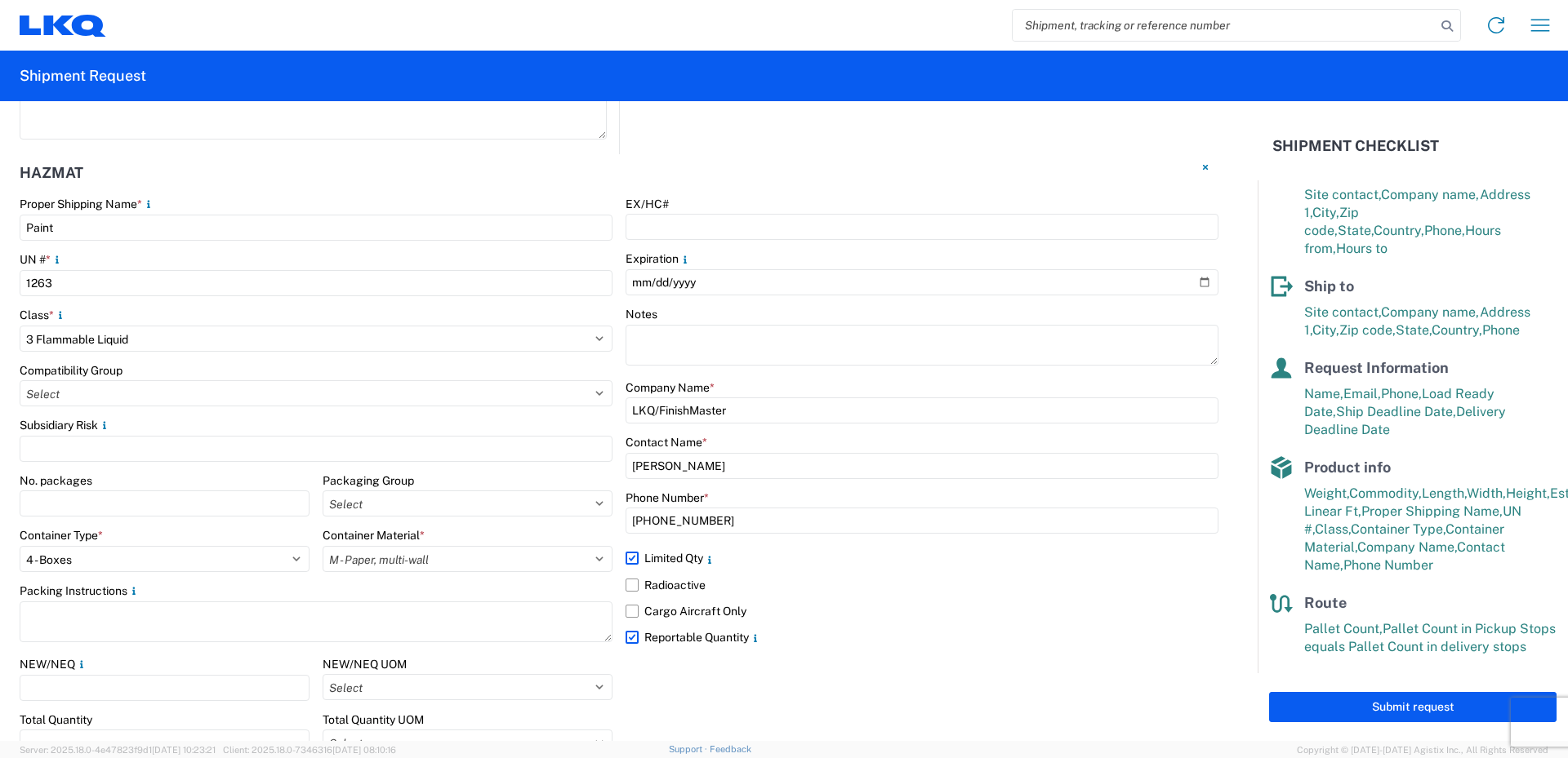
scroll to position [1957, 0]
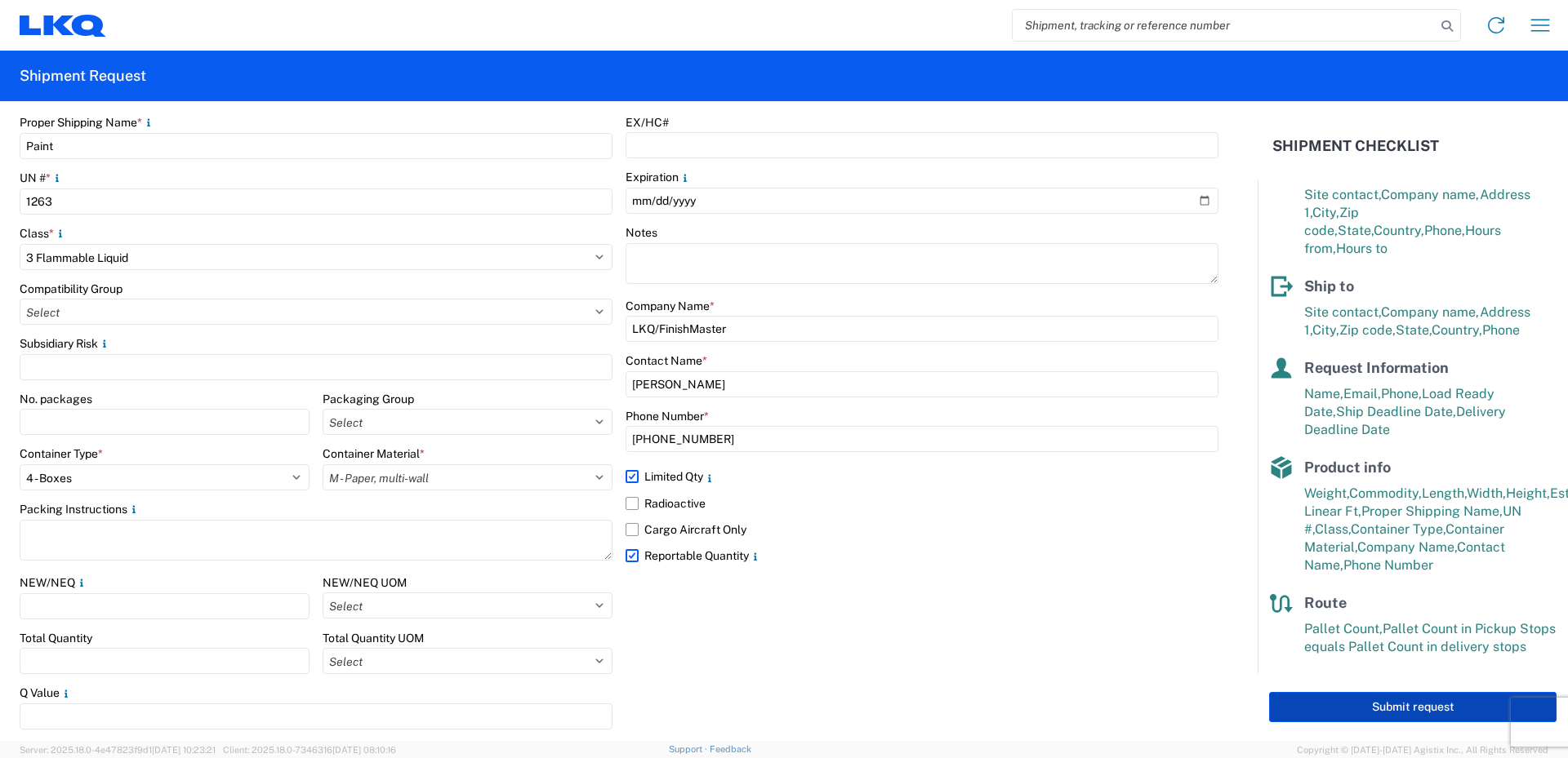
click at [1406, 706] on button "Submit request" at bounding box center [1413, 707] width 288 height 30
select select "US"
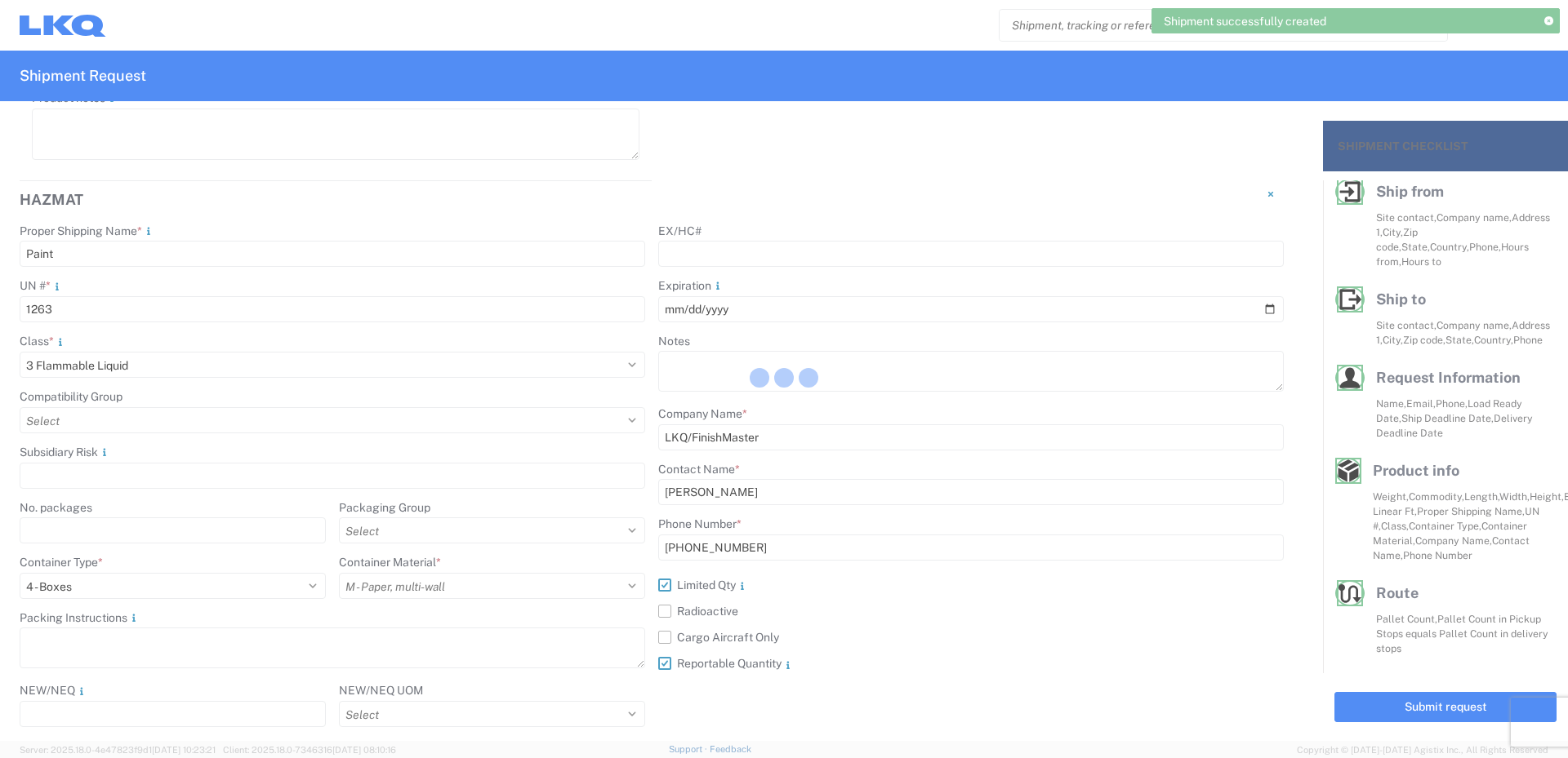
scroll to position [2065, 0]
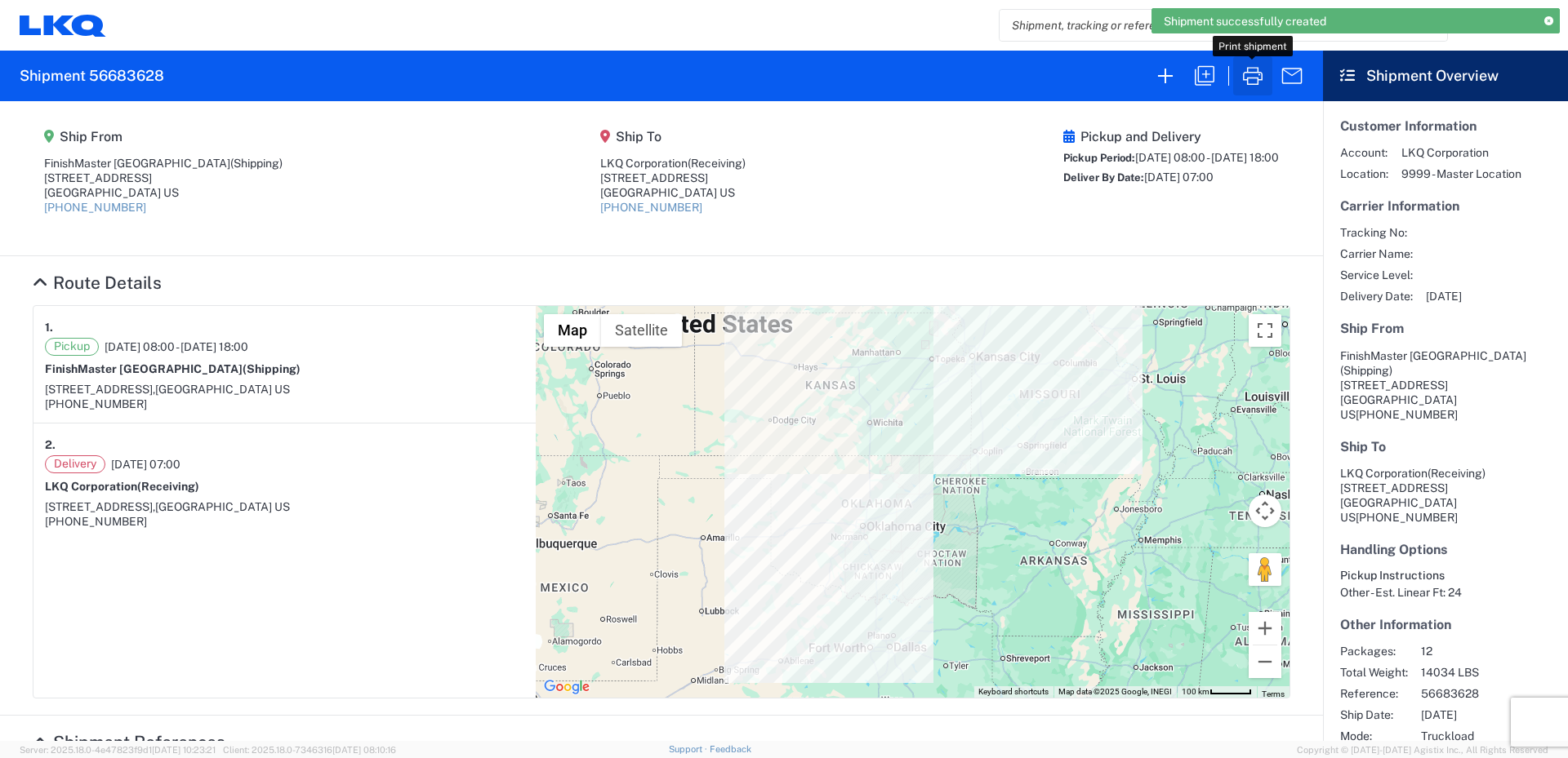
click at [1256, 84] on icon "button" at bounding box center [1252, 76] width 20 height 18
